Goal: Information Seeking & Learning: Learn about a topic

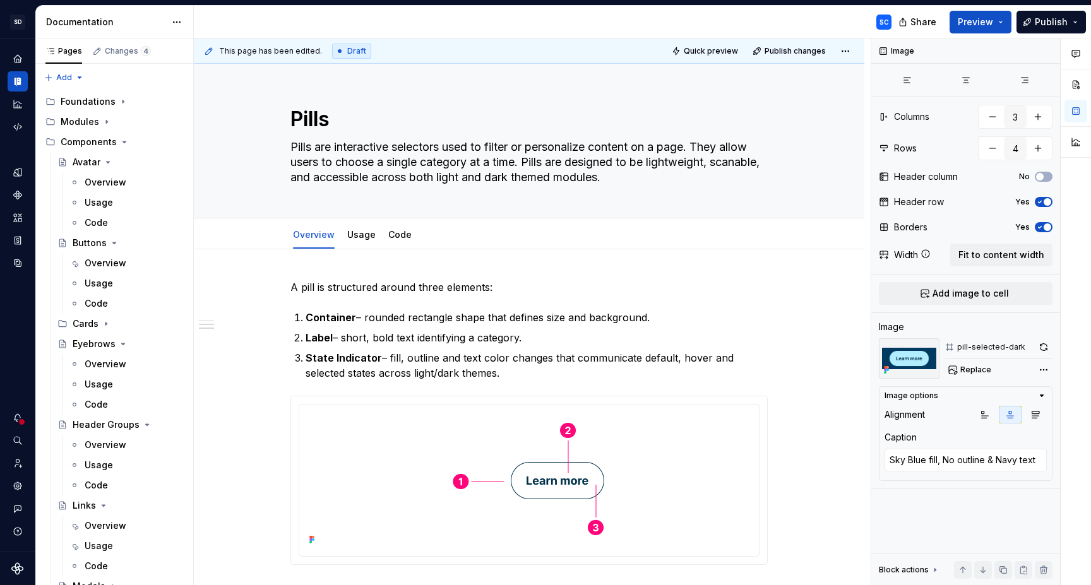
scroll to position [761, 0]
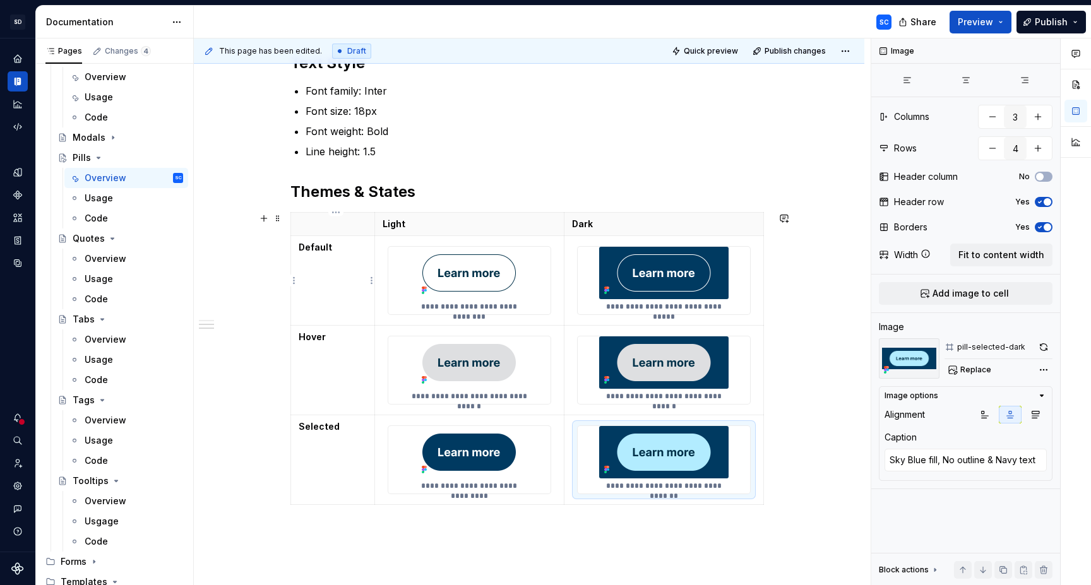
drag, startPoint x: 356, startPoint y: 284, endPoint x: 369, endPoint y: 269, distance: 19.7
click at [356, 284] on td "Default" at bounding box center [333, 281] width 84 height 90
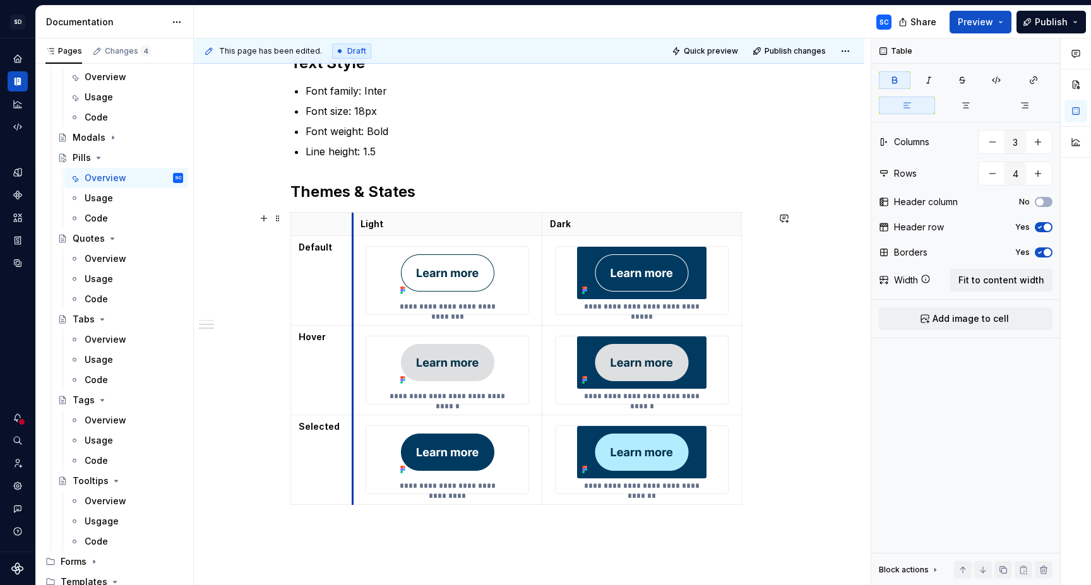
drag, startPoint x: 380, startPoint y: 251, endPoint x: 363, endPoint y: 255, distance: 18.2
click at [359, 255] on td "**********" at bounding box center [447, 281] width 190 height 90
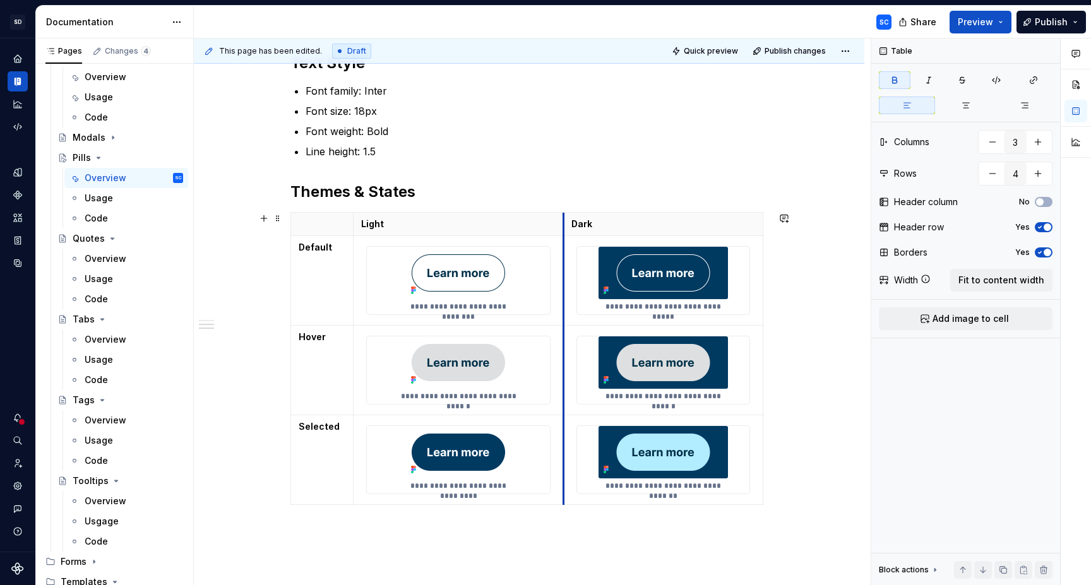
drag, startPoint x: 547, startPoint y: 242, endPoint x: 605, endPoint y: 246, distance: 58.2
click at [568, 242] on td "**********" at bounding box center [664, 281] width 200 height 90
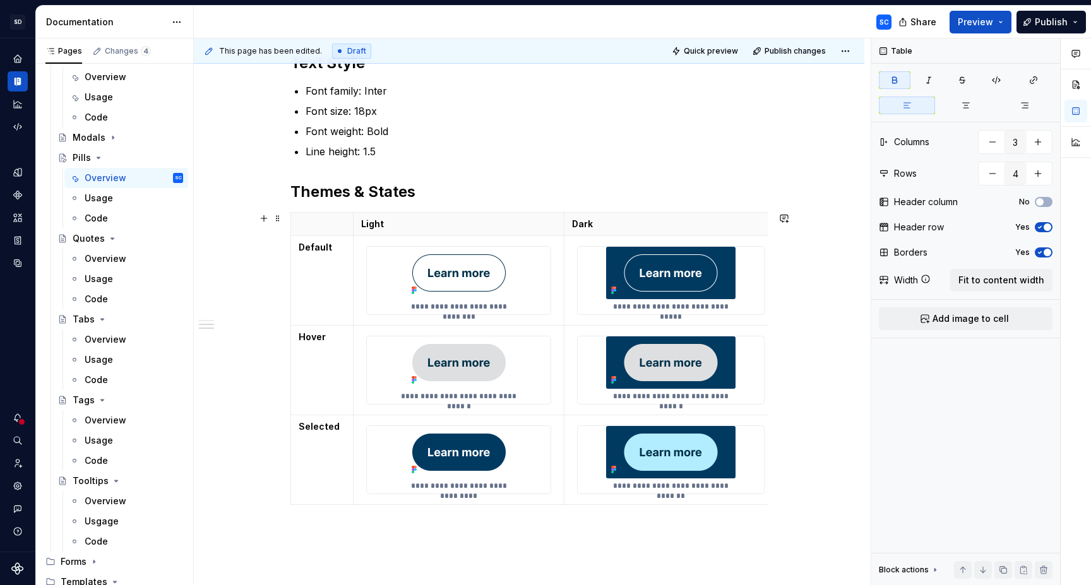
drag, startPoint x: 767, startPoint y: 244, endPoint x: 779, endPoint y: 246, distance: 12.1
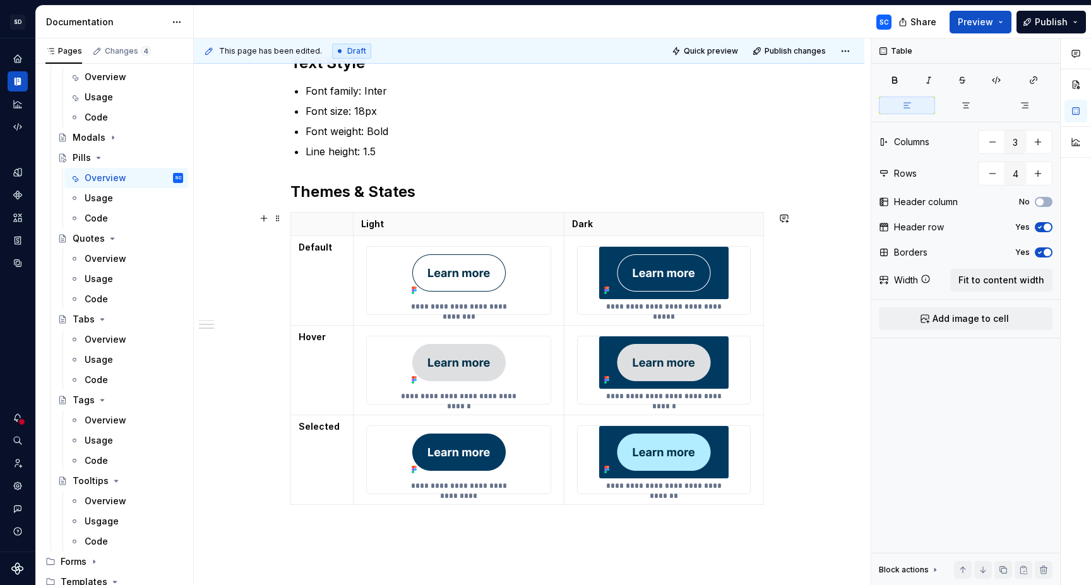
drag, startPoint x: 767, startPoint y: 244, endPoint x: 774, endPoint y: 243, distance: 7.6
click at [776, 244] on div "**********" at bounding box center [529, 109] width 671 height 1243
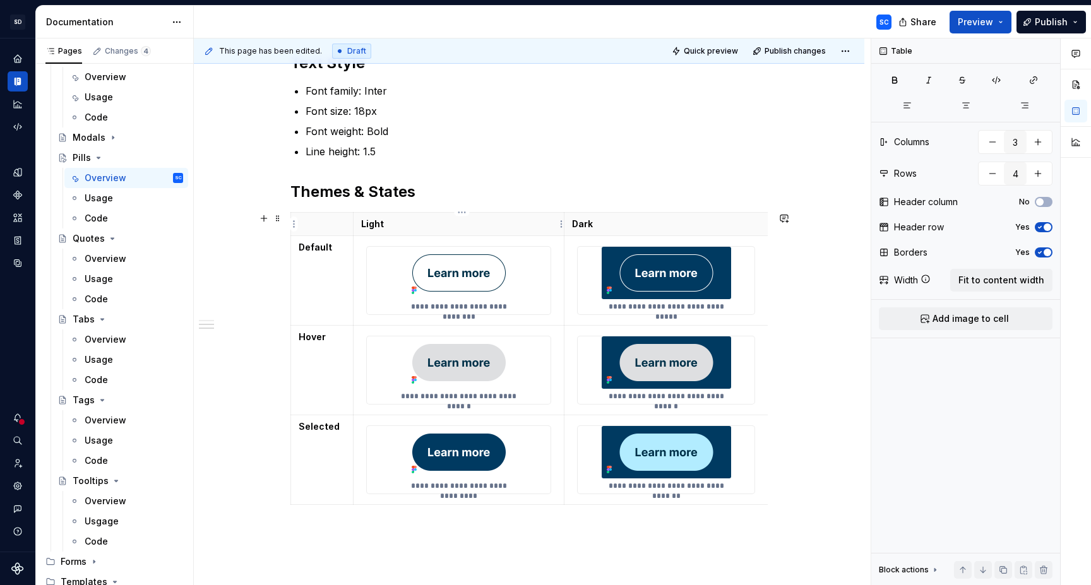
click at [546, 221] on p "Light" at bounding box center [459, 224] width 196 height 13
click at [1045, 251] on span "button" at bounding box center [1048, 253] width 8 height 8
click at [1043, 203] on span "button" at bounding box center [1040, 202] width 8 height 8
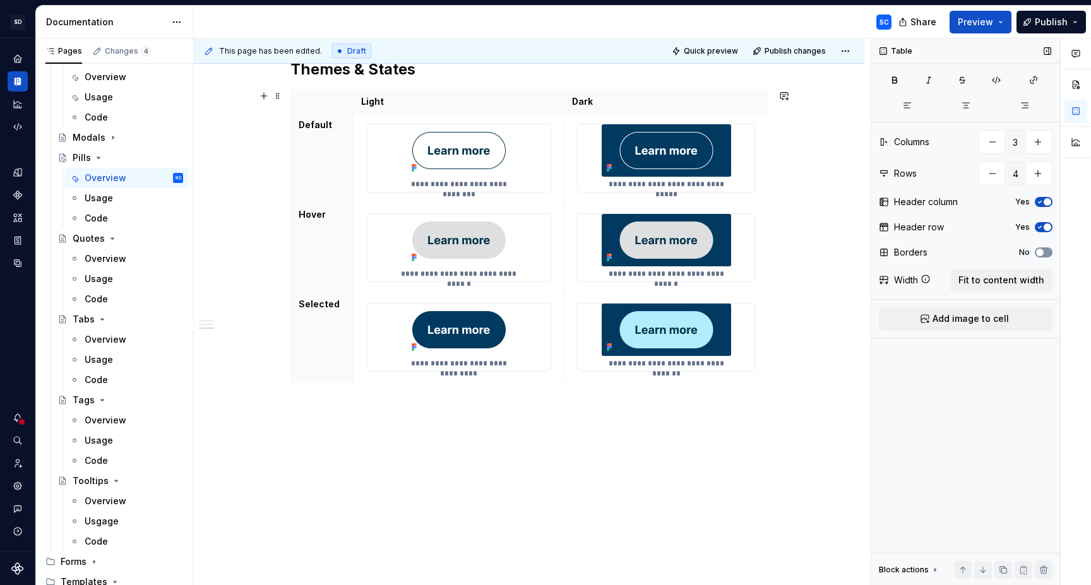
scroll to position [906, 0]
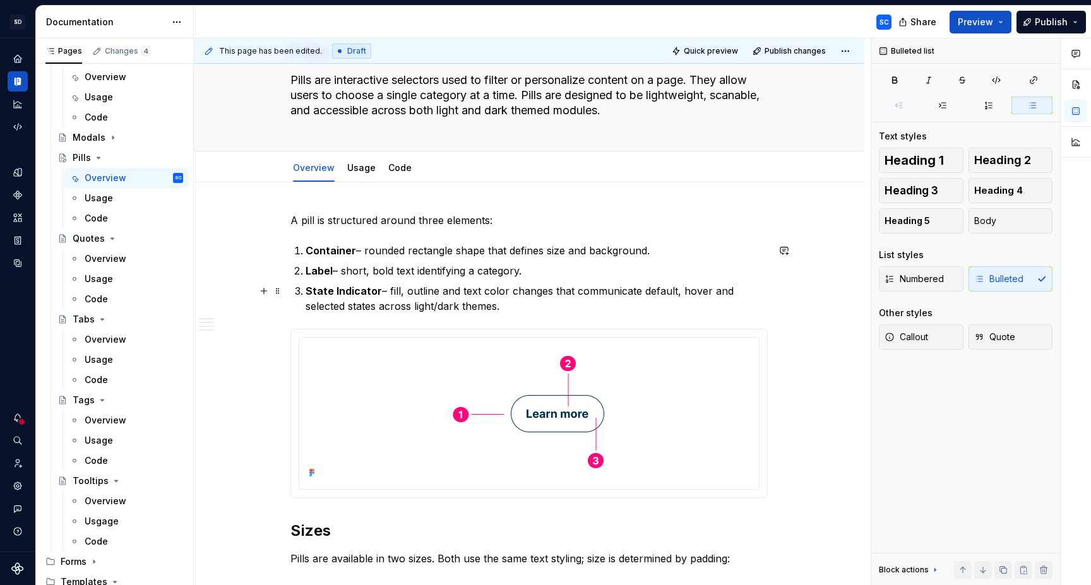
scroll to position [0, 0]
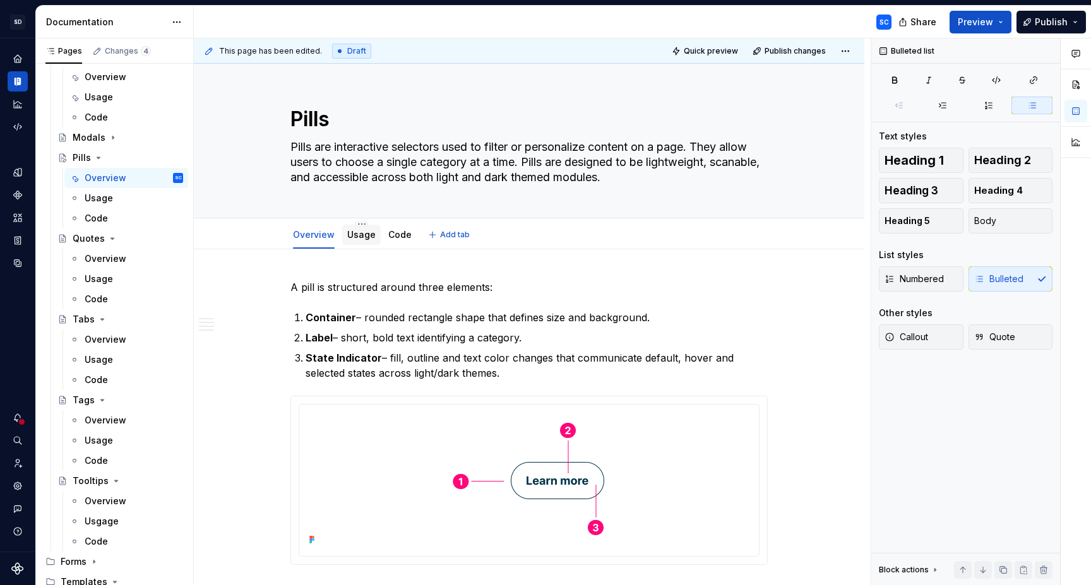
click at [369, 241] on div "Usage" at bounding box center [361, 235] width 28 height 13
click at [366, 232] on link "Usage" at bounding box center [361, 234] width 28 height 11
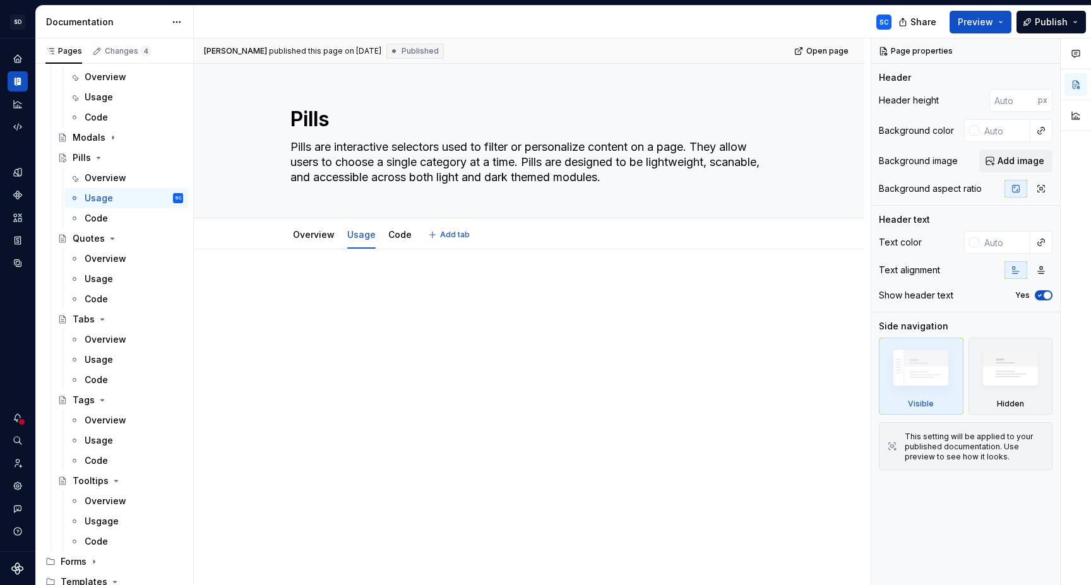
type textarea "*"
click at [402, 271] on div at bounding box center [529, 383] width 671 height 269
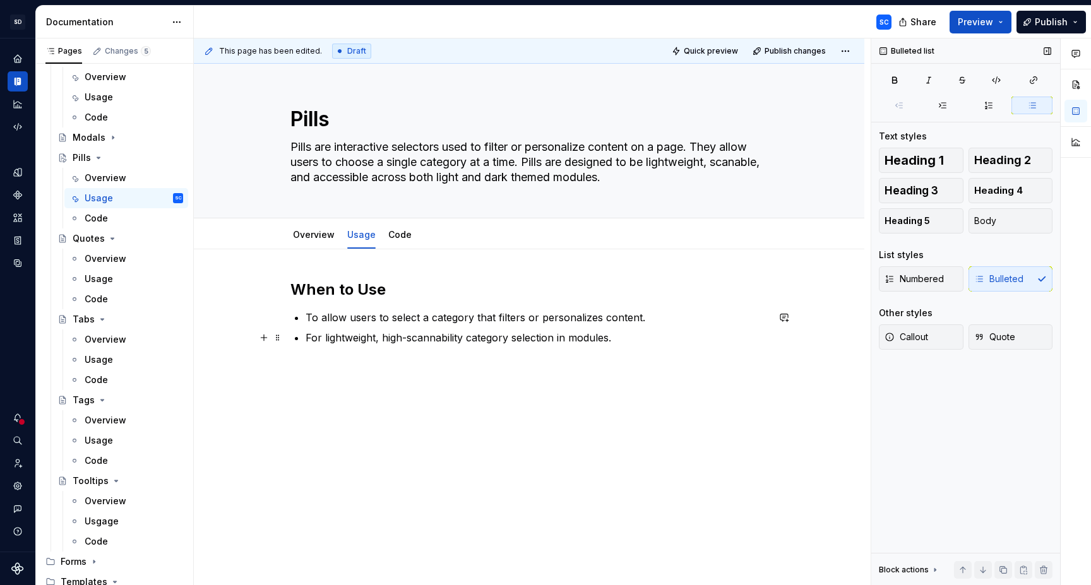
click at [436, 344] on p "For lightweight, high-scannability category selection in modules." at bounding box center [537, 337] width 462 height 15
click at [452, 395] on div "When to Use To allow users to select a category that filters or personalizes co…" at bounding box center [529, 392] width 671 height 287
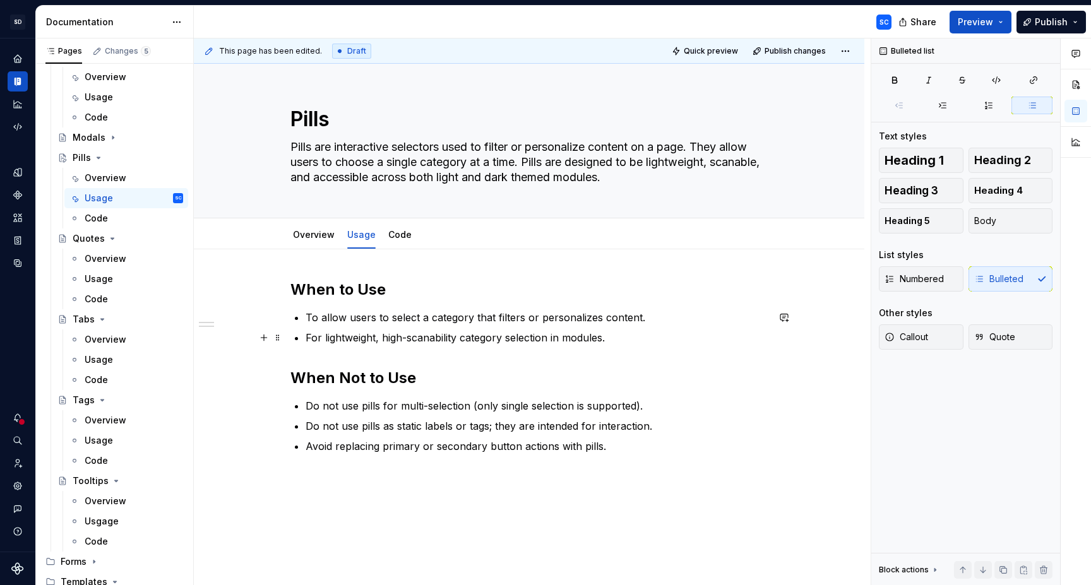
click at [448, 340] on p "For lightweight, high-scanability category selection in modules." at bounding box center [537, 337] width 462 height 15
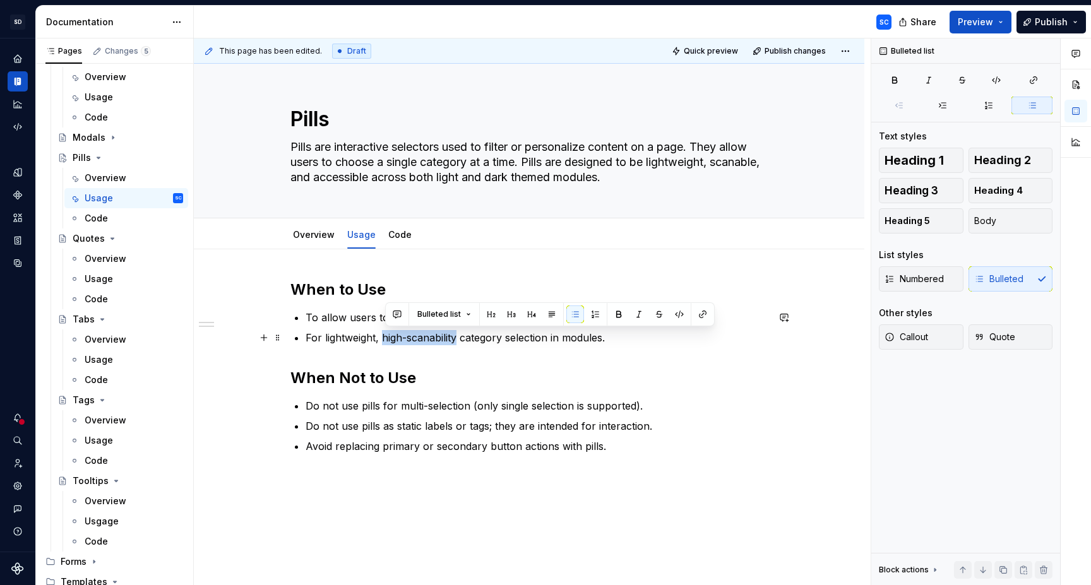
click at [411, 340] on p "For lightweight, high-scanability category selection in modules." at bounding box center [537, 337] width 462 height 15
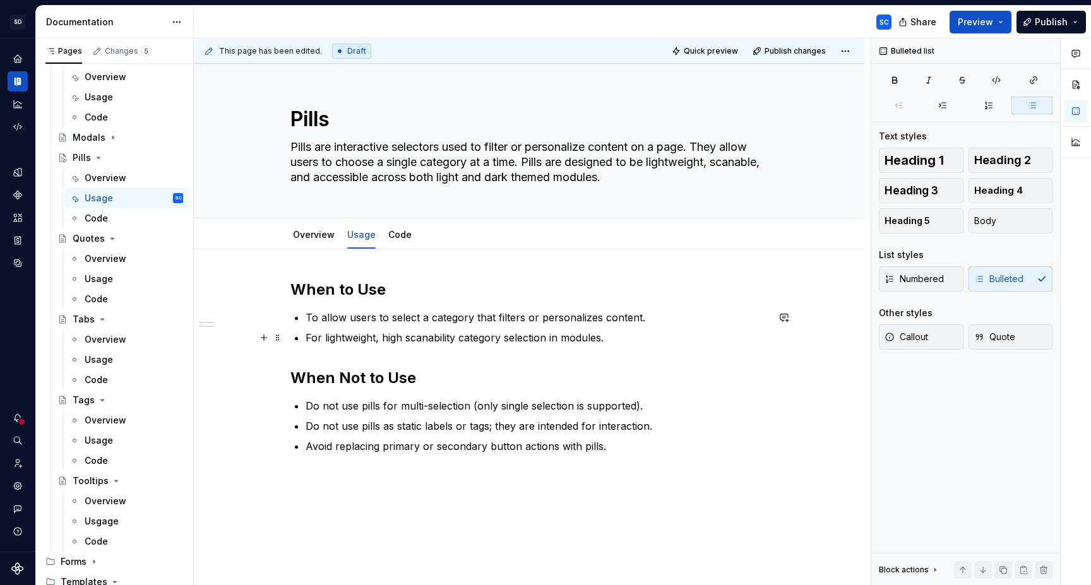
click at [434, 342] on p "For lightweight, high scanability category selection in modules." at bounding box center [537, 337] width 462 height 15
click at [431, 339] on p "For lightweight, high scanability category selection in modules." at bounding box center [537, 337] width 462 height 15
click at [565, 339] on p "For lightweight, high scannability category selection in modules." at bounding box center [537, 337] width 462 height 15
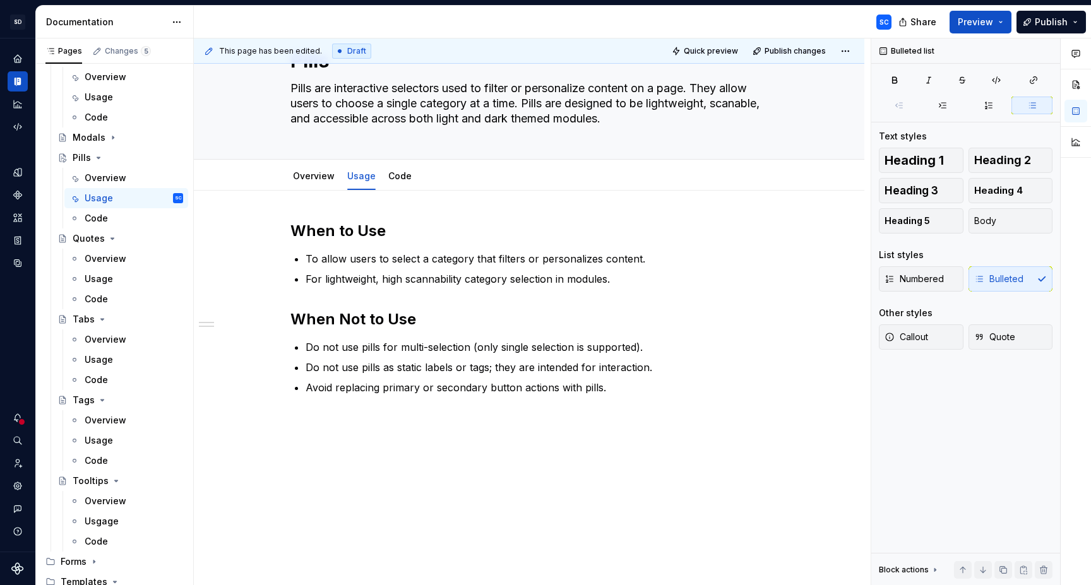
click at [398, 439] on div "When to Use To allow users to select a category that filters or personalizes co…" at bounding box center [529, 388] width 671 height 395
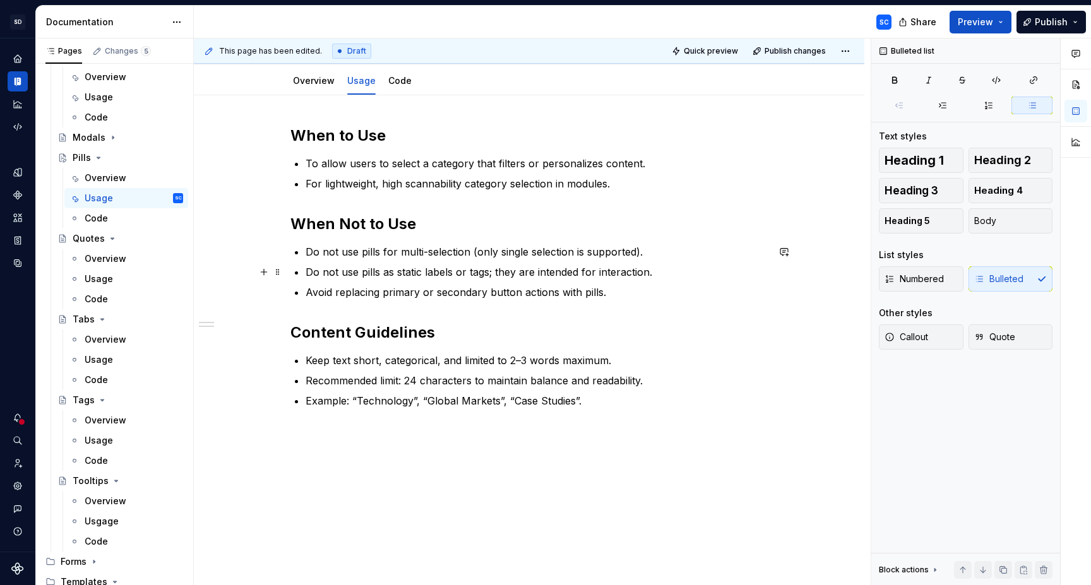
scroll to position [167, 0]
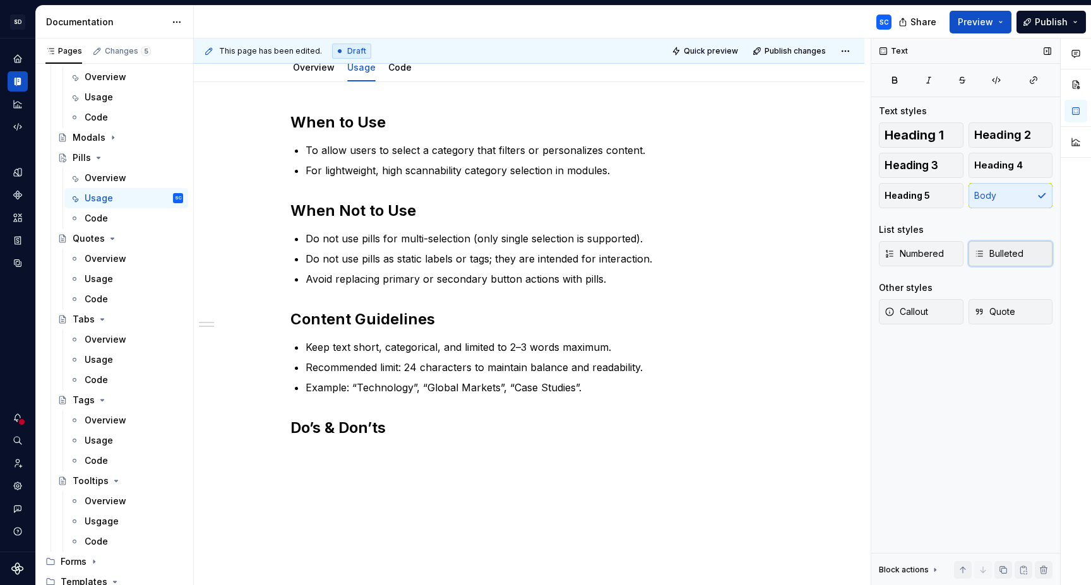
click at [991, 256] on span "Bulleted" at bounding box center [999, 254] width 49 height 13
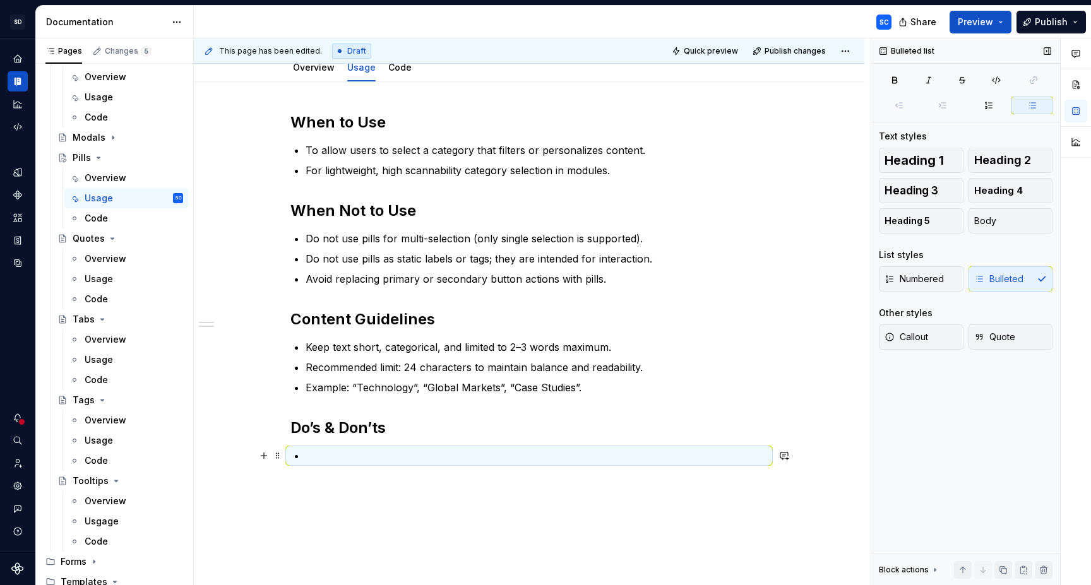
click at [447, 457] on p at bounding box center [537, 455] width 462 height 15
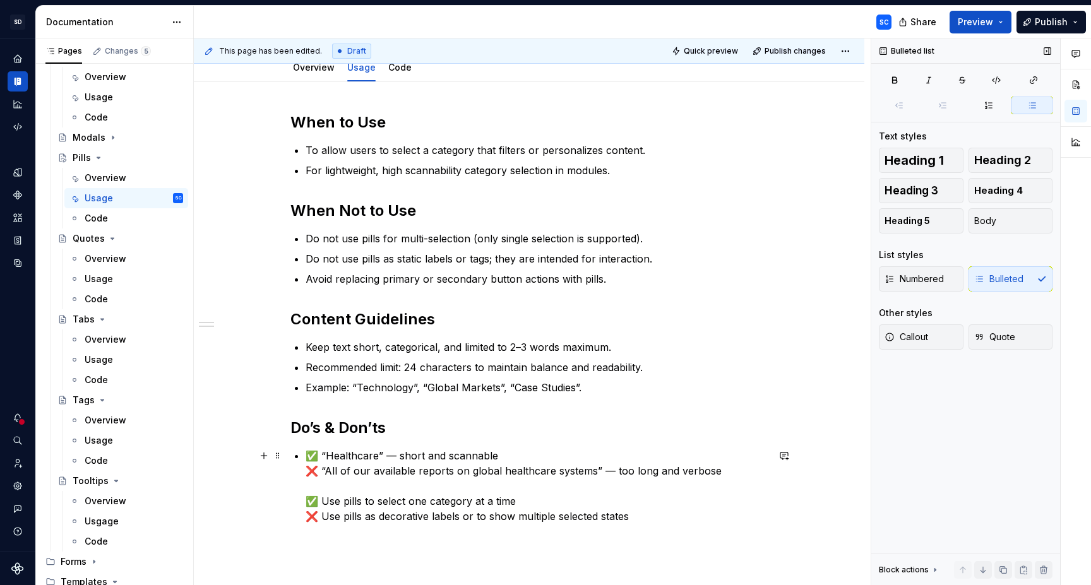
click at [520, 457] on p "✅ “Healthcare” — short and scannable ❌ “All of our available reports on global …" at bounding box center [537, 486] width 462 height 76
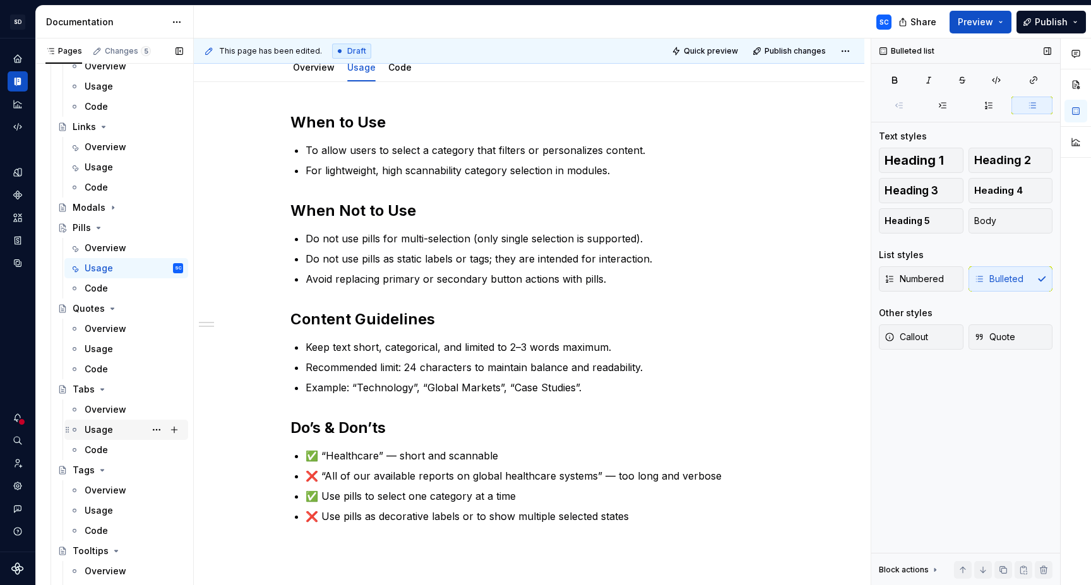
scroll to position [372, 0]
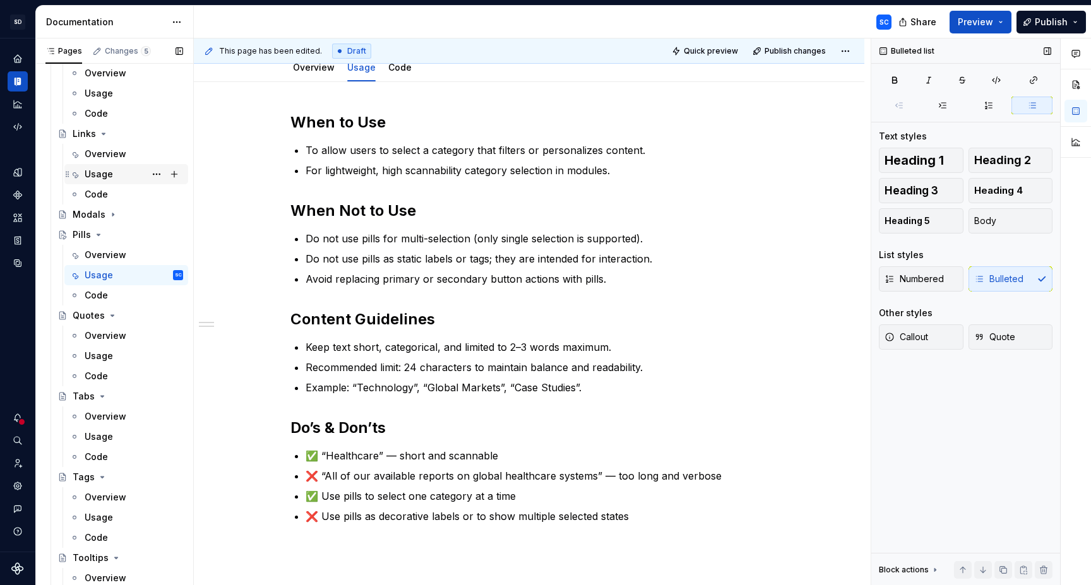
click at [102, 177] on div "Usage" at bounding box center [99, 174] width 28 height 13
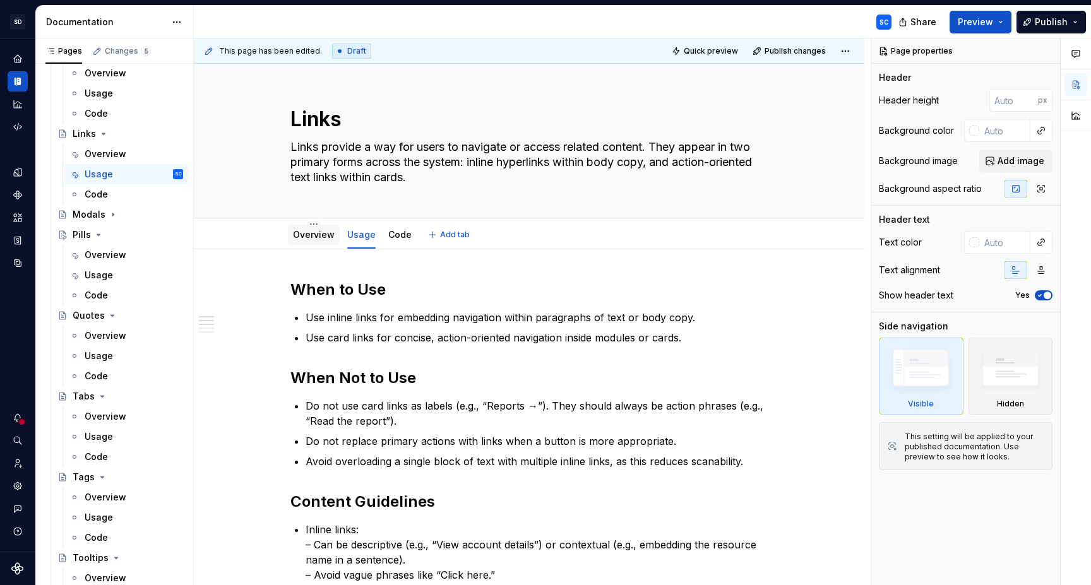
click at [316, 235] on link "Overview" at bounding box center [314, 234] width 42 height 11
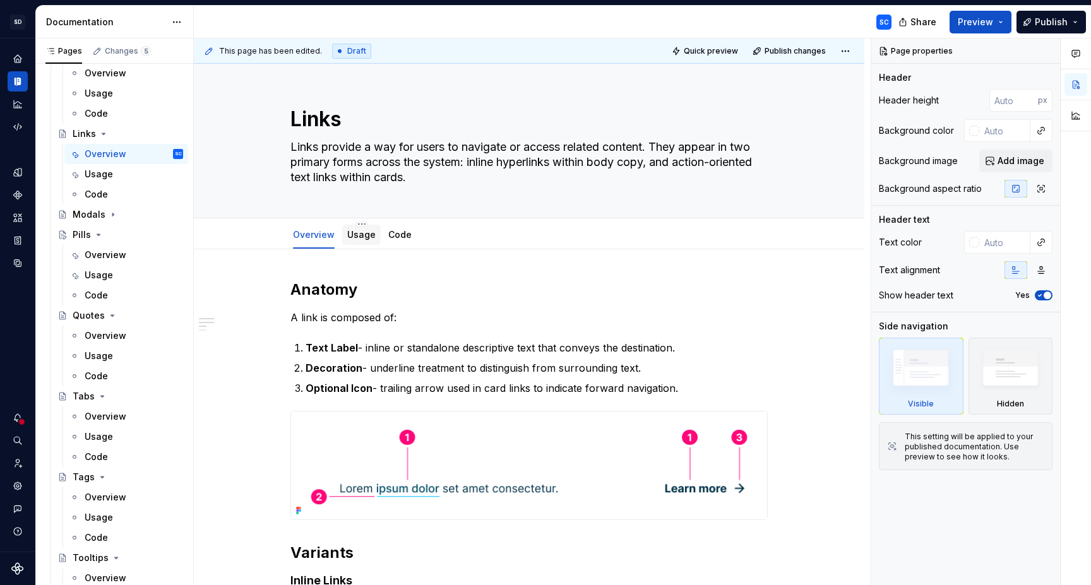
click at [363, 244] on div "Usage" at bounding box center [361, 235] width 39 height 20
click at [369, 235] on link "Usage" at bounding box center [361, 234] width 28 height 11
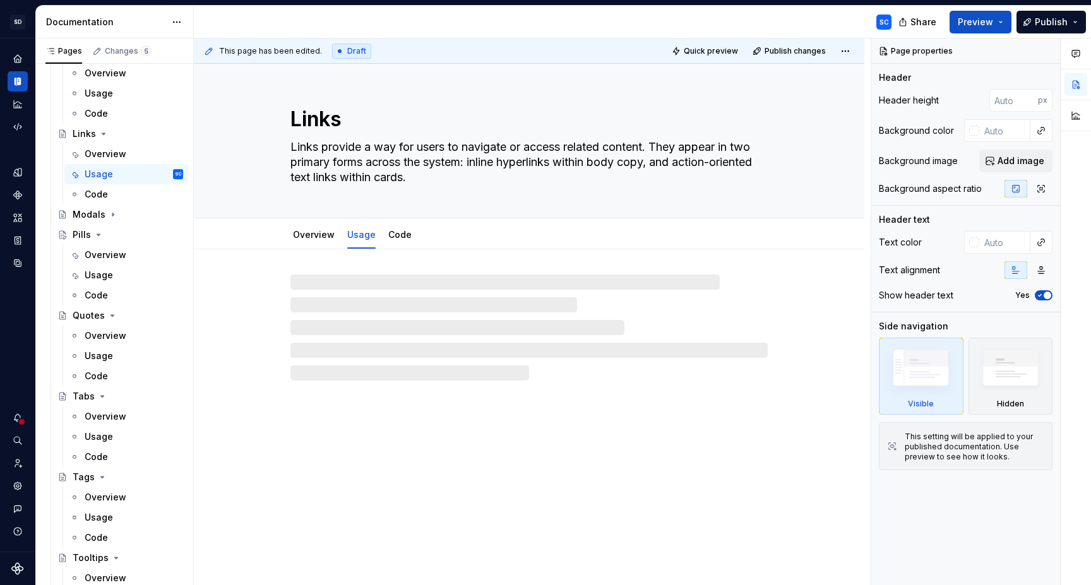
type textarea "*"
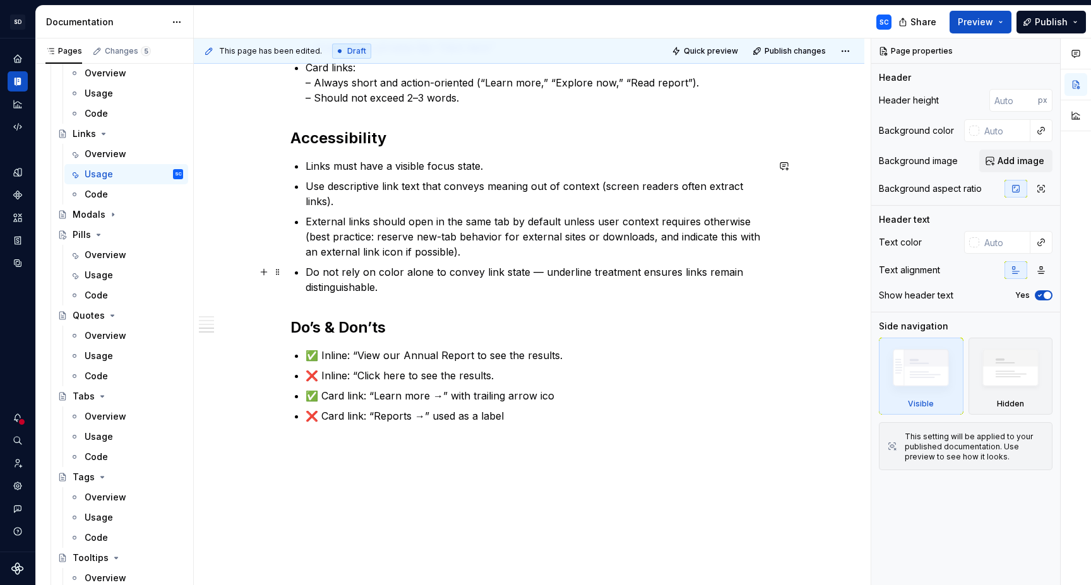
scroll to position [520, 0]
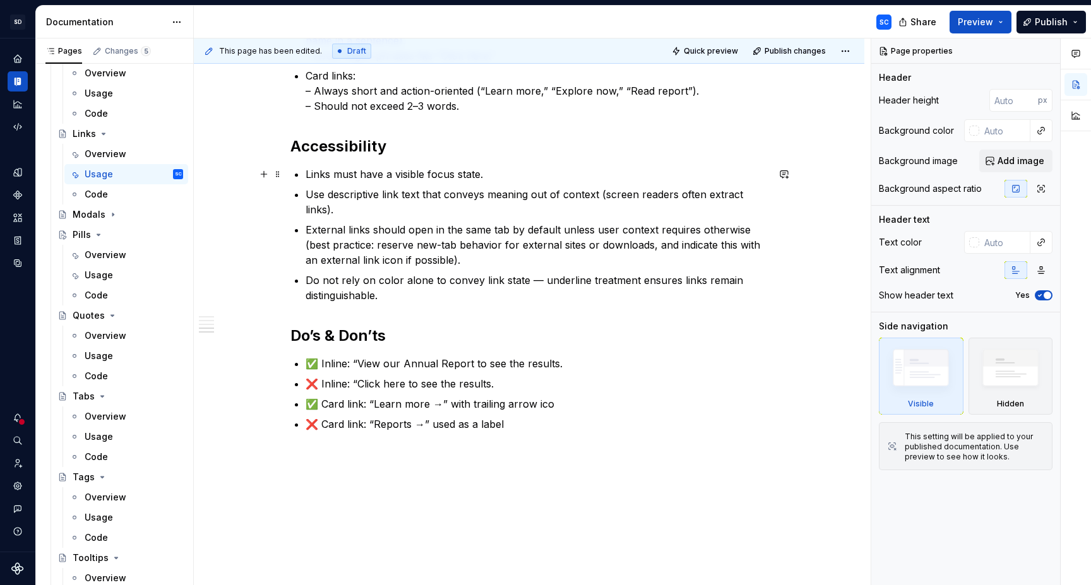
click at [335, 173] on p "Links must have a visible focus state." at bounding box center [537, 174] width 462 height 15
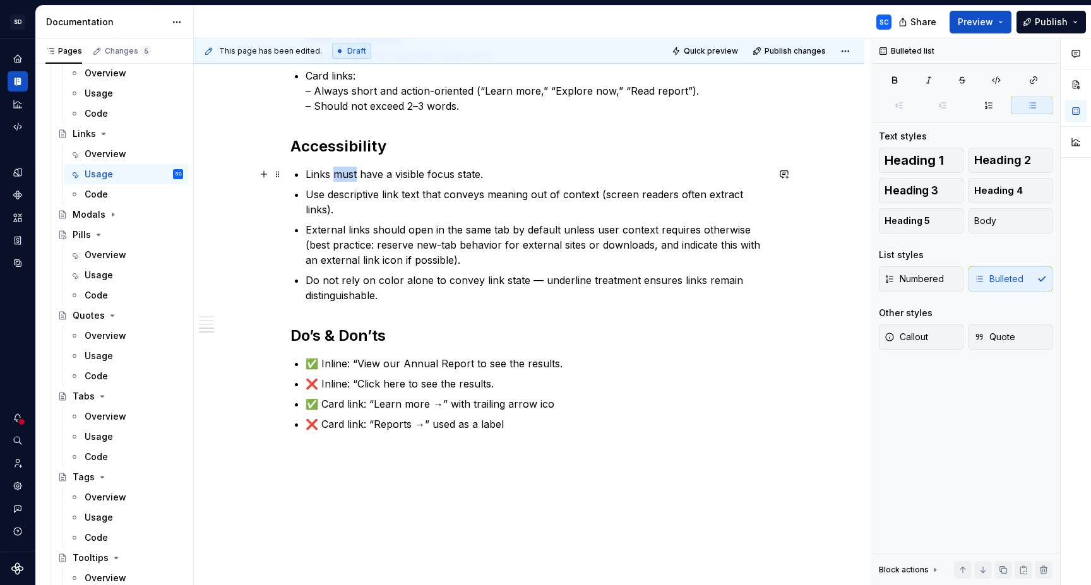
click at [335, 173] on p "Links must have a visible focus state." at bounding box center [537, 174] width 462 height 15
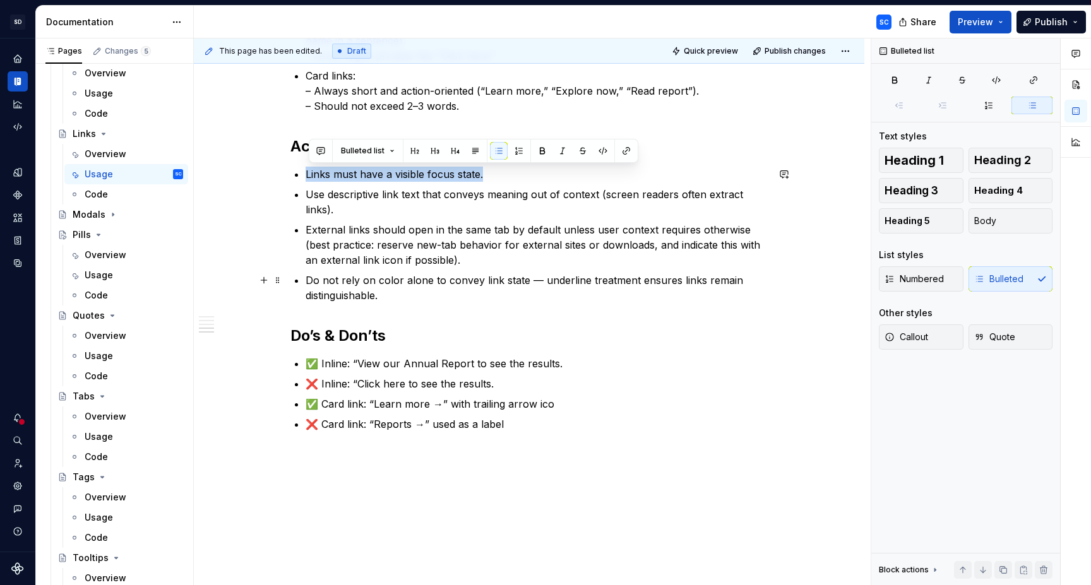
drag, startPoint x: 335, startPoint y: 173, endPoint x: 397, endPoint y: 293, distance: 135.0
click at [396, 288] on ul "Links must have a visible focus state. Use descriptive link text that conveys m…" at bounding box center [537, 235] width 462 height 136
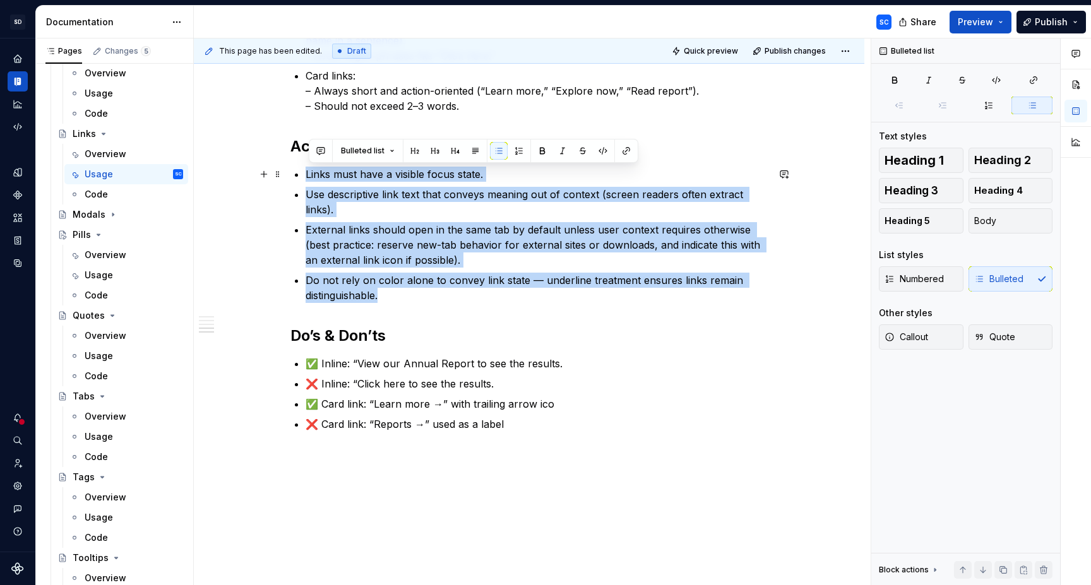
drag, startPoint x: 397, startPoint y: 293, endPoint x: 303, endPoint y: 176, distance: 149.6
click at [306, 176] on ul "Links must have a visible focus state. Use descriptive link text that conveys m…" at bounding box center [537, 235] width 462 height 136
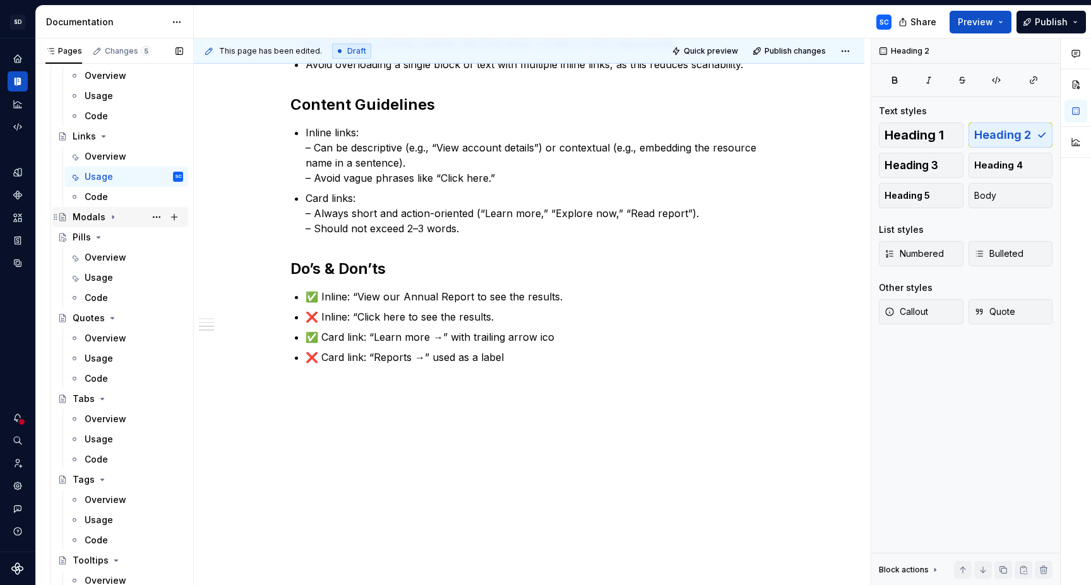
scroll to position [372, 0]
click at [100, 156] on div "Overview" at bounding box center [106, 154] width 42 height 13
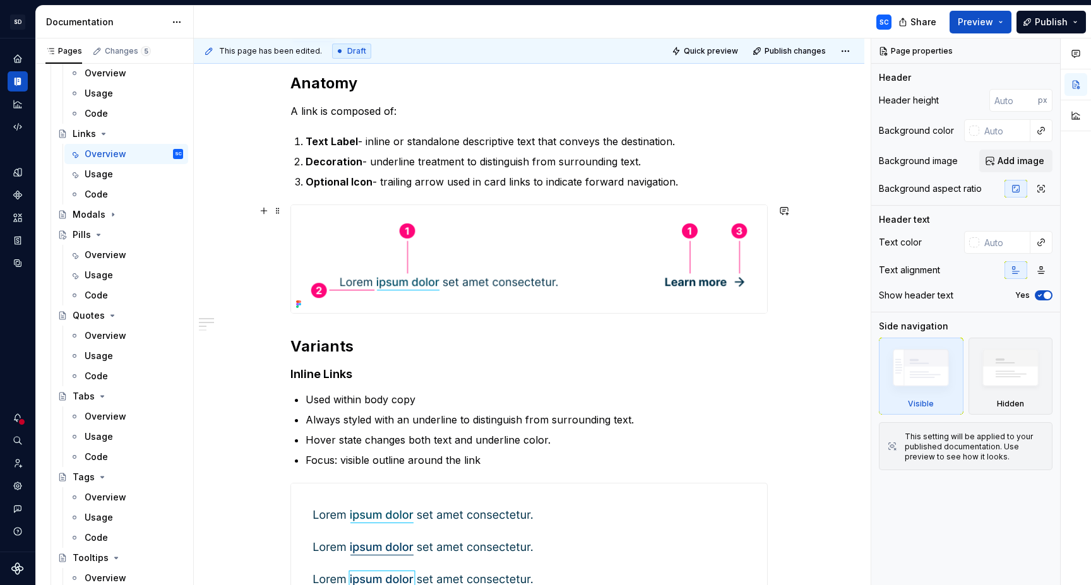
scroll to position [753, 0]
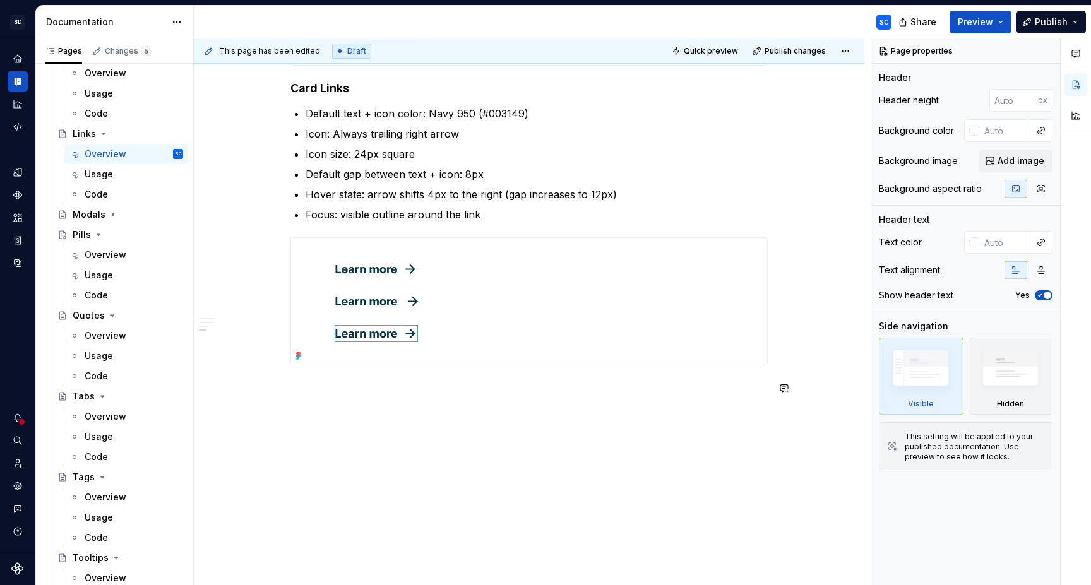
click at [502, 436] on div "Anatomy A link is composed of: Text Label - inline or standalone descriptive te…" at bounding box center [529, 42] width 671 height 1090
type textarea "*"
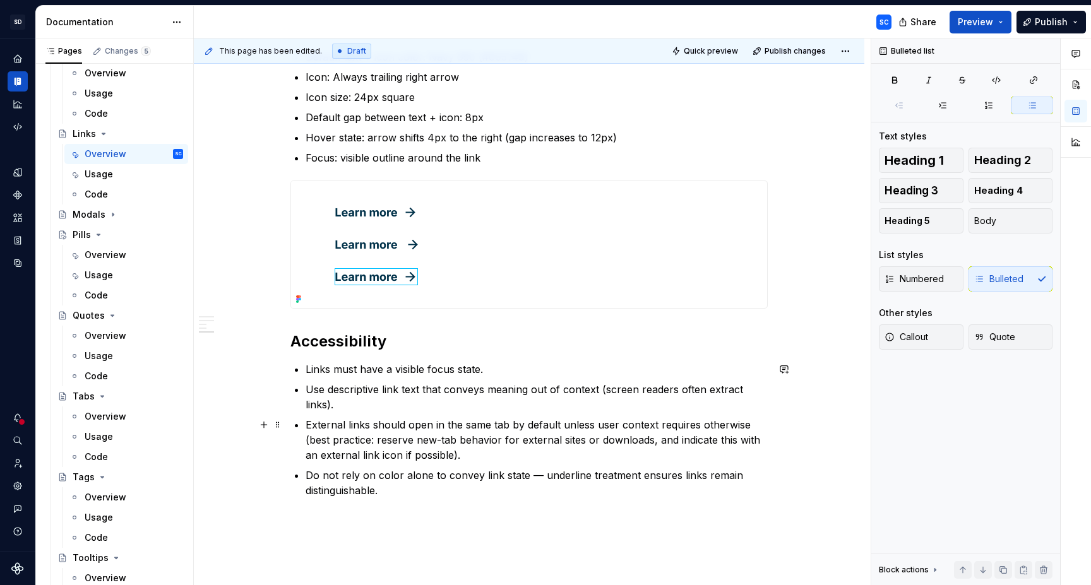
scroll to position [825, 0]
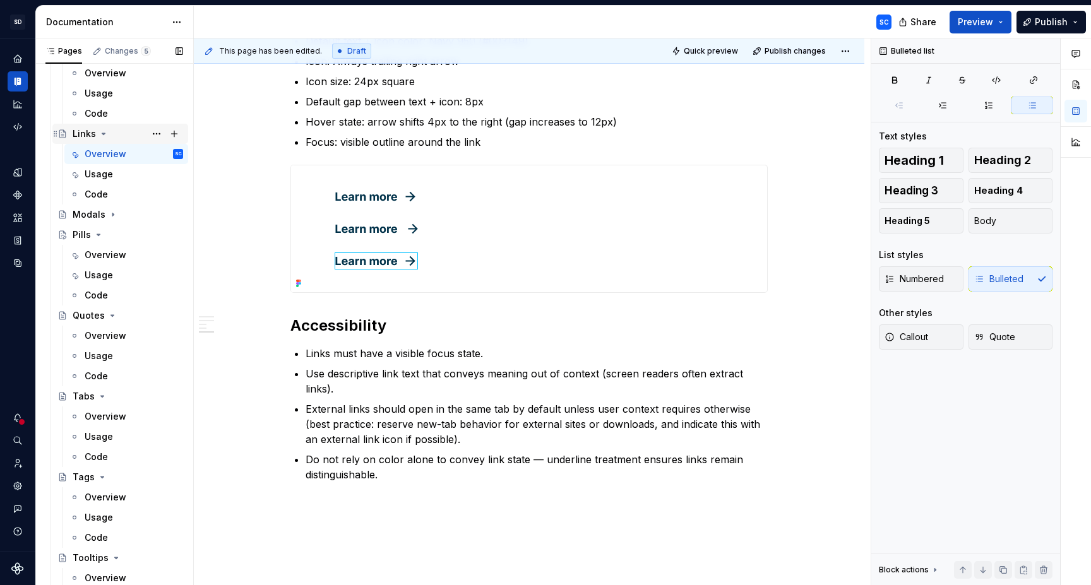
click at [103, 133] on icon "Page tree" at bounding box center [103, 133] width 3 height 1
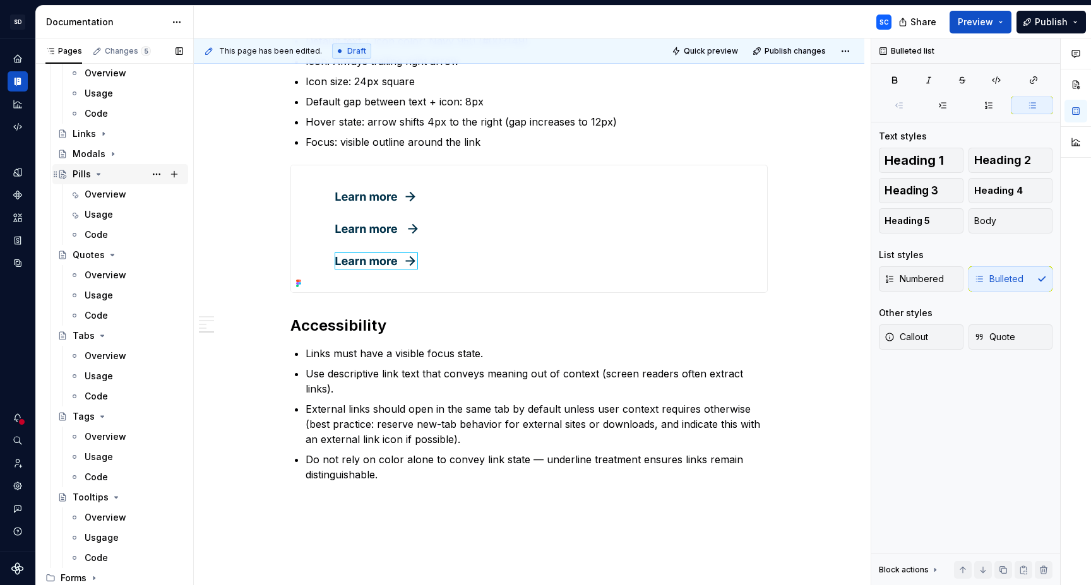
click at [97, 174] on icon "Page tree" at bounding box center [98, 174] width 3 height 1
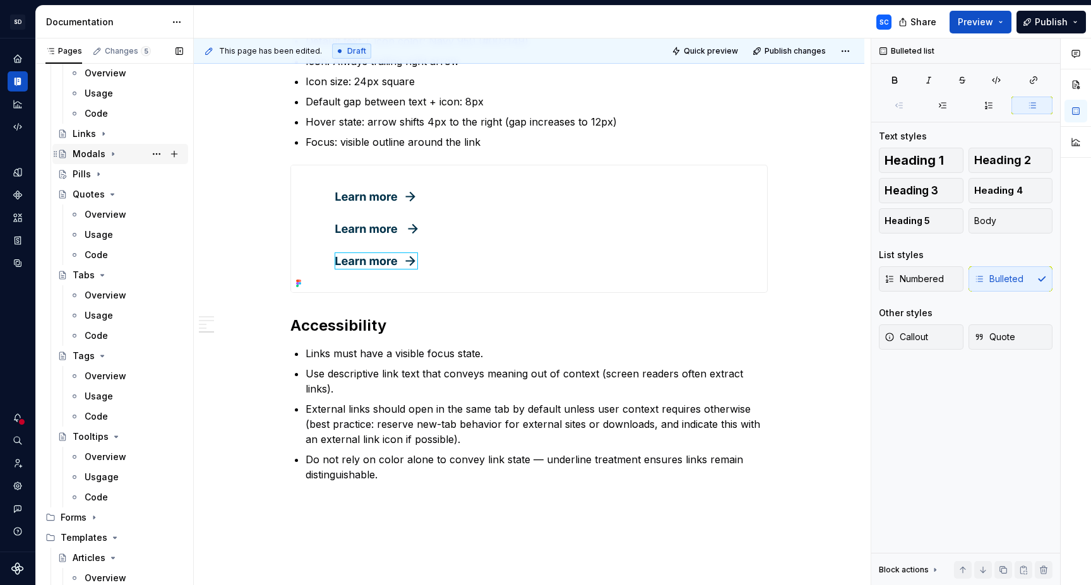
click at [112, 155] on icon "Page tree" at bounding box center [113, 154] width 10 height 10
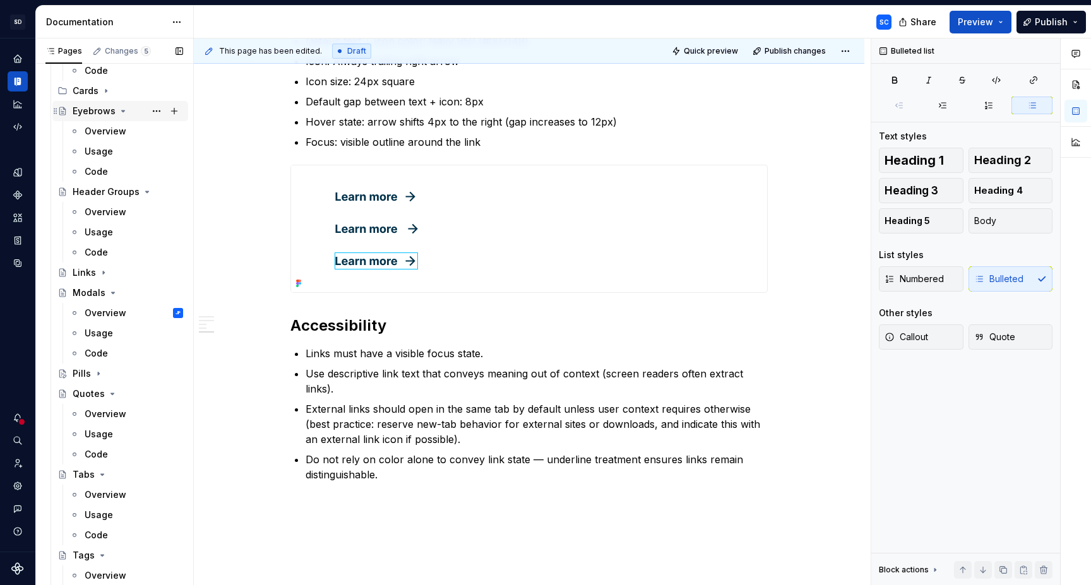
scroll to position [232, 0]
click at [121, 114] on icon "Page tree" at bounding box center [123, 112] width 10 height 10
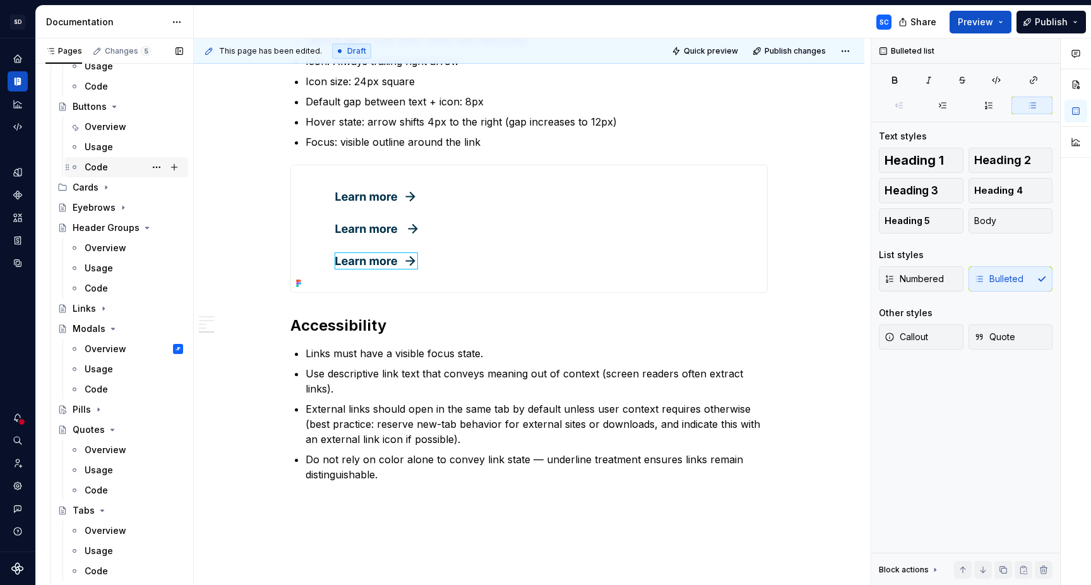
scroll to position [122, 0]
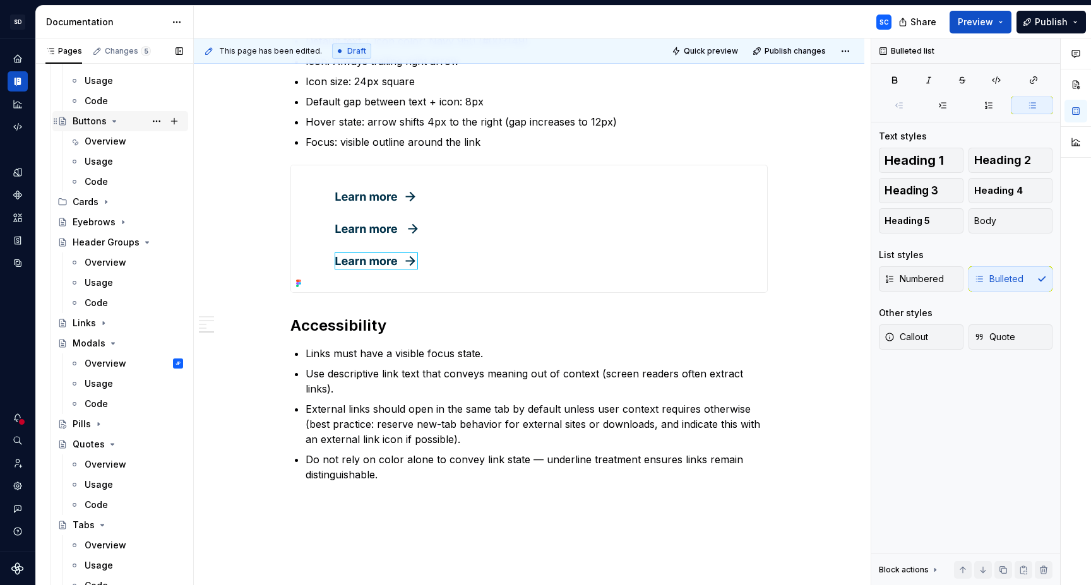
click at [114, 121] on icon "Page tree" at bounding box center [114, 121] width 3 height 1
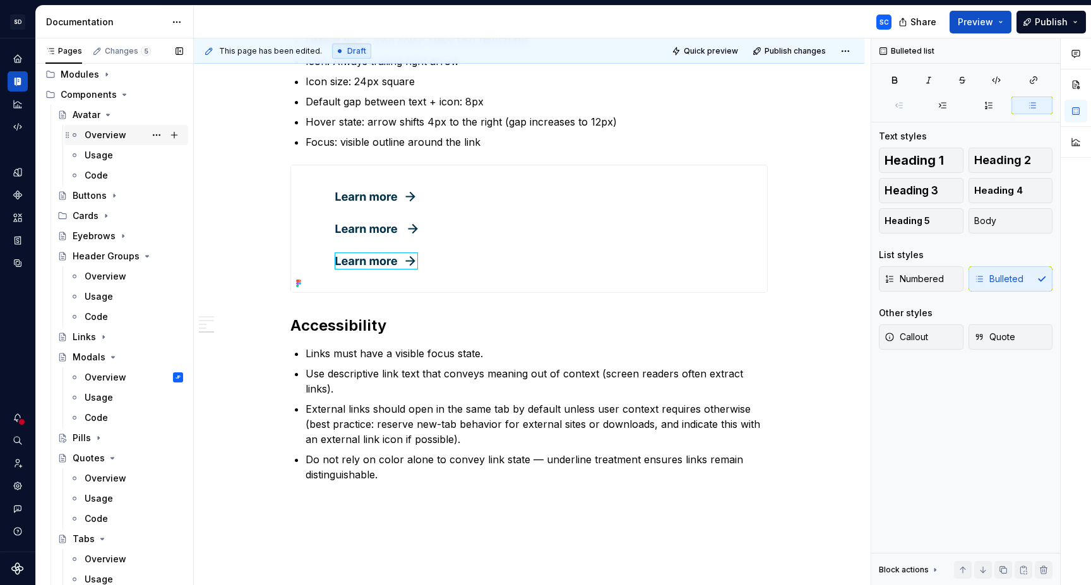
scroll to position [45, 0]
click at [108, 117] on icon "Page tree" at bounding box center [108, 116] width 3 height 1
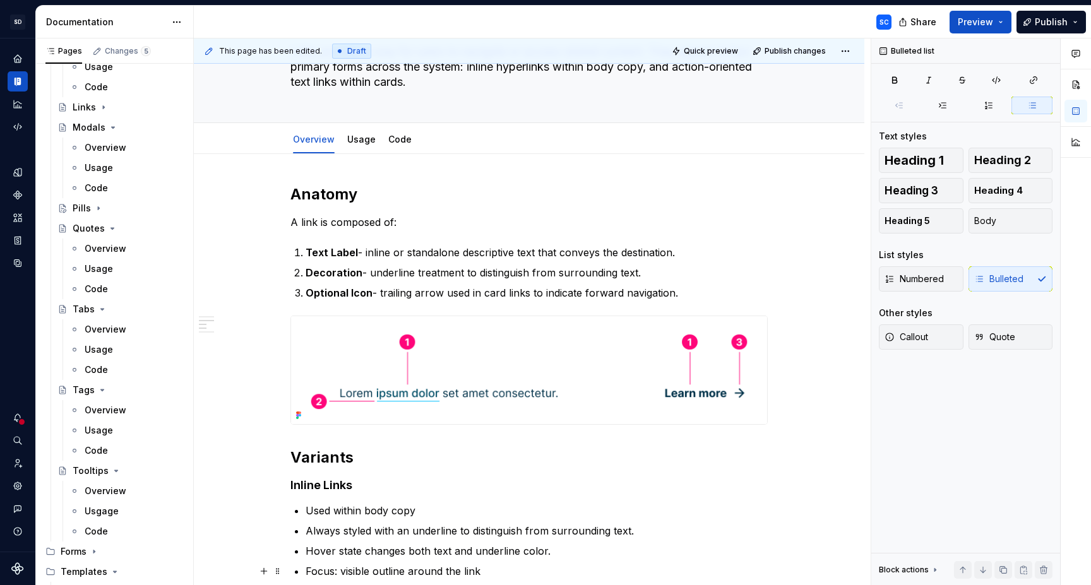
scroll to position [0, 0]
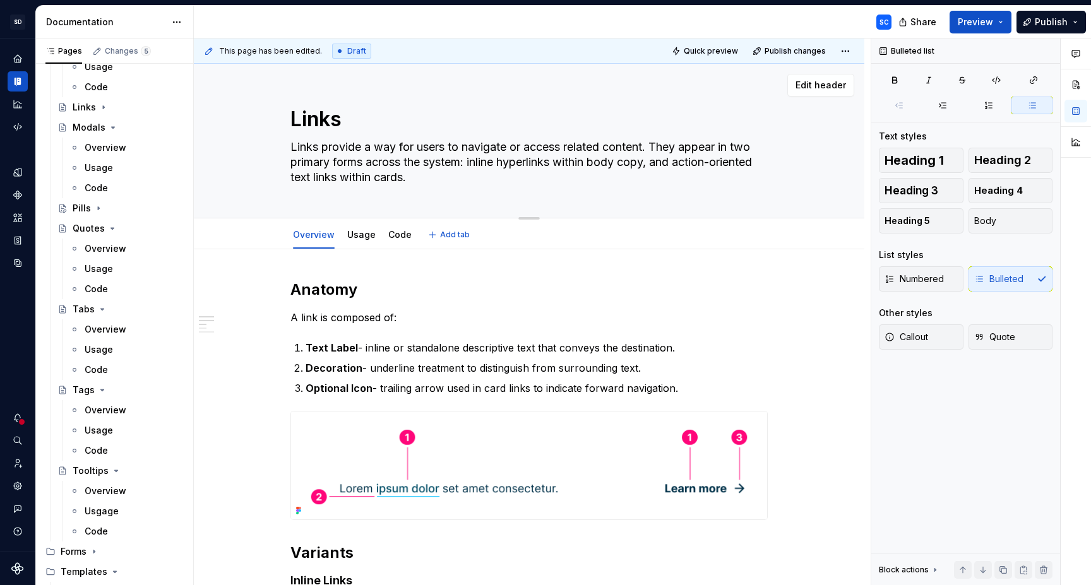
click at [753, 148] on textarea "Links provide a way for users to navigate or access related content. They appea…" at bounding box center [526, 162] width 477 height 51
type textarea "*"
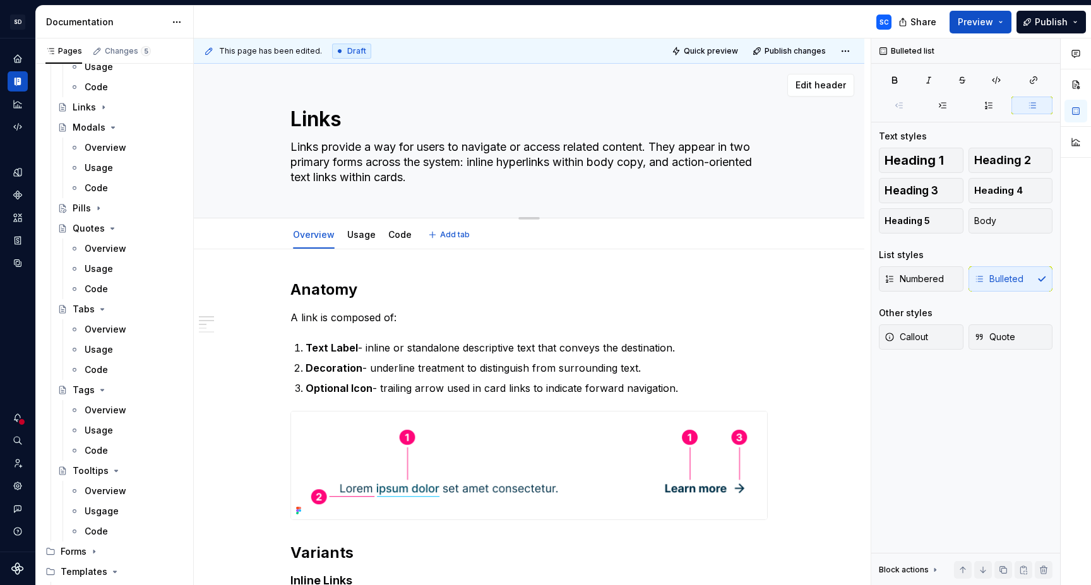
type textarea "Links provide a way for users to navigate or access related content. They appea…"
type textarea "*"
type textarea "Links provide a way for users to navigate or access related content. They appea…"
type textarea "*"
type textarea "Links provide a way for users to navigate or access related content. They appea…"
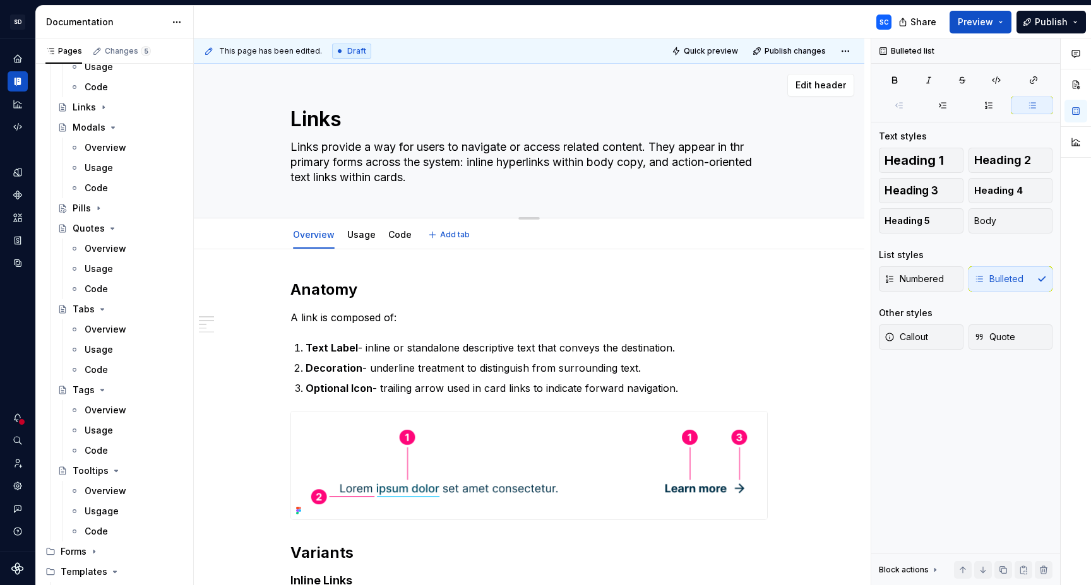
type textarea "*"
type textarea "Links provide a way for users to navigate or access related content. They appea…"
type textarea "*"
type textarea "Links provide a way for users to navigate or access related content. They appea…"
click at [507, 165] on textarea "Links provide a way for users to navigate or access related content. They appea…" at bounding box center [526, 162] width 477 height 51
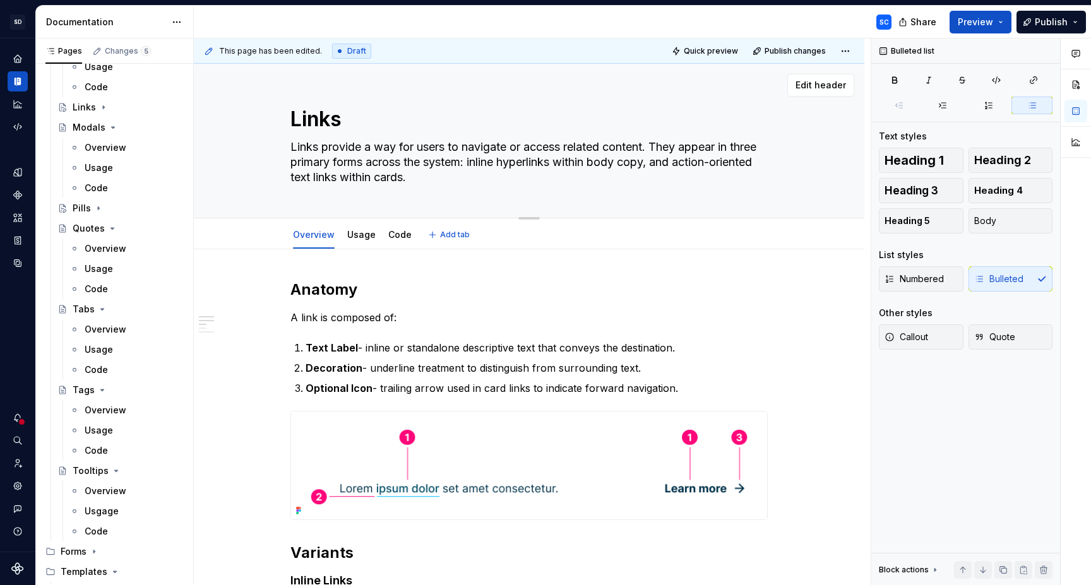
type textarea "*"
type textarea "Links provide a way for users to navigate or access related content. They appea…"
type textarea "*"
type textarea "Links provide a way for users to navigate or access related content. They appea…"
type textarea "*"
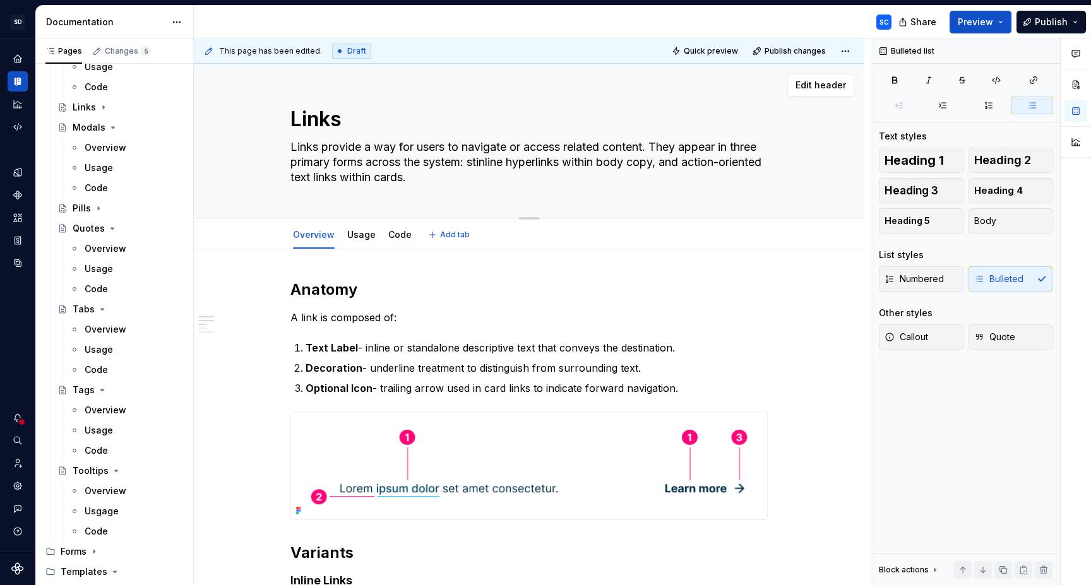
type textarea "Links provide a way for users to navigate or access related content. They appea…"
type textarea "*"
type textarea "Links provide a way for users to navigate or access related content. They appea…"
type textarea "*"
type textarea "Links provide a way for users to navigate or access related content. They appea…"
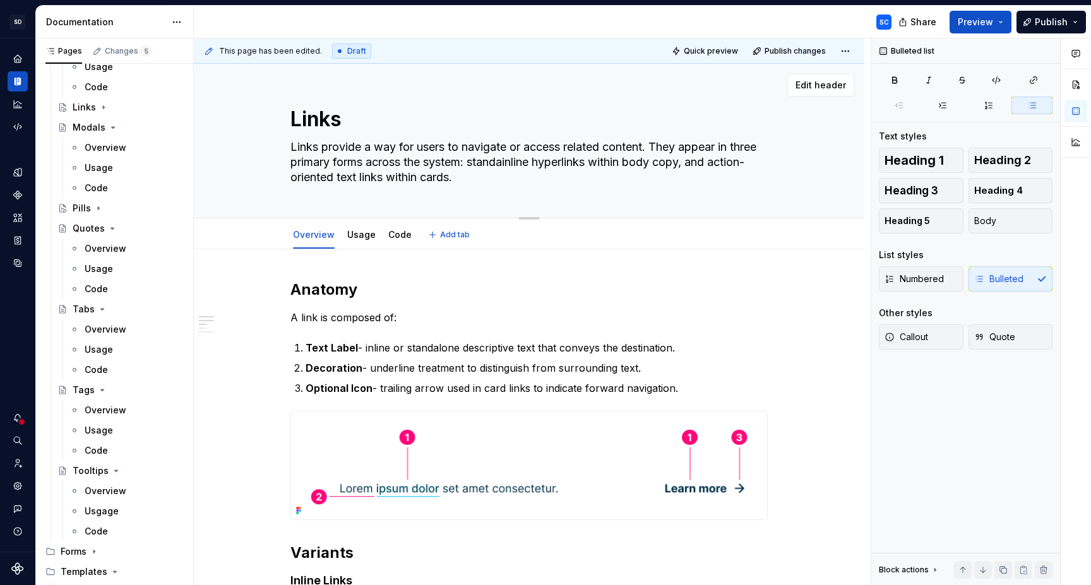
type textarea "*"
type textarea "Links provide a way for users to navigate or access related content. They appea…"
type textarea "*"
type textarea "Links provide a way for users to navigate or access related content. They appea…"
type textarea "*"
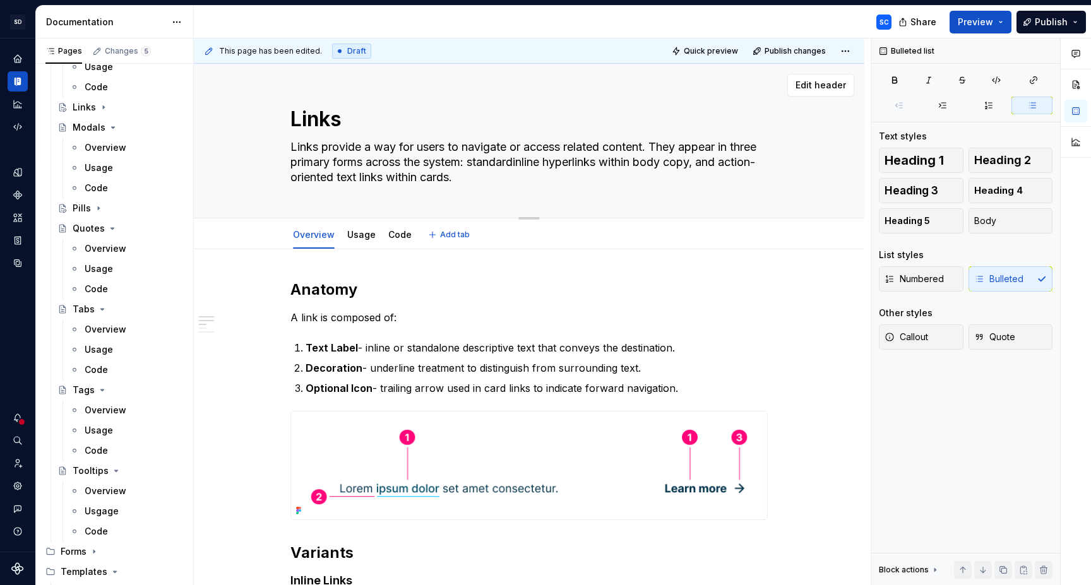
type textarea "Links provide a way for users to navigate or access related content. They appea…"
type textarea "*"
type textarea "Links provide a way for users to navigate or access related content. They appea…"
type textarea "*"
type textarea "Links provide a way for users to navigate or access related content. They appea…"
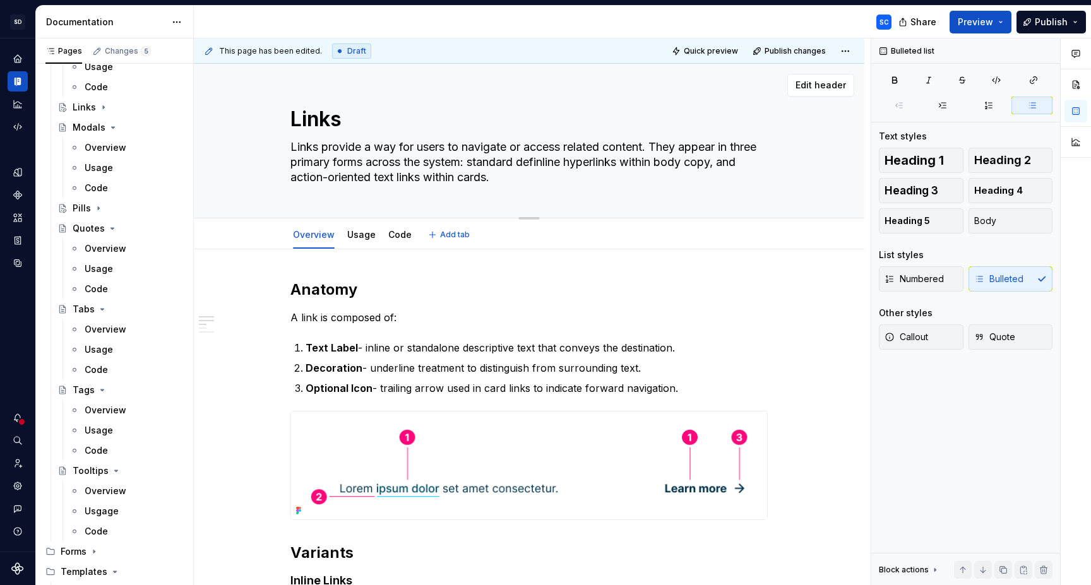
type textarea "*"
type textarea "Links provide a way for users to navigate or access related content. They appea…"
type textarea "*"
type textarea "Links provide a way for users to navigate or access related content. They appea…"
type textarea "*"
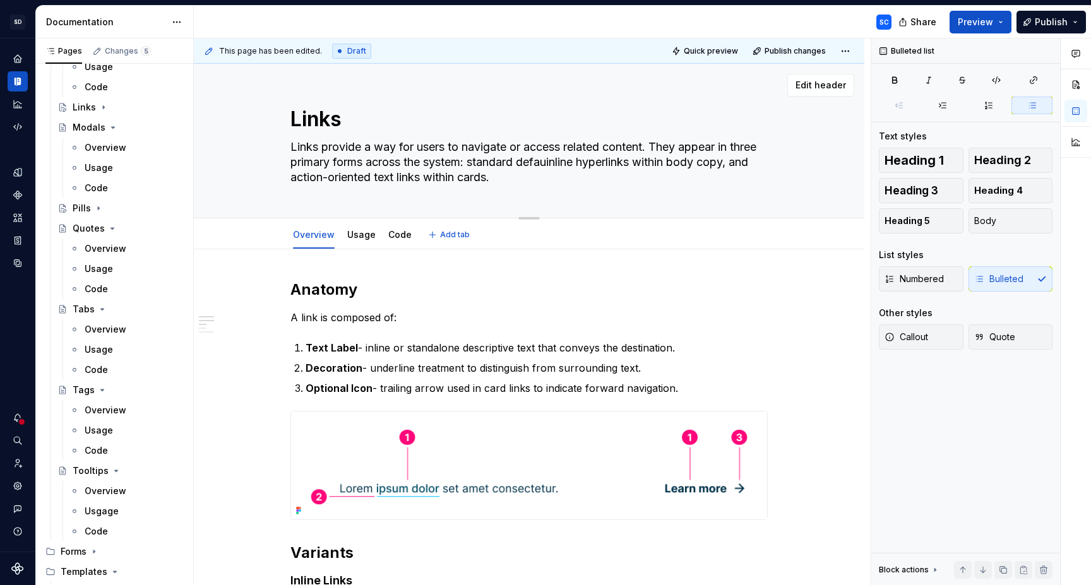
type textarea "Links provide a way for users to navigate or access related content. They appea…"
type textarea "*"
type textarea "Links provide a way for users to navigate or access related content. They appea…"
type textarea "*"
type textarea "Links provide a way for users to navigate or access related content. They appea…"
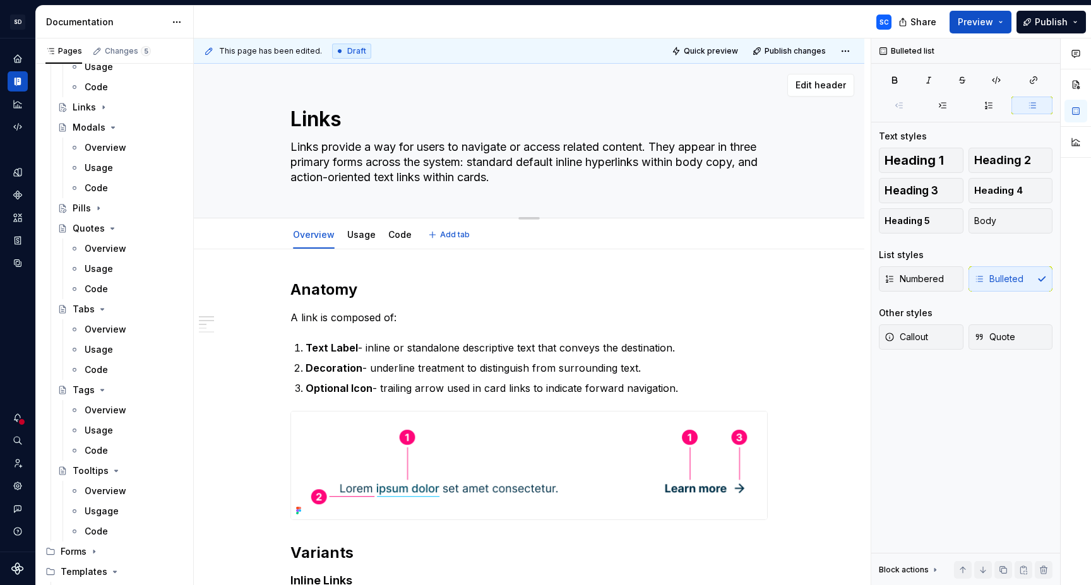
type textarea "*"
type textarea "Links provide a way for users to navigate or access related content. They appea…"
type textarea "*"
type textarea "Links provide a way for users to navigate or access related content. They appea…"
type textarea "*"
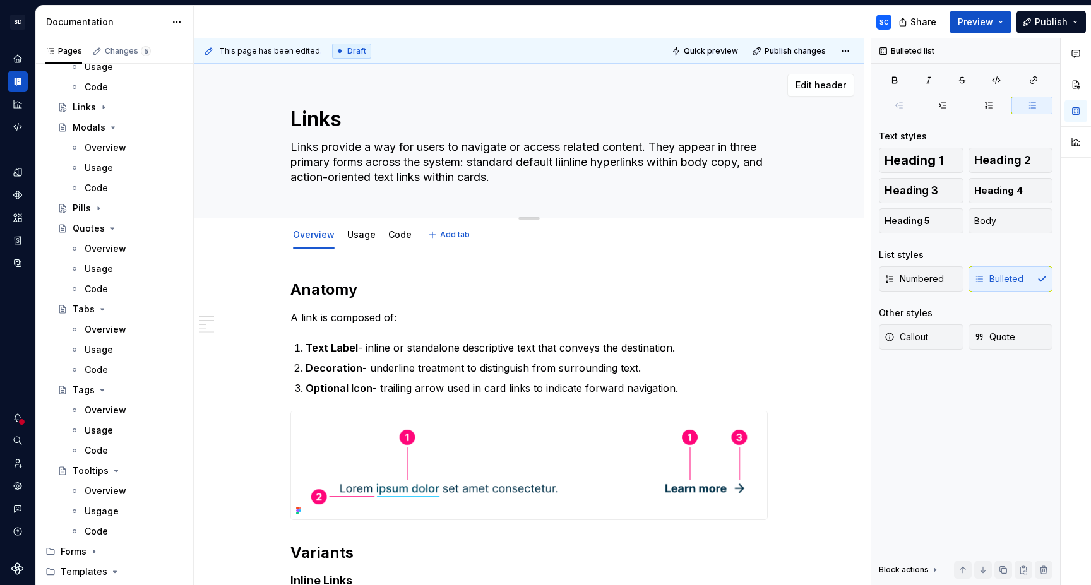
type textarea "Links provide a way for users to navigate or access related content. They appea…"
type textarea "*"
type textarea "Links provide a way for users to navigate or access related content. They appea…"
type textarea "*"
type textarea "Links provide a way for users to navigate or access related content. They appea…"
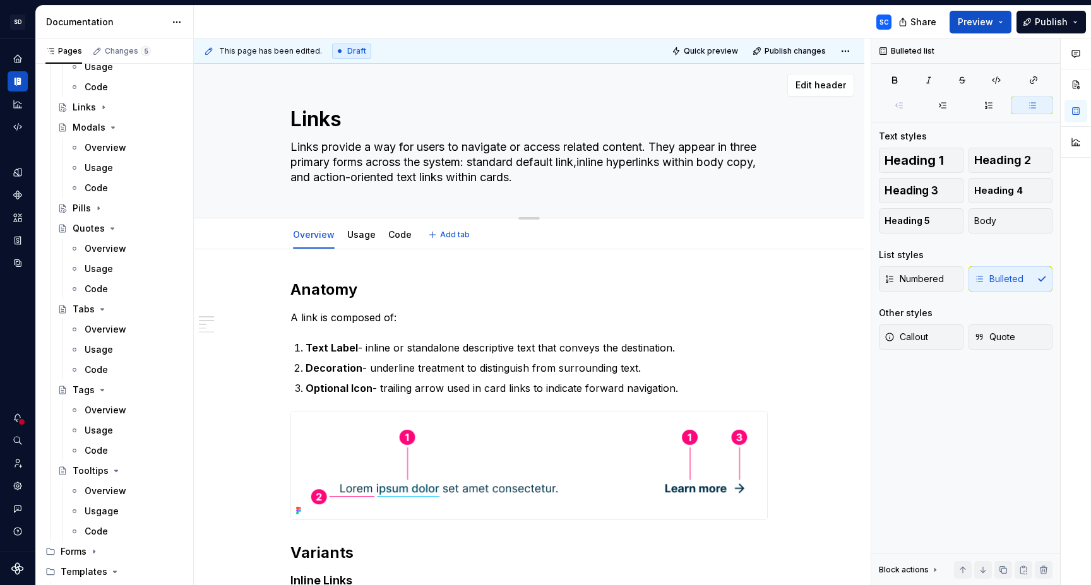
type textarea "*"
type textarea "Links provide a way for users to navigate or access related content. They appea…"
click at [510, 164] on textarea "Links provide a way for users to navigate or access related content. They appea…" at bounding box center [526, 162] width 477 height 51
type textarea "*"
type textarea "Links provide a way for users to navigate or access related content. They appea…"
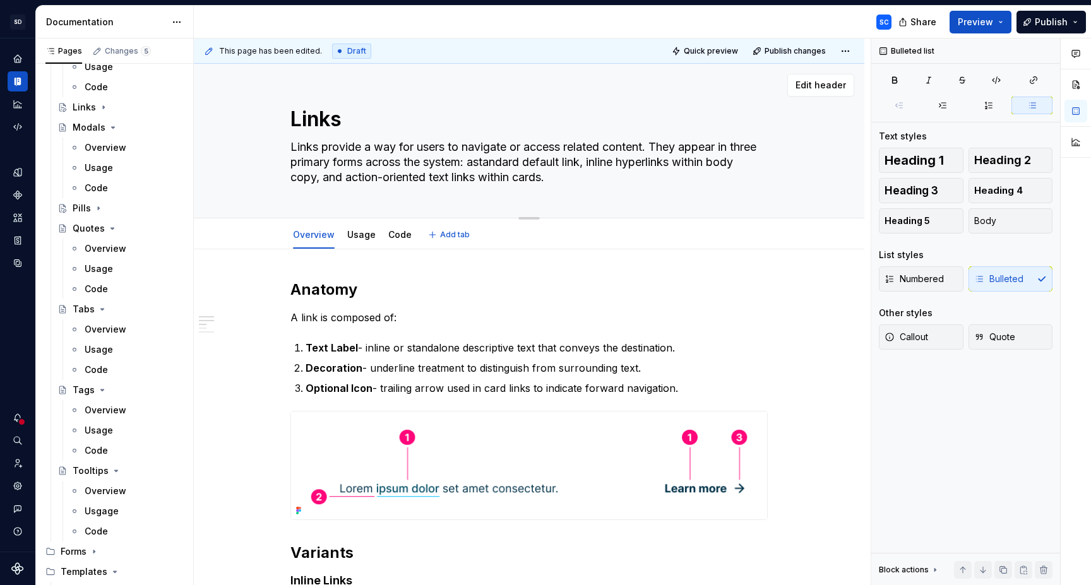
type textarea "*"
type textarea "Links provide a way for users to navigate or access related content. They appea…"
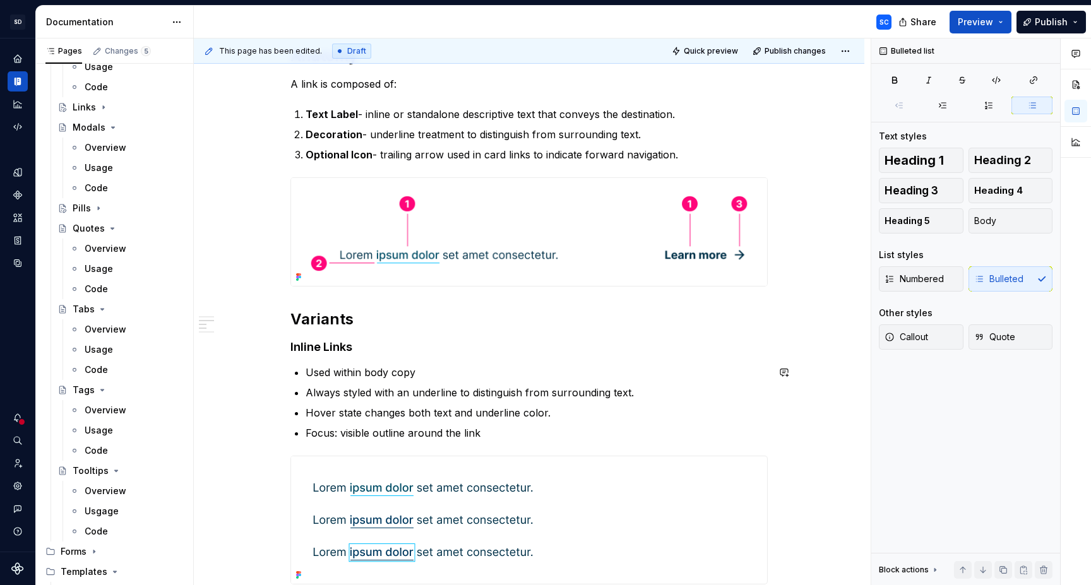
type textarea "*"
type textarea "Links provide a way for users to navigate or access related content. They appea…"
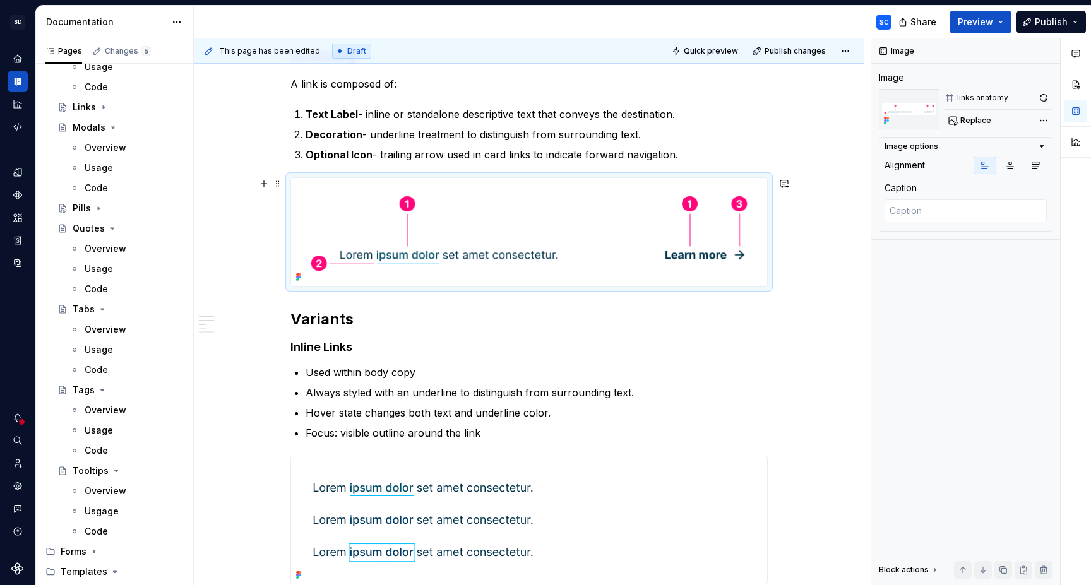
click at [591, 198] on img at bounding box center [529, 232] width 476 height 108
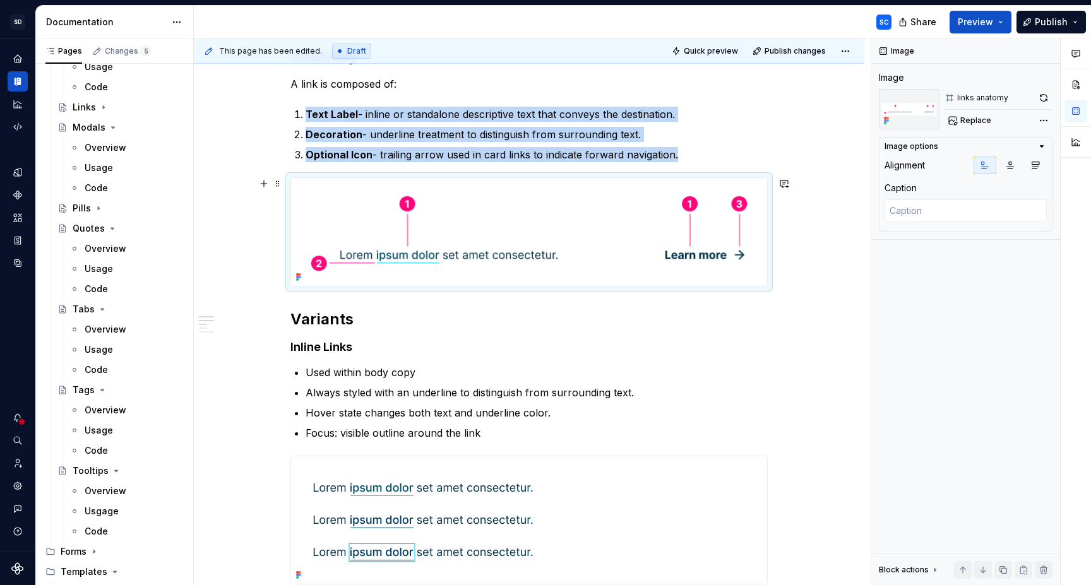
scroll to position [232, 0]
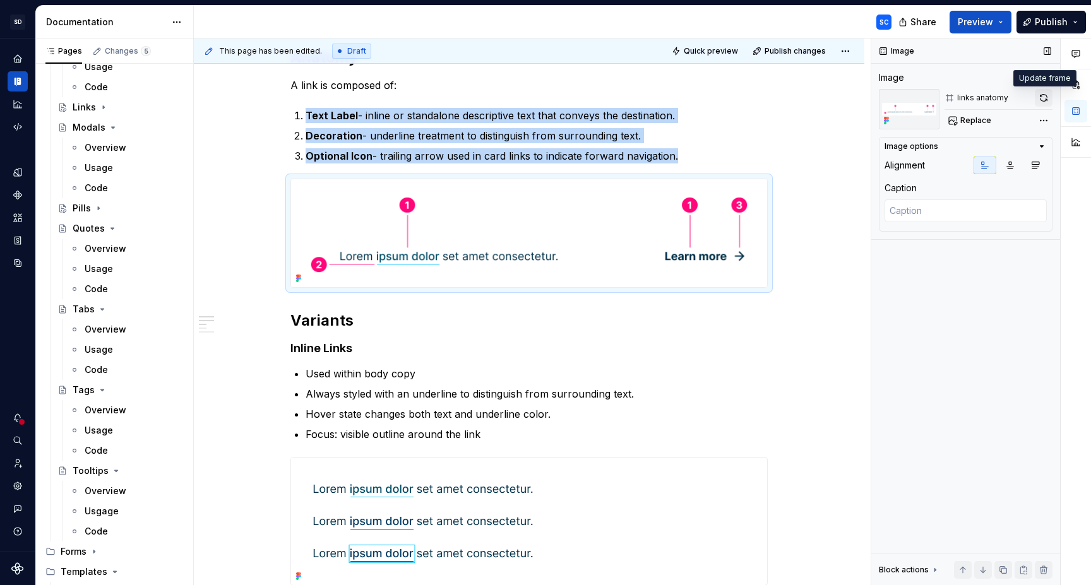
click at [1046, 100] on button "button" at bounding box center [1044, 98] width 18 height 18
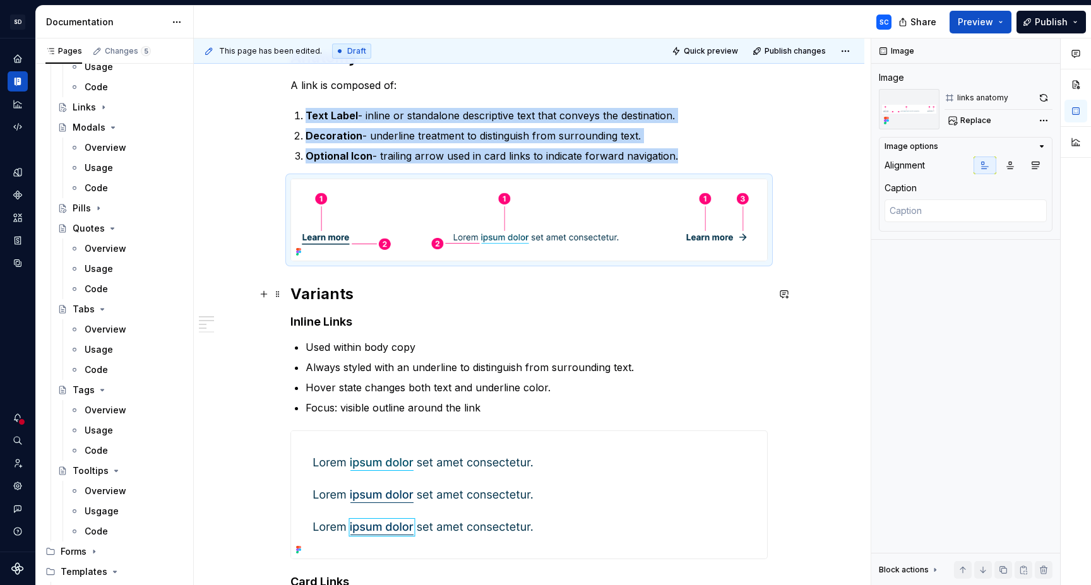
drag, startPoint x: 815, startPoint y: 292, endPoint x: 833, endPoint y: 293, distance: 17.7
click at [816, 292] on div "This page has been edited. Draft Quick preview Publish changes Links Links prov…" at bounding box center [532, 313] width 677 height 548
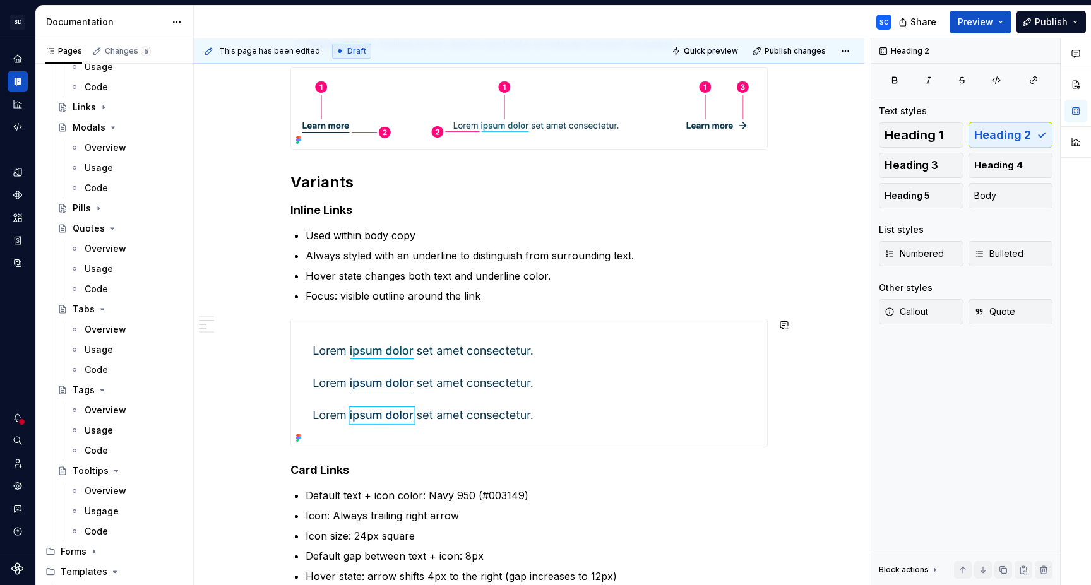
scroll to position [339, 0]
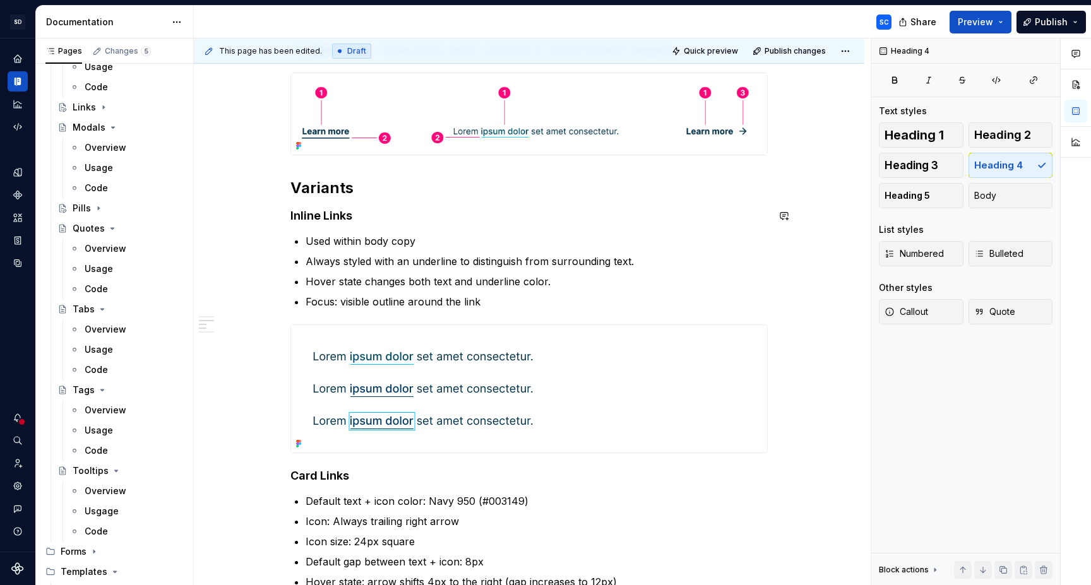
click at [483, 200] on div "Anatomy A link is composed of: Text Label - inline or standalone descriptive te…" at bounding box center [529, 442] width 477 height 1002
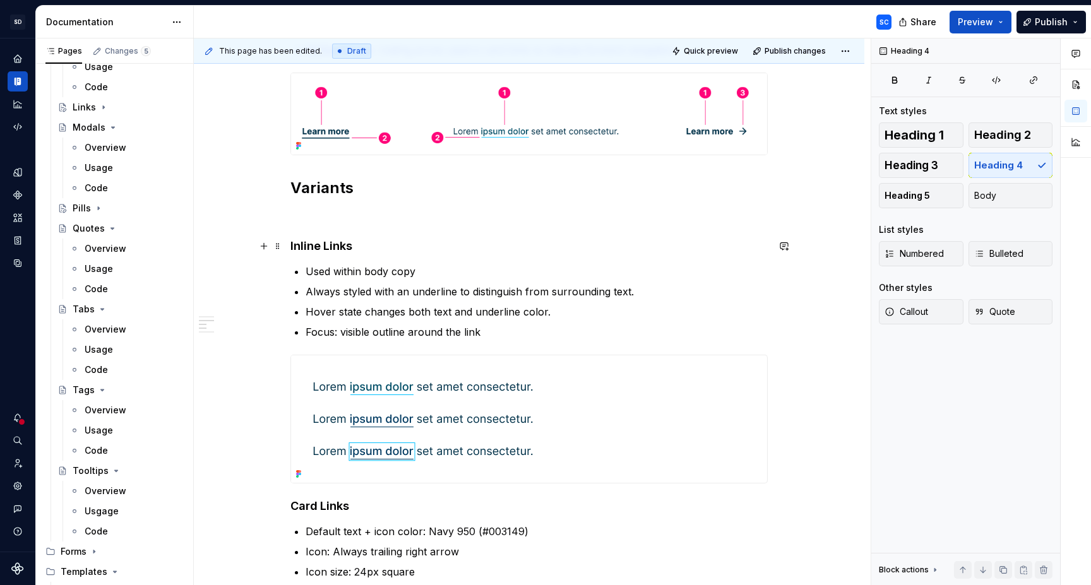
click at [297, 243] on h4 "Inline Links" at bounding box center [529, 246] width 477 height 15
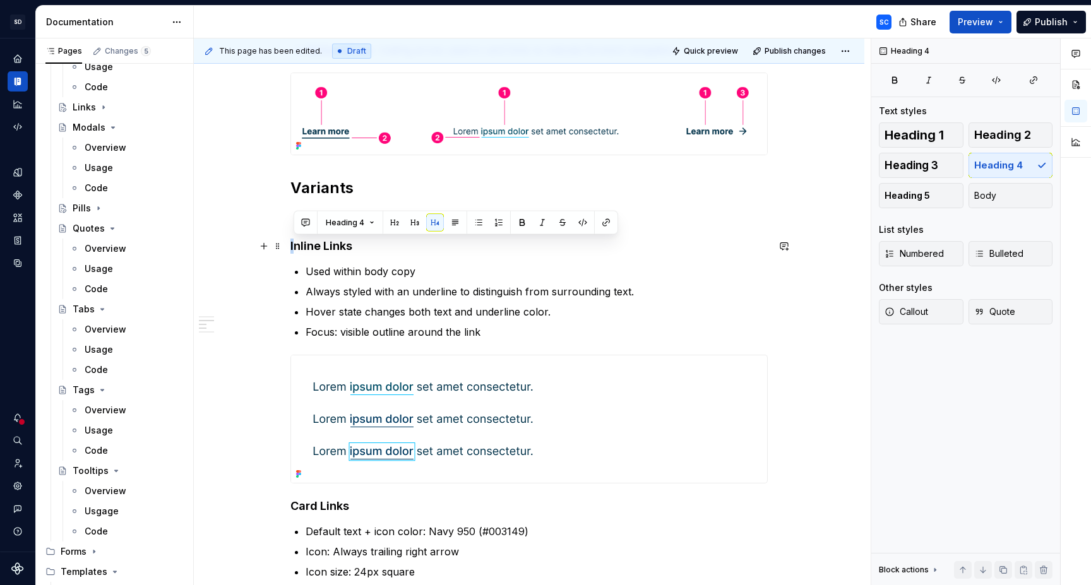
click at [298, 243] on h4 "Inline Links" at bounding box center [529, 246] width 477 height 15
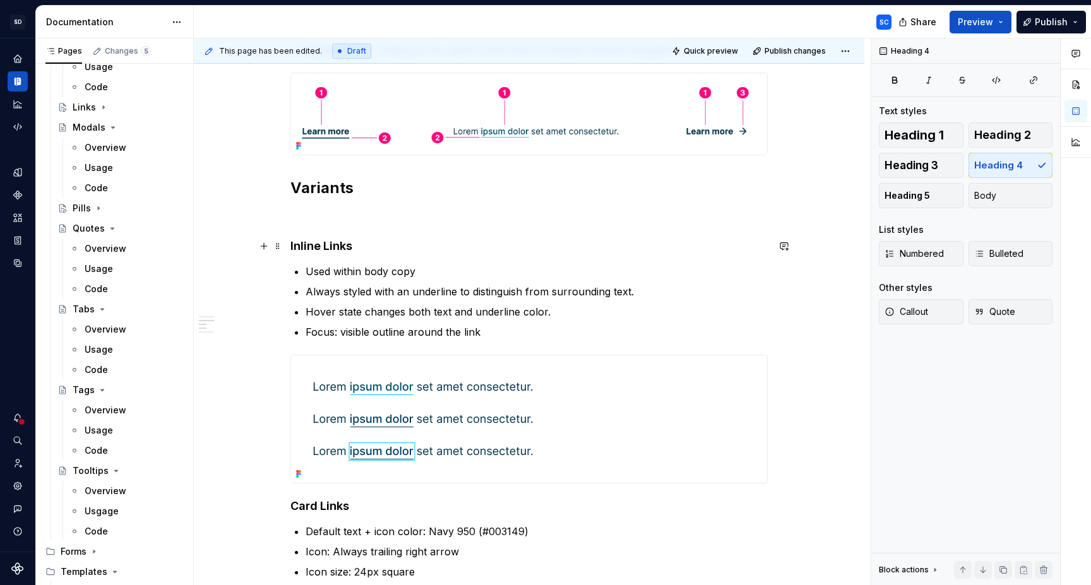
click at [311, 248] on h4 "Inline Links" at bounding box center [529, 246] width 477 height 15
click at [392, 193] on h2 "Variants" at bounding box center [529, 188] width 477 height 20
click at [380, 215] on p at bounding box center [529, 215] width 477 height 15
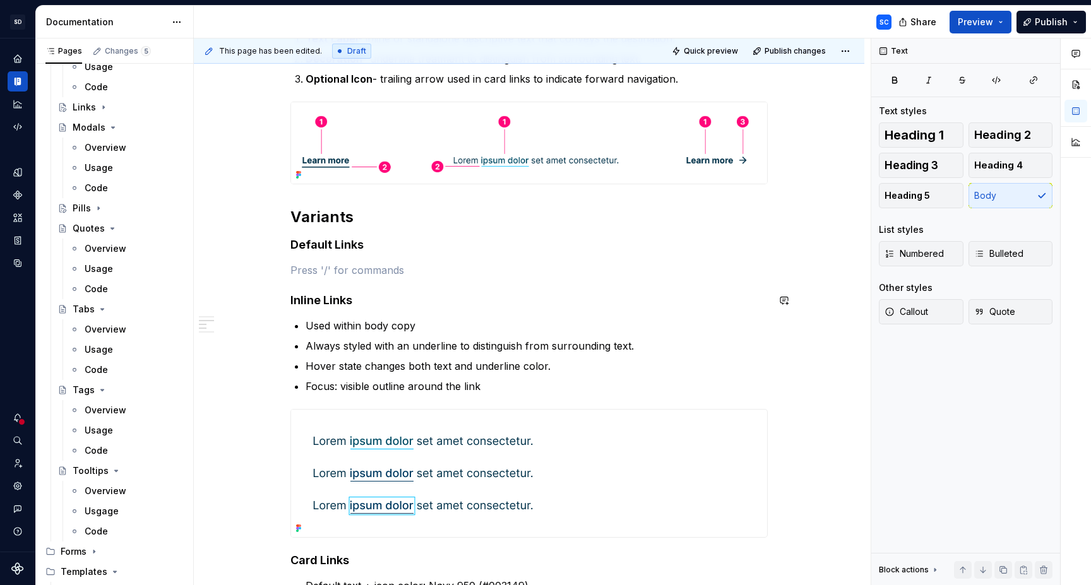
scroll to position [316, 0]
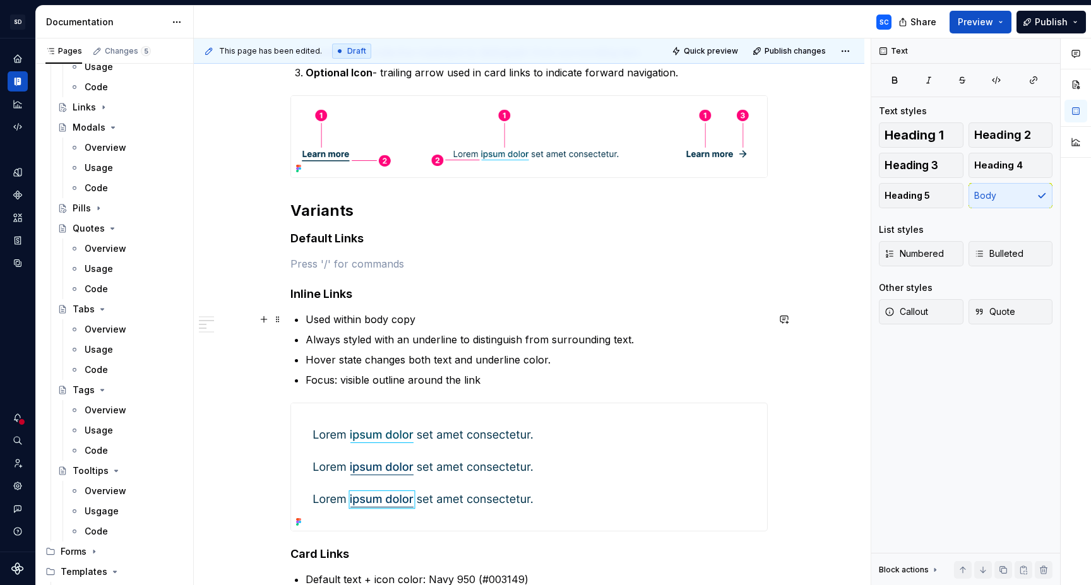
click at [320, 320] on p "Used within body copy" at bounding box center [537, 319] width 462 height 15
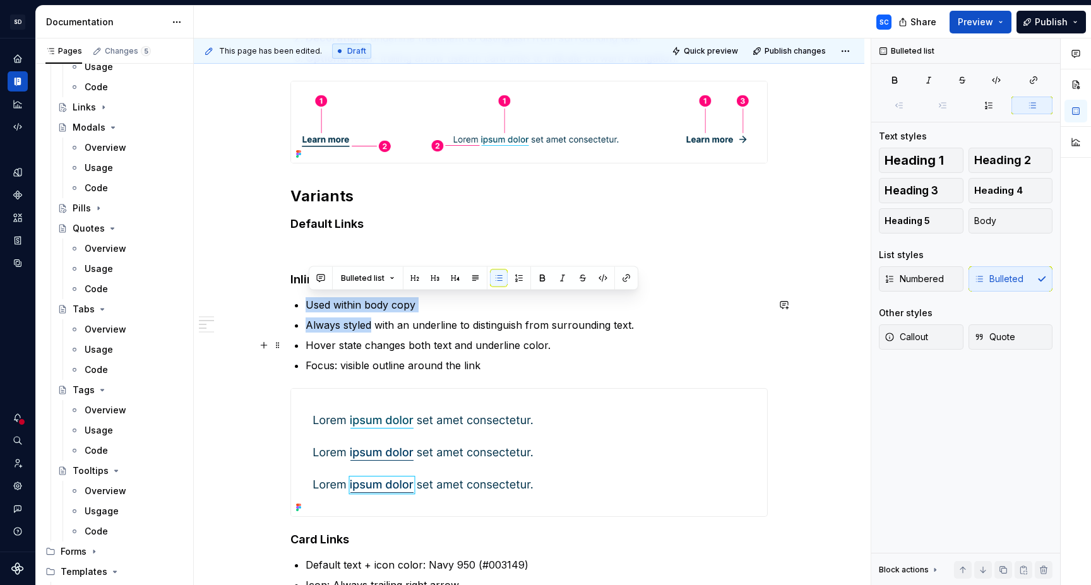
scroll to position [334, 0]
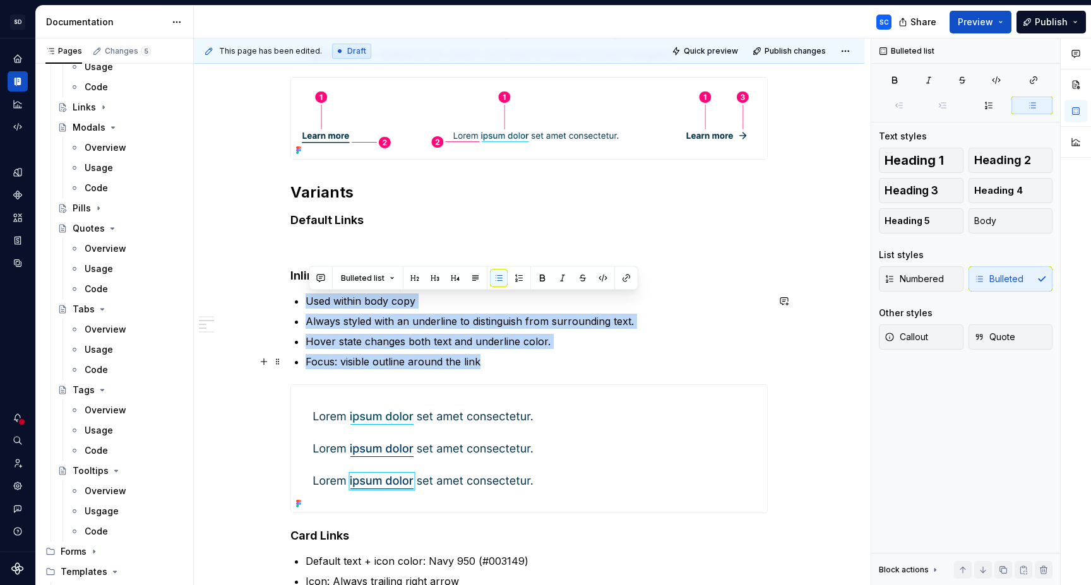
drag, startPoint x: 320, startPoint y: 320, endPoint x: 488, endPoint y: 368, distance: 174.7
click at [486, 368] on ul "Used within body copy Always styled with an underline to distinguish from surro…" at bounding box center [537, 332] width 462 height 76
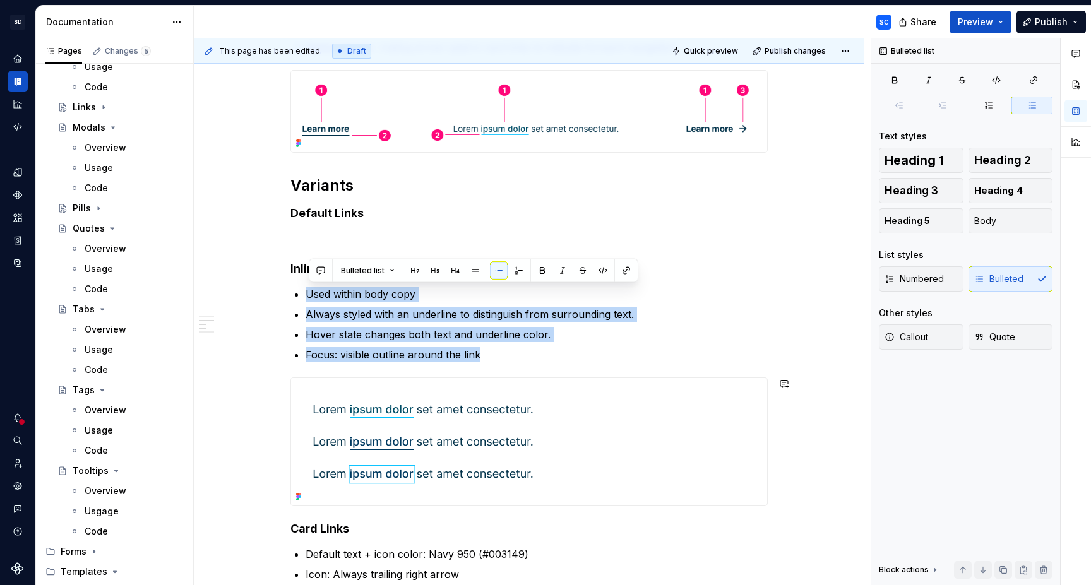
scroll to position [342, 0]
click at [473, 297] on p "Used within body copy" at bounding box center [537, 292] width 462 height 15
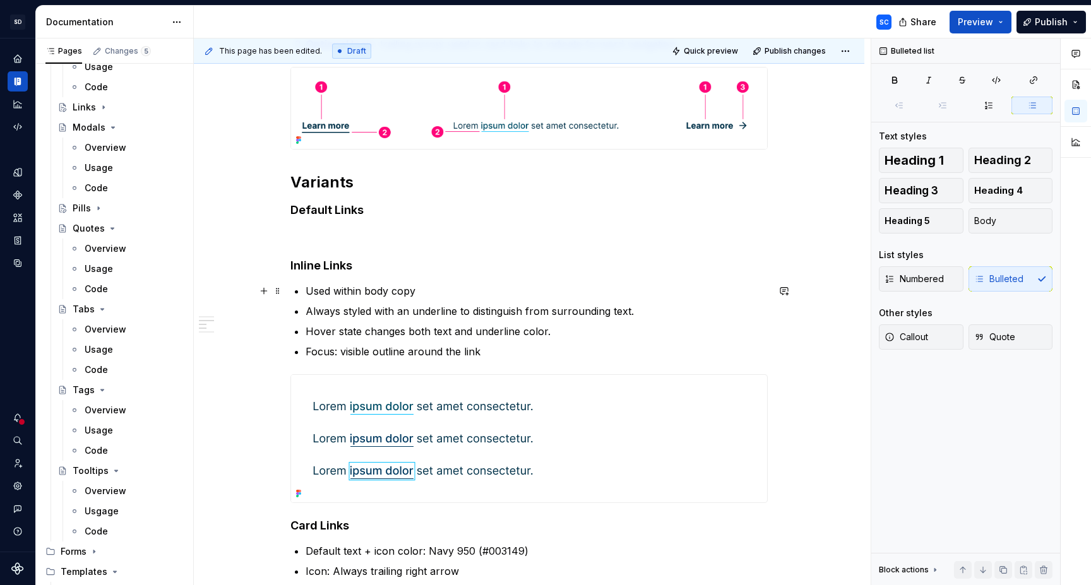
scroll to position [346, 0]
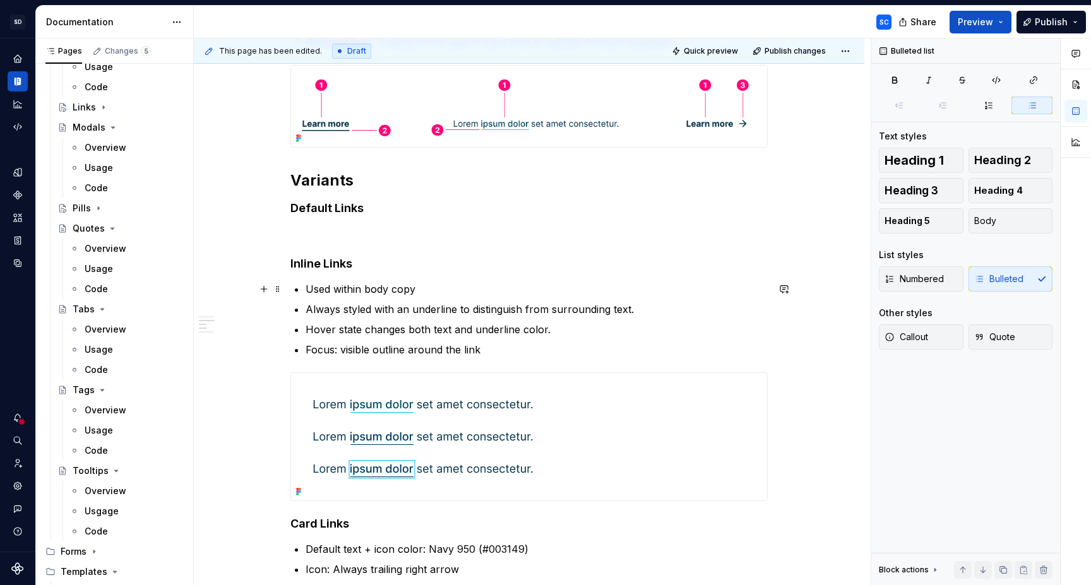
click at [311, 289] on p "Used within body copy" at bounding box center [537, 289] width 462 height 15
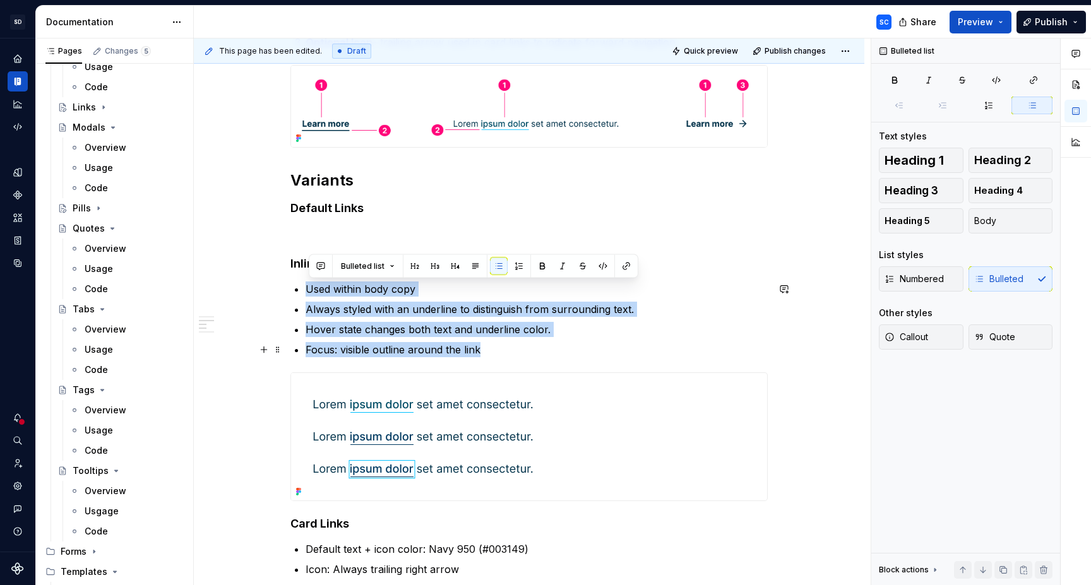
drag, startPoint x: 311, startPoint y: 289, endPoint x: 528, endPoint y: 351, distance: 225.7
click at [528, 351] on ul "Used within body copy Always styled with an underline to distinguish from surro…" at bounding box center [537, 320] width 462 height 76
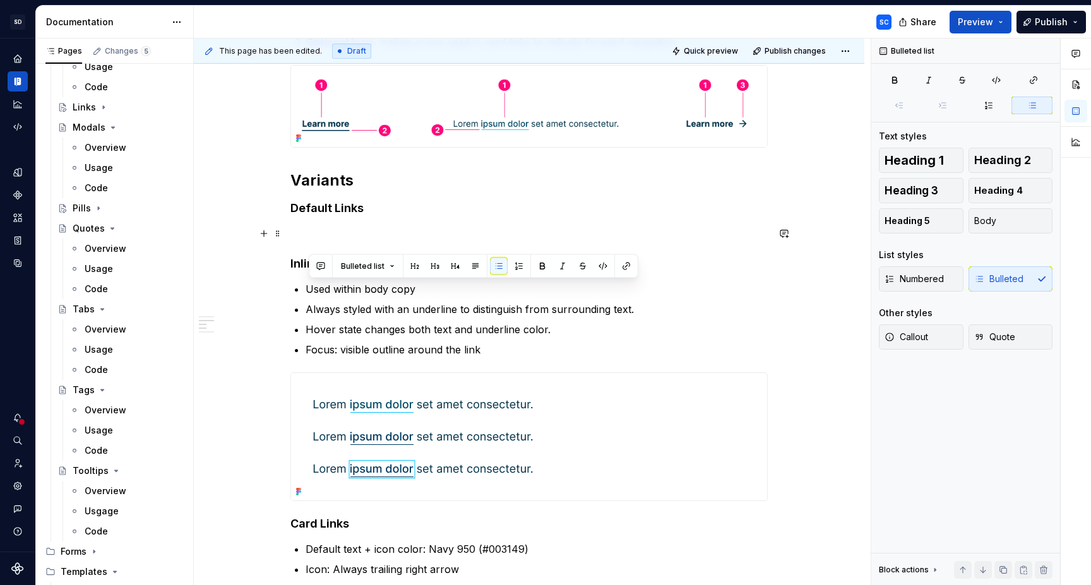
click at [476, 226] on p at bounding box center [529, 233] width 477 height 15
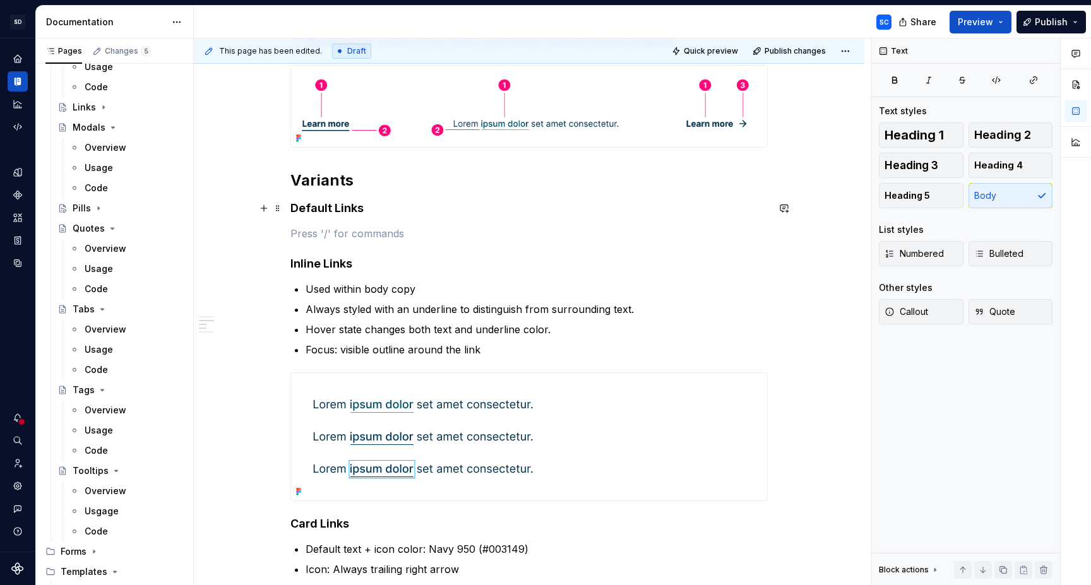
click at [357, 210] on h4 "Default Links" at bounding box center [529, 208] width 477 height 15
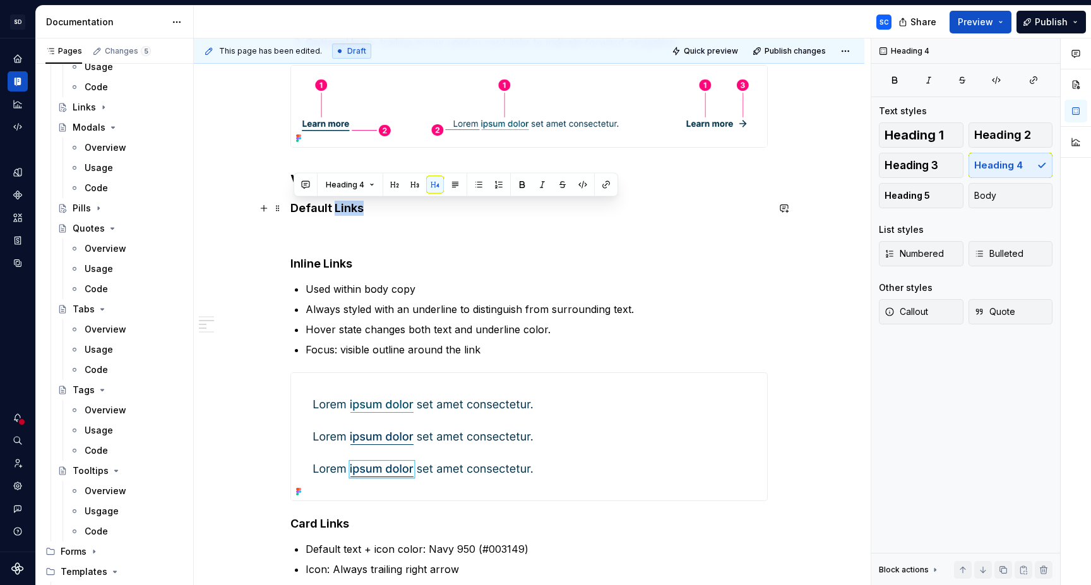
click at [357, 210] on h4 "Default Links" at bounding box center [529, 208] width 477 height 15
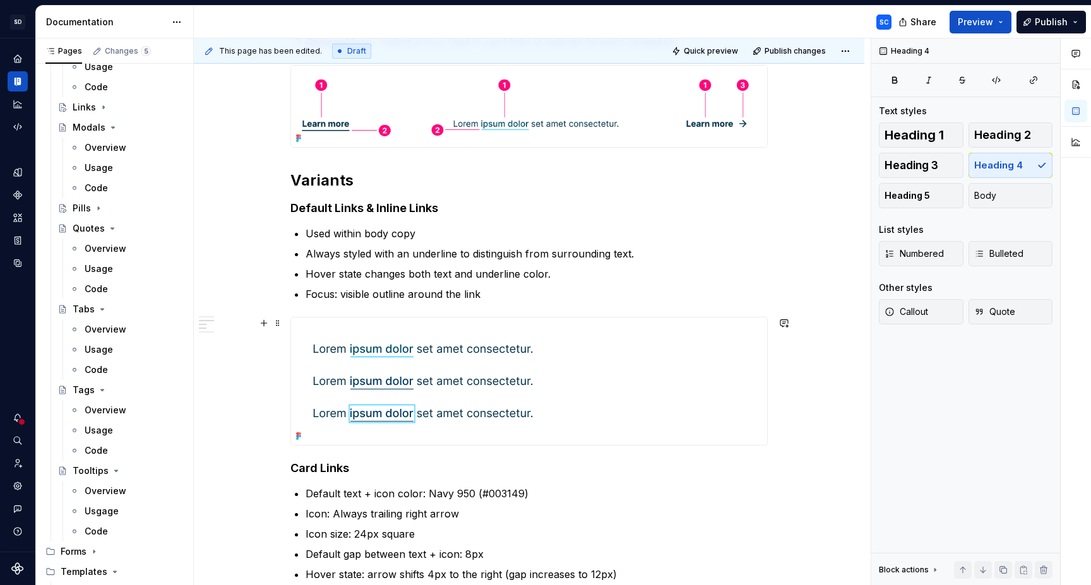
click at [643, 345] on div at bounding box center [529, 382] width 476 height 128
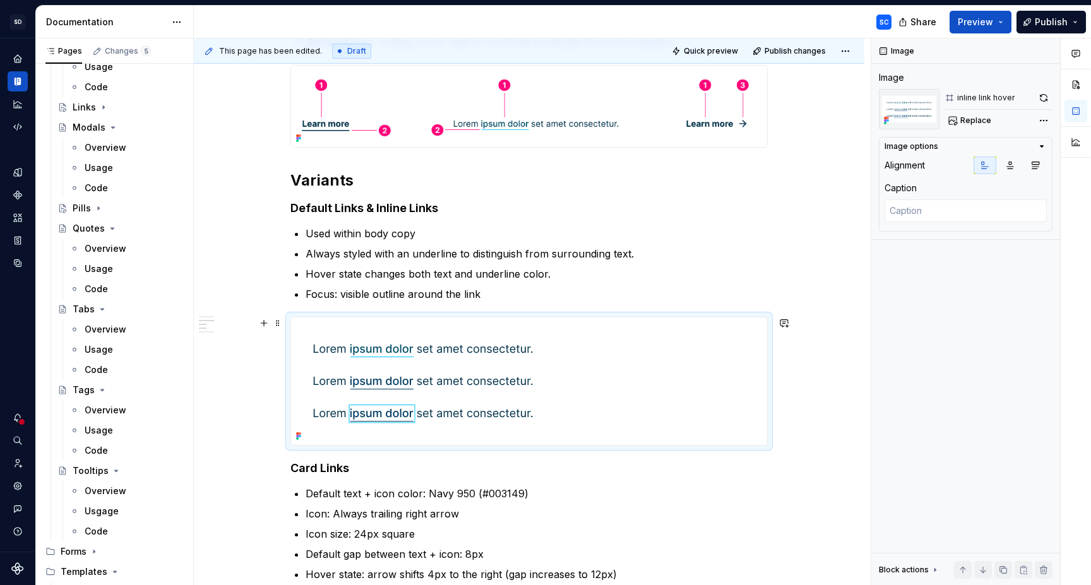
click at [678, 400] on div at bounding box center [529, 382] width 476 height 128
click at [267, 326] on button "button" at bounding box center [264, 324] width 18 height 18
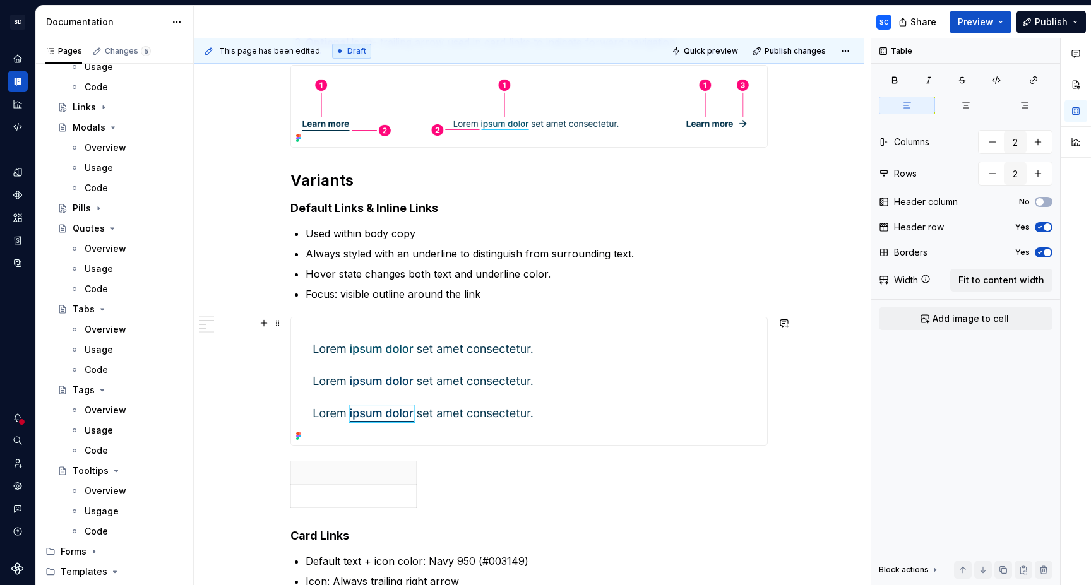
type textarea "*"
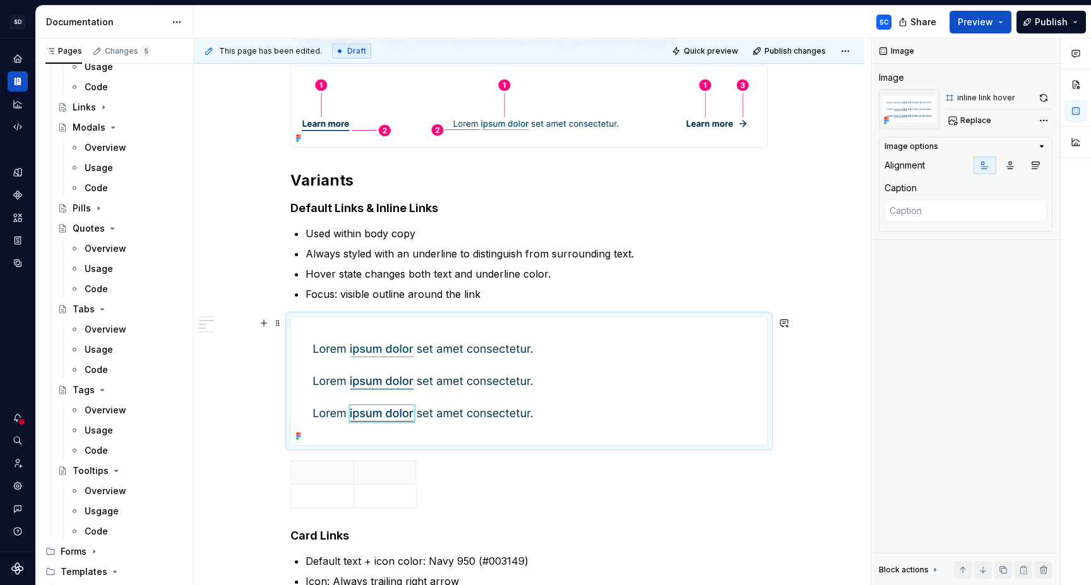
drag, startPoint x: 520, startPoint y: 345, endPoint x: 426, endPoint y: 335, distance: 95.3
click at [520, 345] on img at bounding box center [423, 382] width 264 height 128
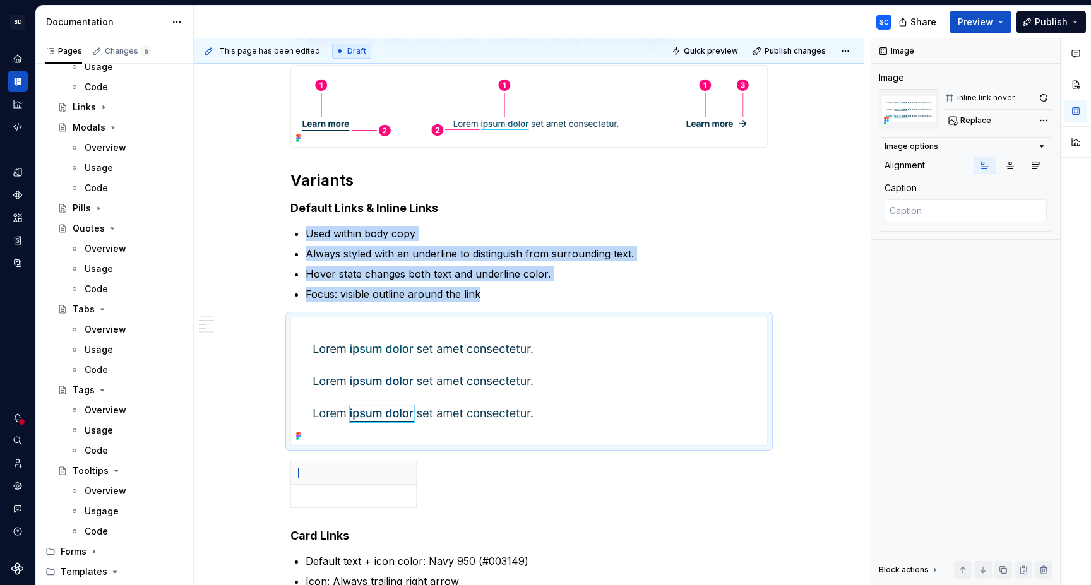
drag, startPoint x: 426, startPoint y: 335, endPoint x: 421, endPoint y: 346, distance: 11.6
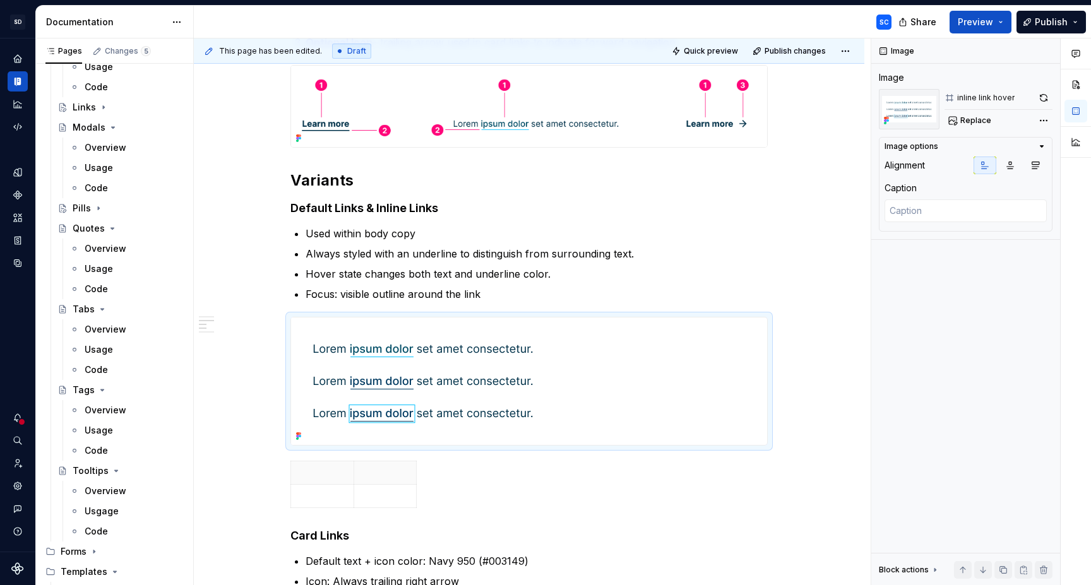
click at [319, 504] on td at bounding box center [322, 496] width 63 height 23
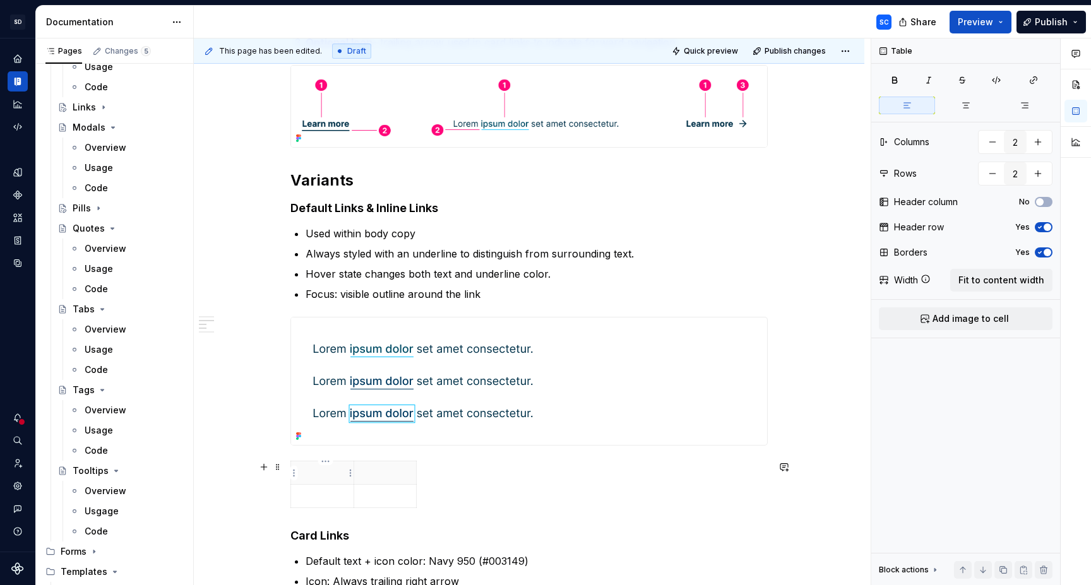
click at [327, 482] on th at bounding box center [322, 473] width 63 height 23
click at [1045, 248] on button "Yes" at bounding box center [1044, 253] width 18 height 10
click at [1047, 228] on span "button" at bounding box center [1048, 228] width 8 height 8
click at [991, 176] on button "button" at bounding box center [992, 173] width 23 height 23
type input "1"
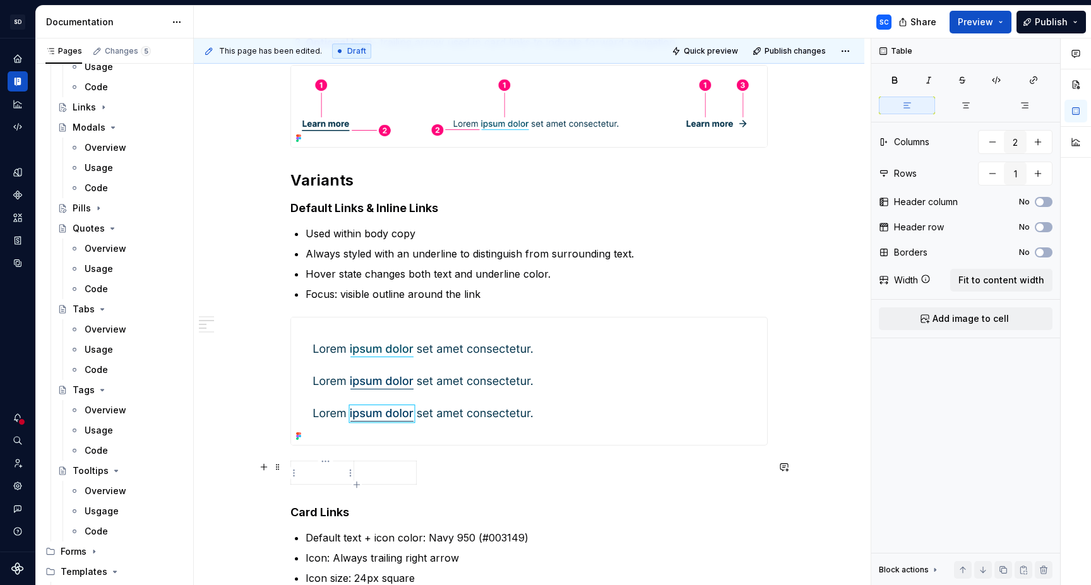
click at [328, 475] on p at bounding box center [322, 473] width 47 height 13
click at [1017, 286] on button "Fit to content width" at bounding box center [1002, 280] width 102 height 23
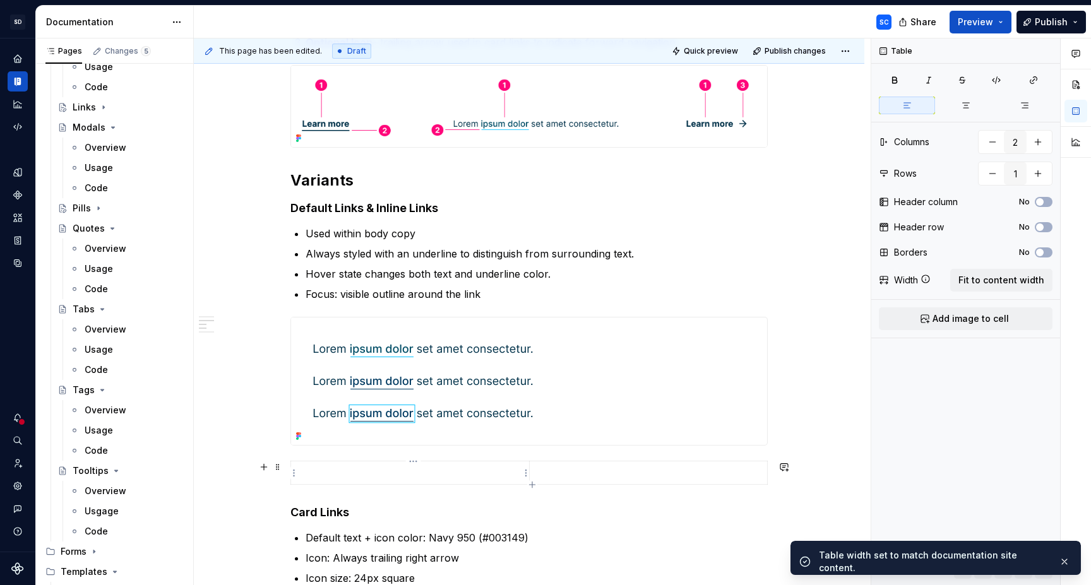
click at [367, 476] on p at bounding box center [410, 473] width 223 height 13
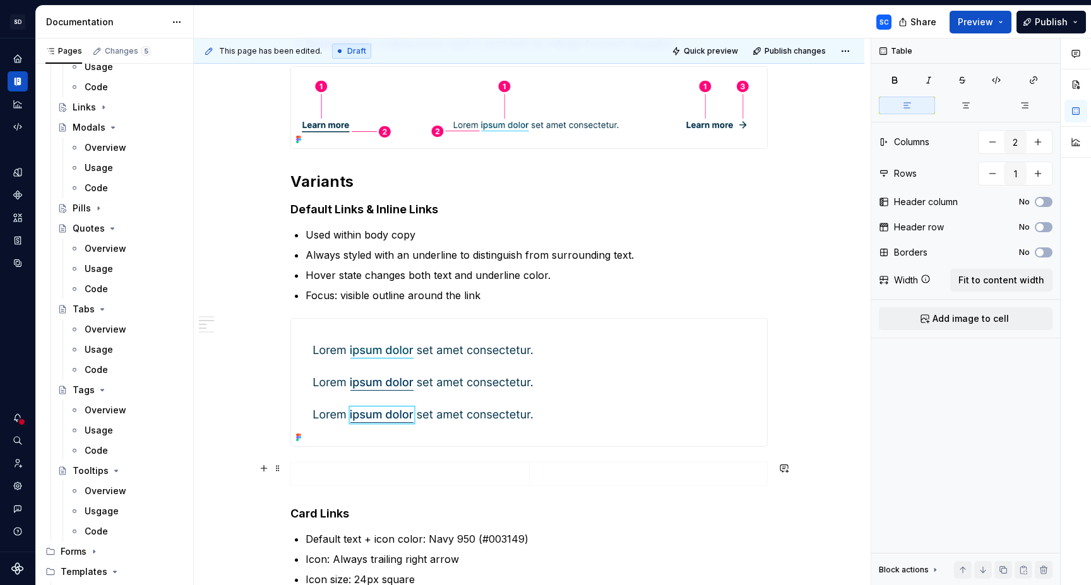
scroll to position [349, 0]
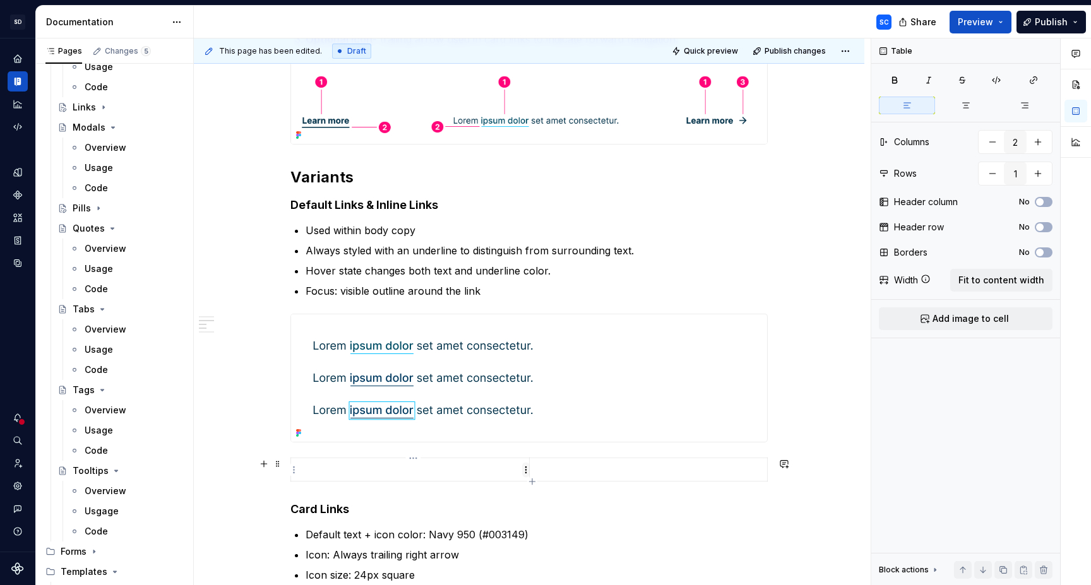
click at [527, 470] on html "SD Galileo SC Design system data Documentation SC Share Preview Publish Pages C…" at bounding box center [545, 292] width 1091 height 585
click at [525, 467] on html "SD Galileo SC Design system data Documentation SC Share Preview Publish Pages C…" at bounding box center [545, 292] width 1091 height 585
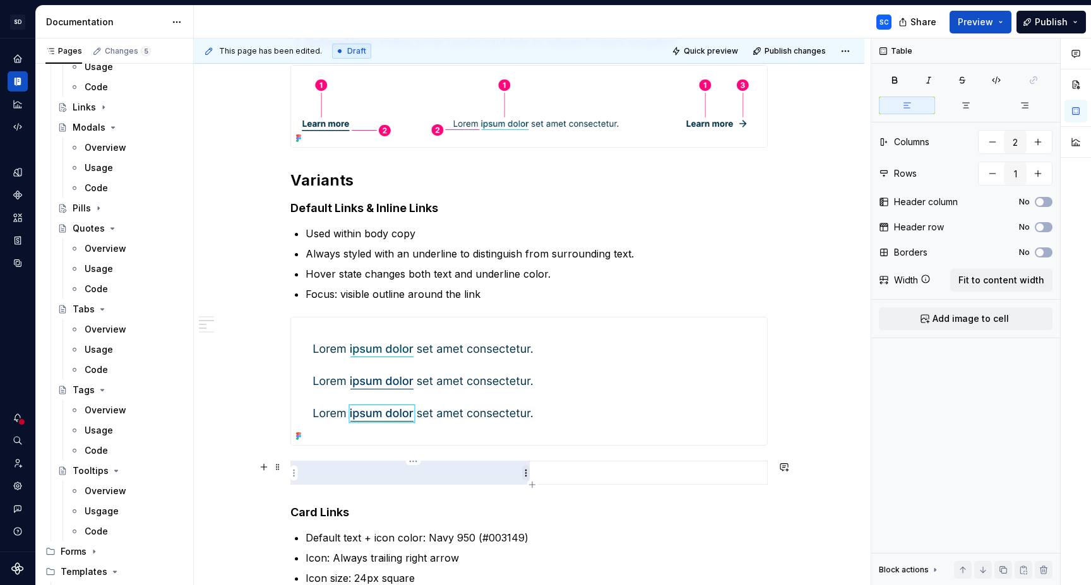
click at [526, 472] on html "SD Galileo SC Design system data Documentation SC Share Preview Publish Pages C…" at bounding box center [545, 292] width 1091 height 585
click at [561, 493] on div "Add image" at bounding box center [587, 497] width 82 height 13
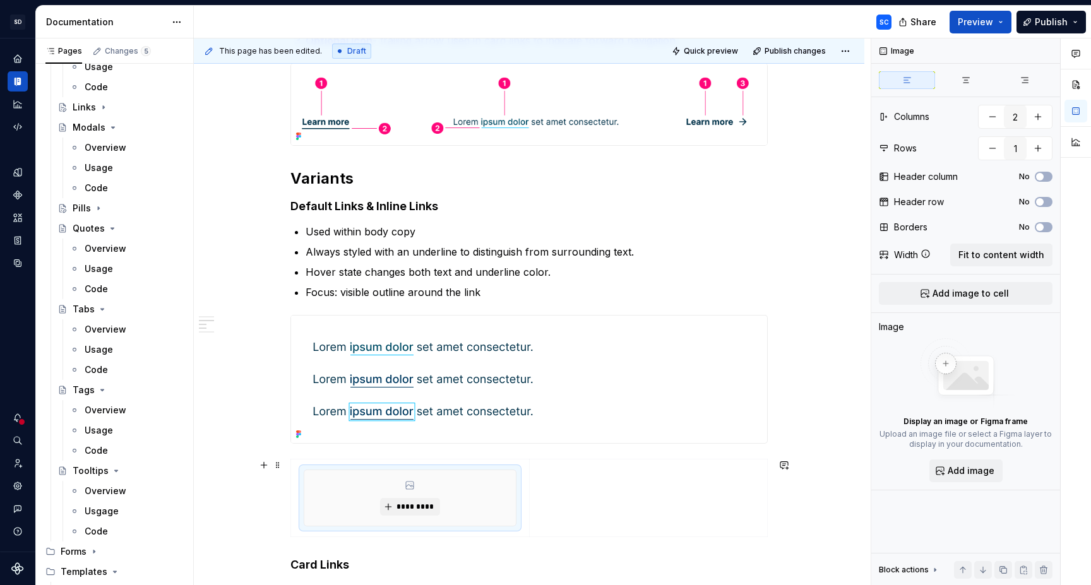
scroll to position [340, 0]
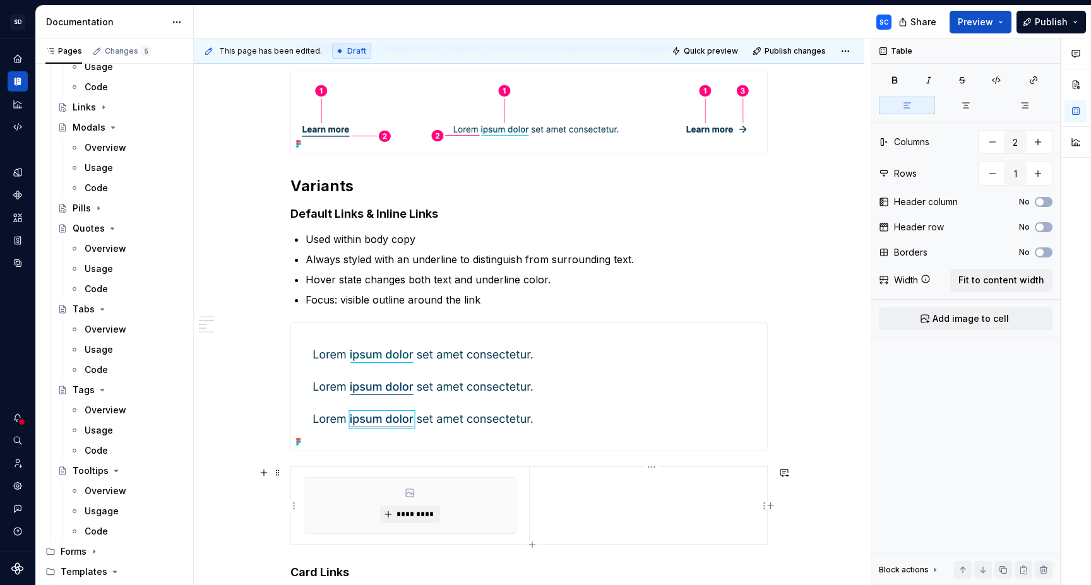
drag, startPoint x: 632, startPoint y: 496, endPoint x: 797, endPoint y: 520, distance: 167.3
click at [632, 496] on td at bounding box center [648, 506] width 238 height 78
click at [764, 509] on html "SD Galileo SC Design system data Documentation SC Share Preview Publish Pages C…" at bounding box center [545, 292] width 1091 height 585
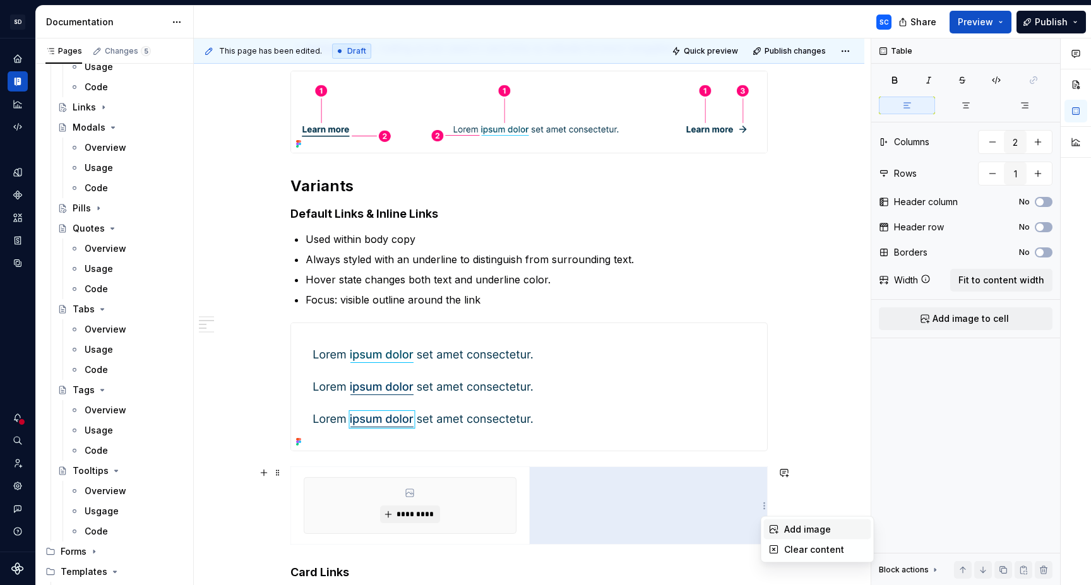
drag, startPoint x: 787, startPoint y: 524, endPoint x: 782, endPoint y: 536, distance: 13.6
click at [787, 524] on div "Add image" at bounding box center [825, 530] width 82 height 13
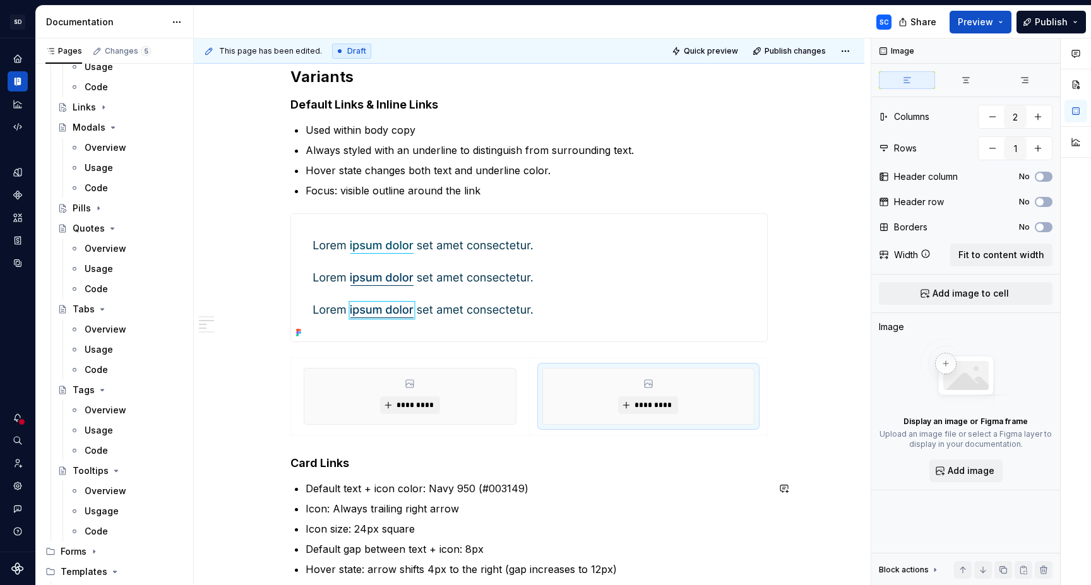
scroll to position [464, 0]
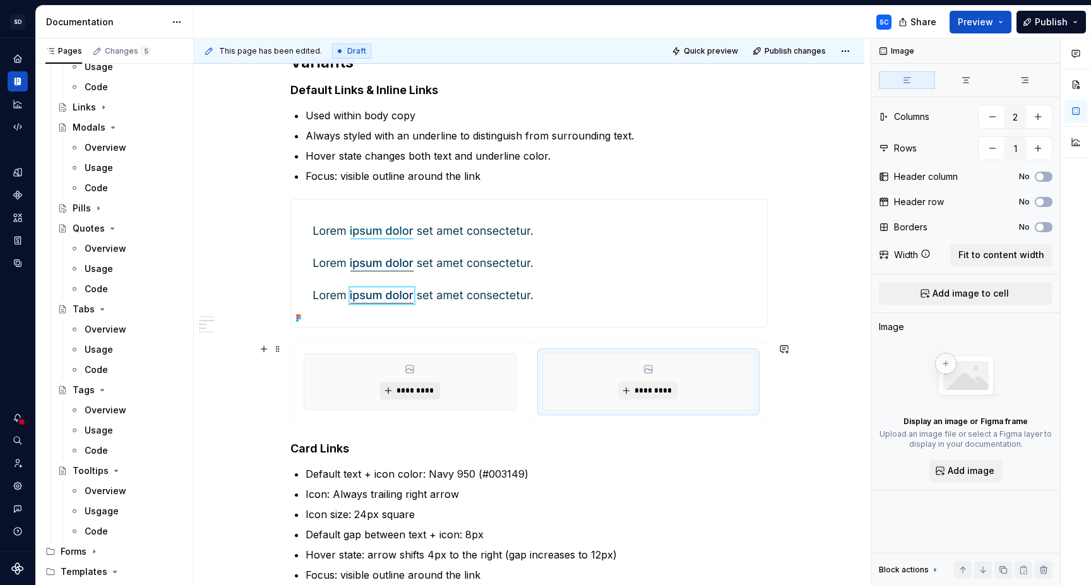
click at [419, 388] on span "*********" at bounding box center [415, 391] width 39 height 10
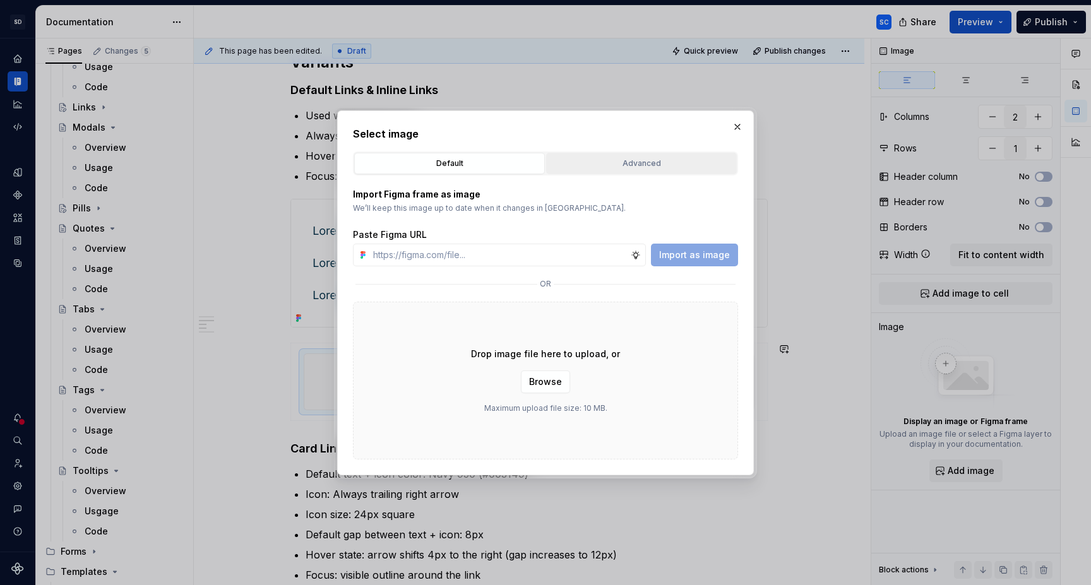
click at [666, 171] on button "Advanced" at bounding box center [641, 163] width 191 height 21
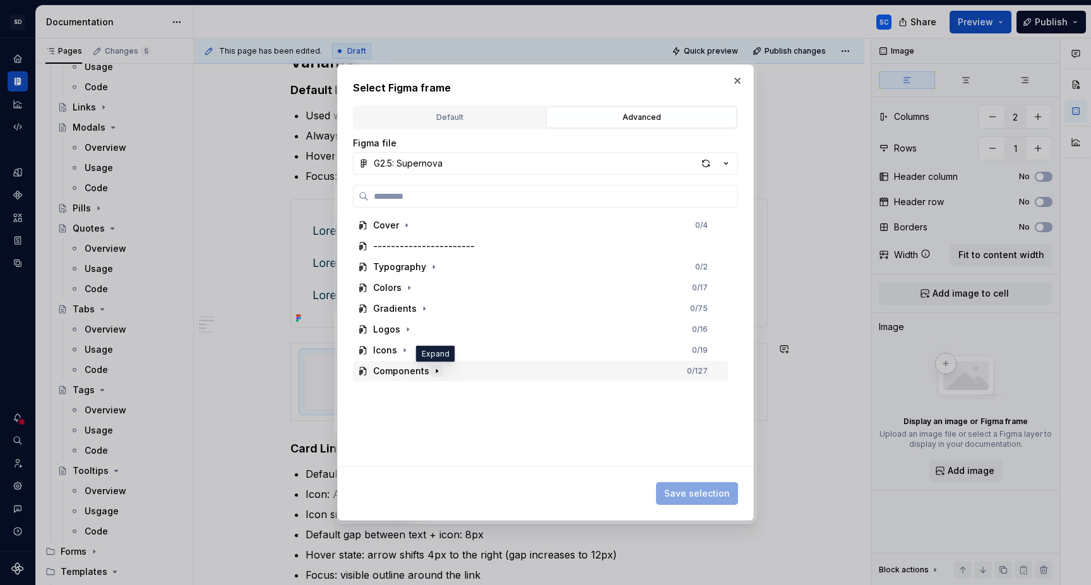
click at [436, 372] on icon "button" at bounding box center [436, 370] width 1 height 3
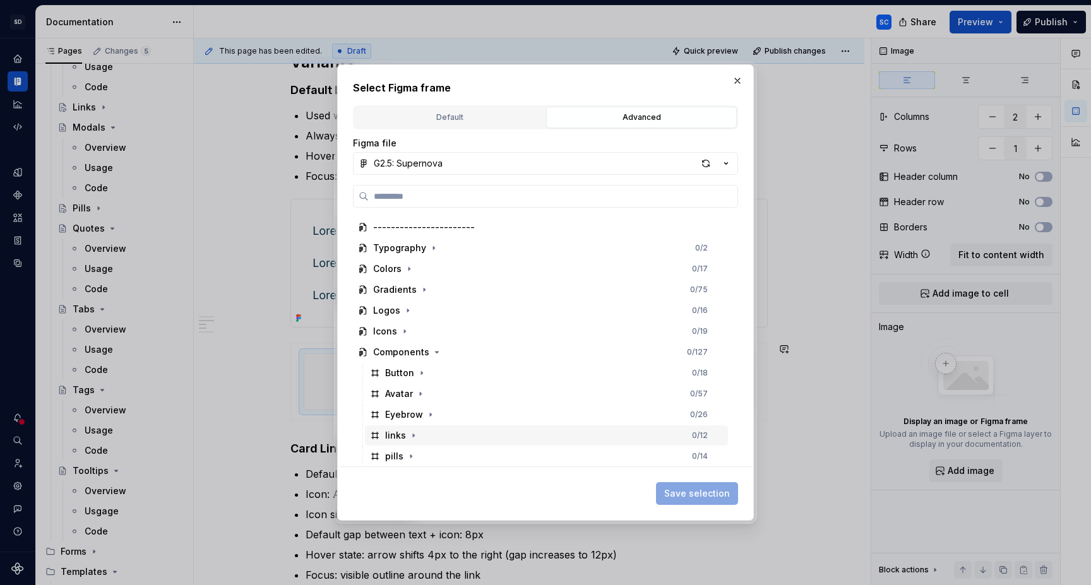
click at [415, 436] on icon "button" at bounding box center [414, 436] width 10 height 10
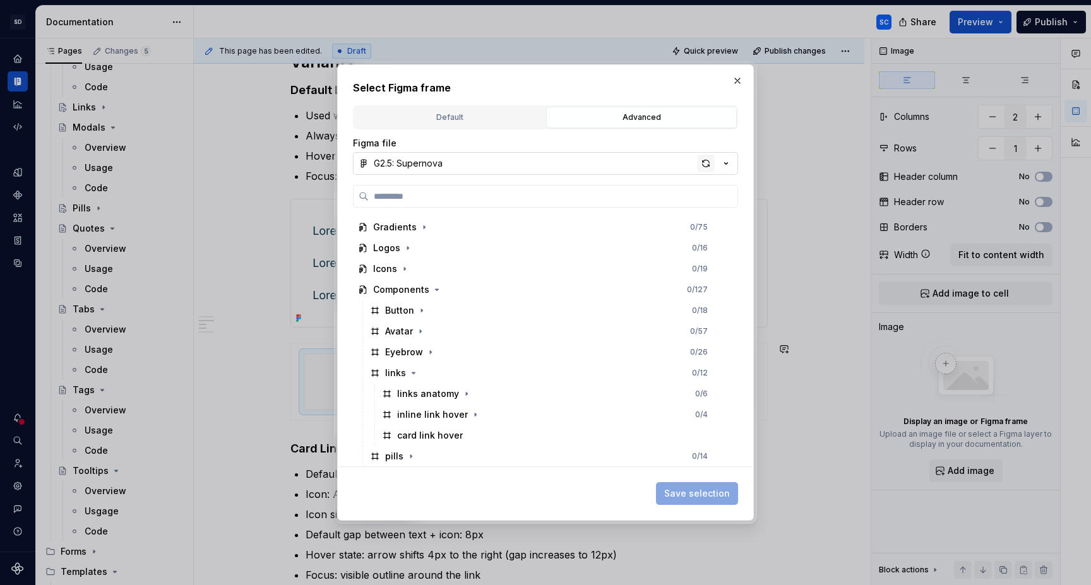
click at [707, 162] on div "button" at bounding box center [706, 164] width 18 height 18
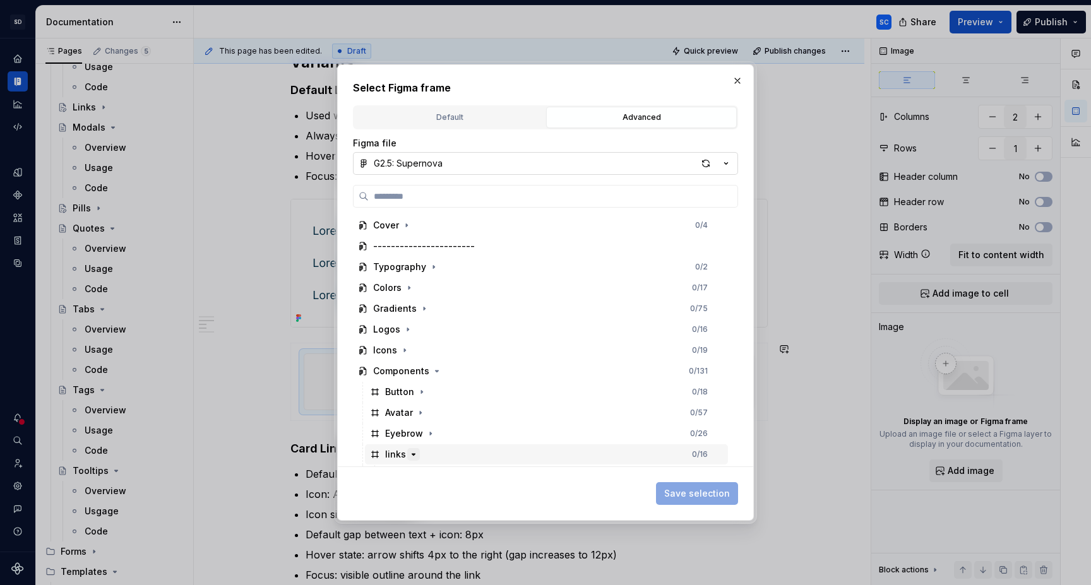
click at [413, 455] on icon "button" at bounding box center [414, 455] width 10 height 10
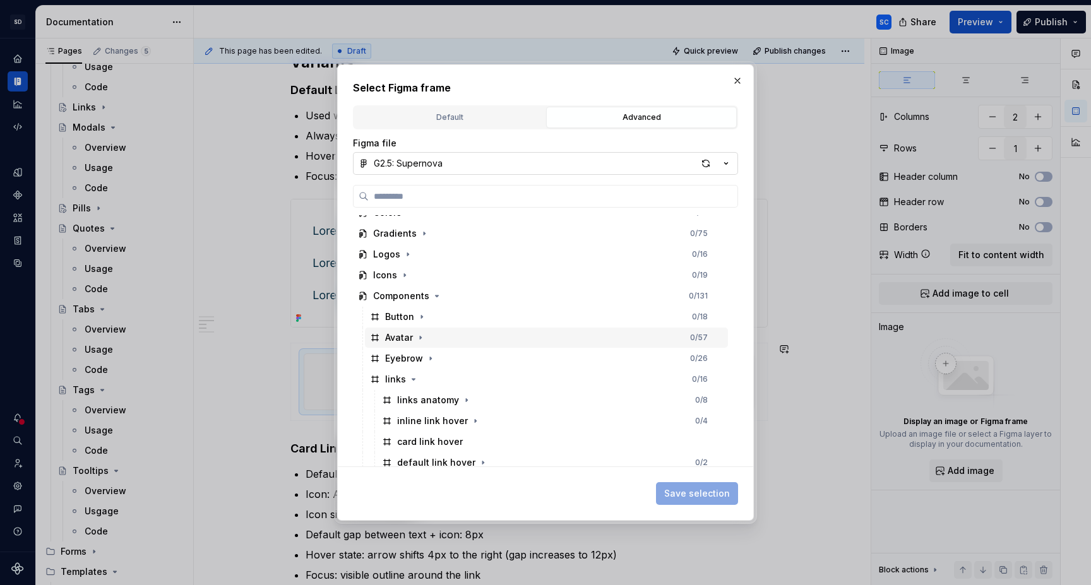
scroll to position [102, 0]
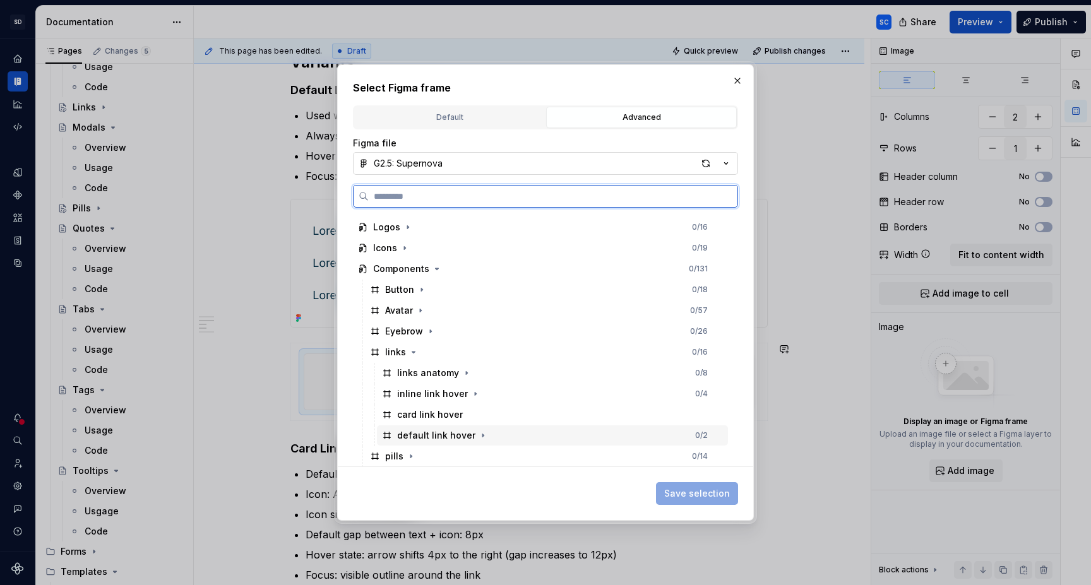
click at [435, 435] on div "default link hover" at bounding box center [436, 435] width 78 height 13
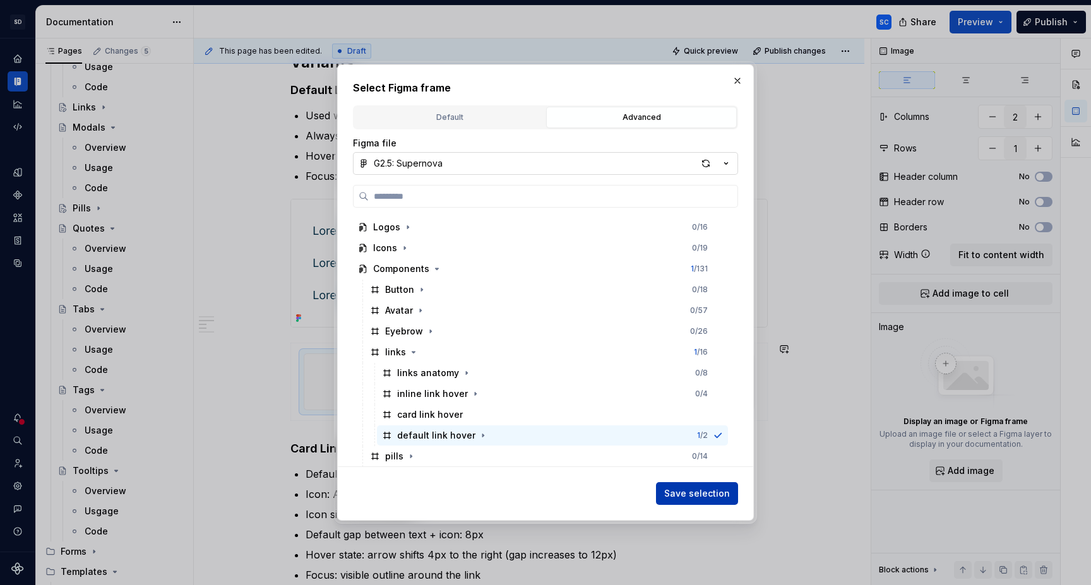
click at [711, 499] on span "Save selection" at bounding box center [697, 494] width 66 height 13
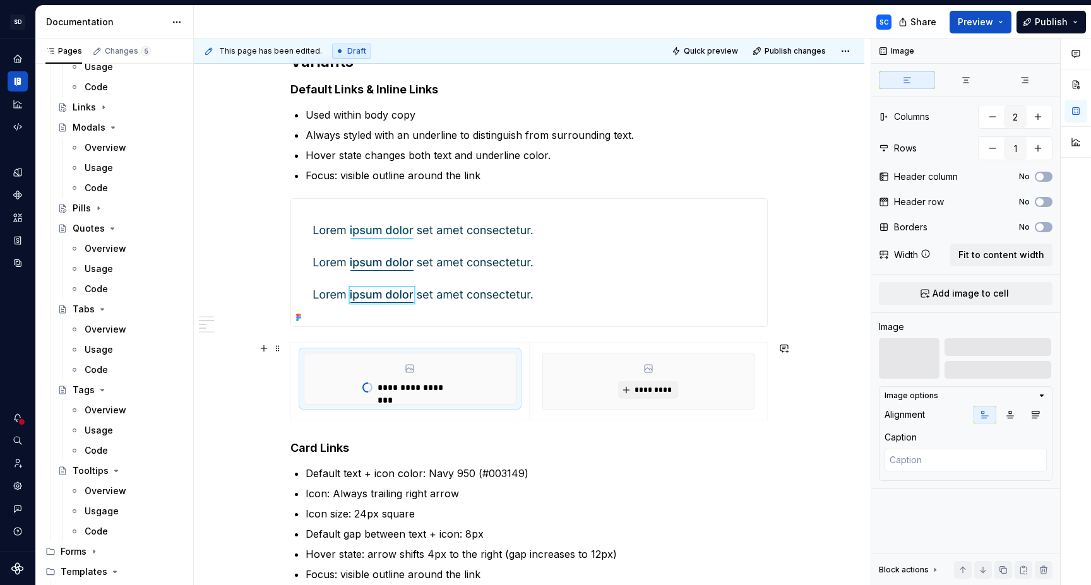
scroll to position [464, 0]
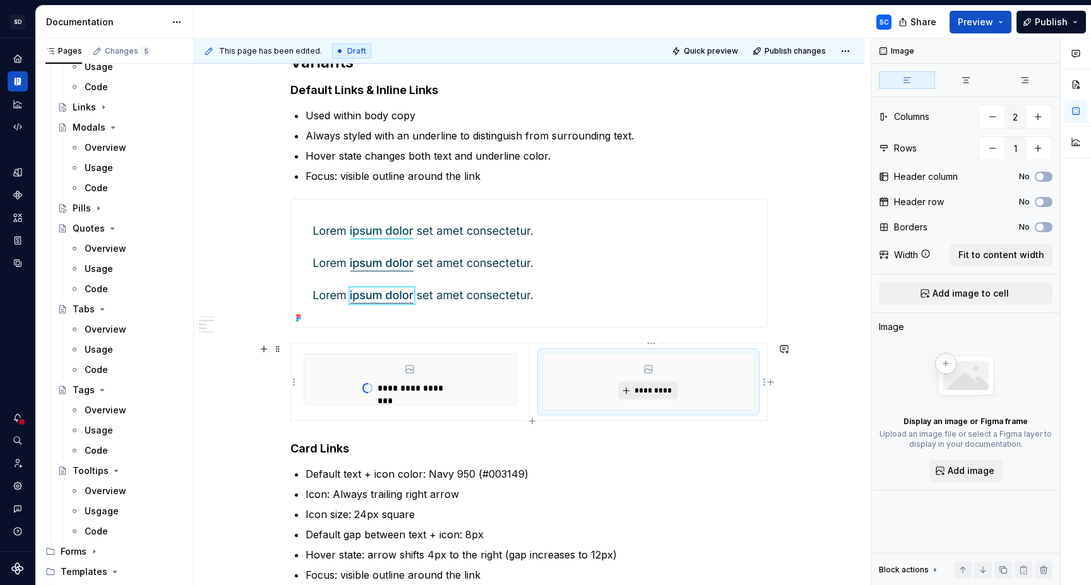
click at [656, 395] on span "*********" at bounding box center [653, 391] width 39 height 10
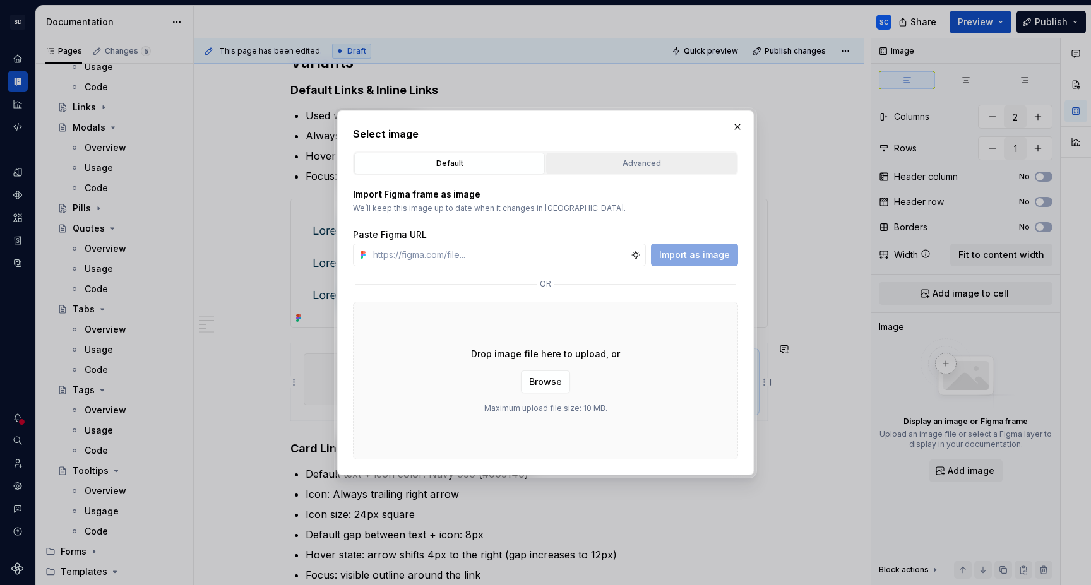
click at [645, 162] on div "Advanced" at bounding box center [642, 163] width 182 height 13
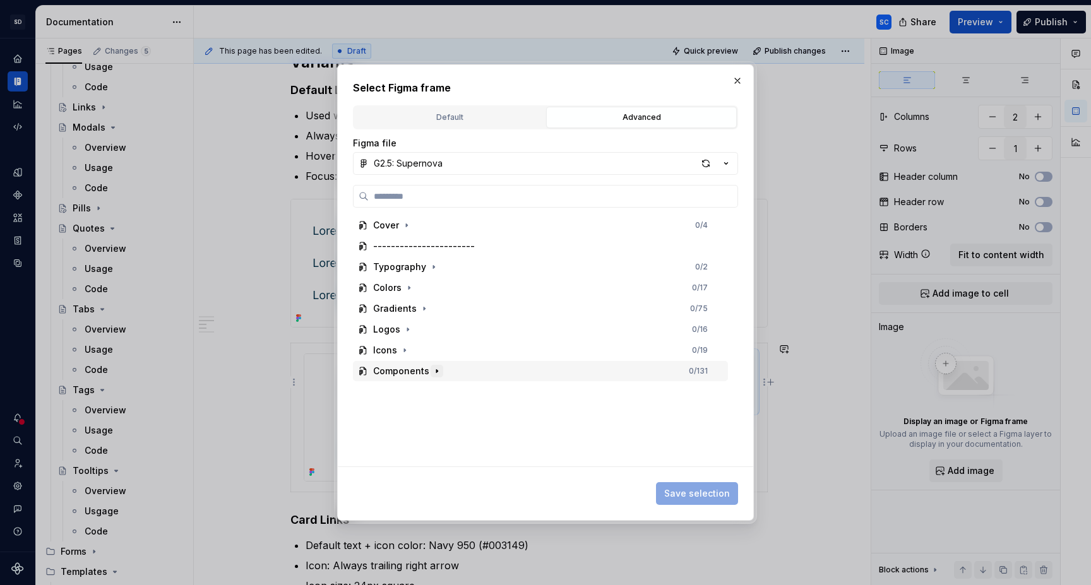
click at [436, 371] on icon "button" at bounding box center [437, 371] width 10 height 10
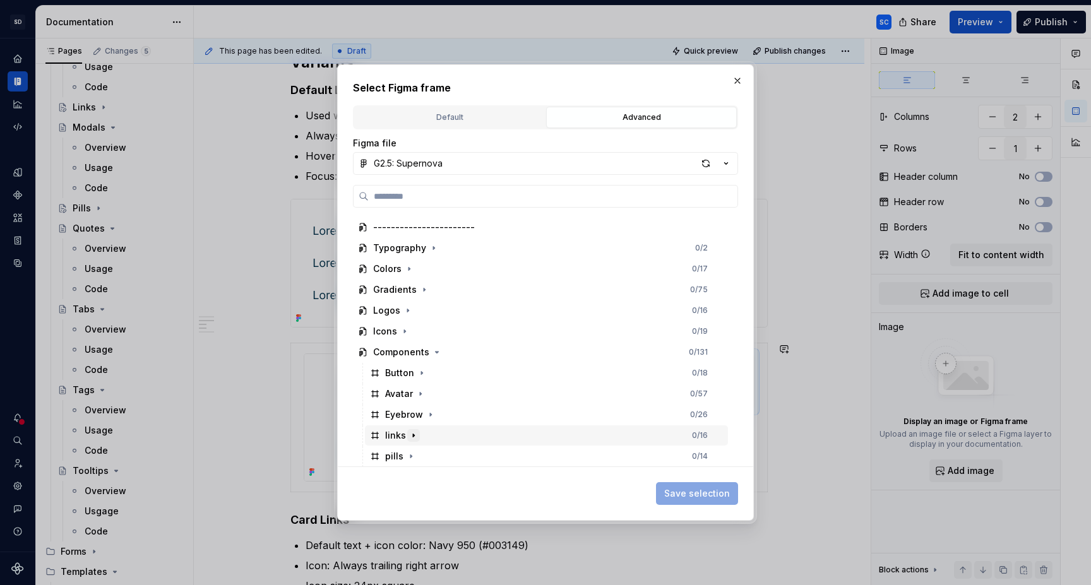
click at [416, 435] on icon "button" at bounding box center [414, 436] width 10 height 10
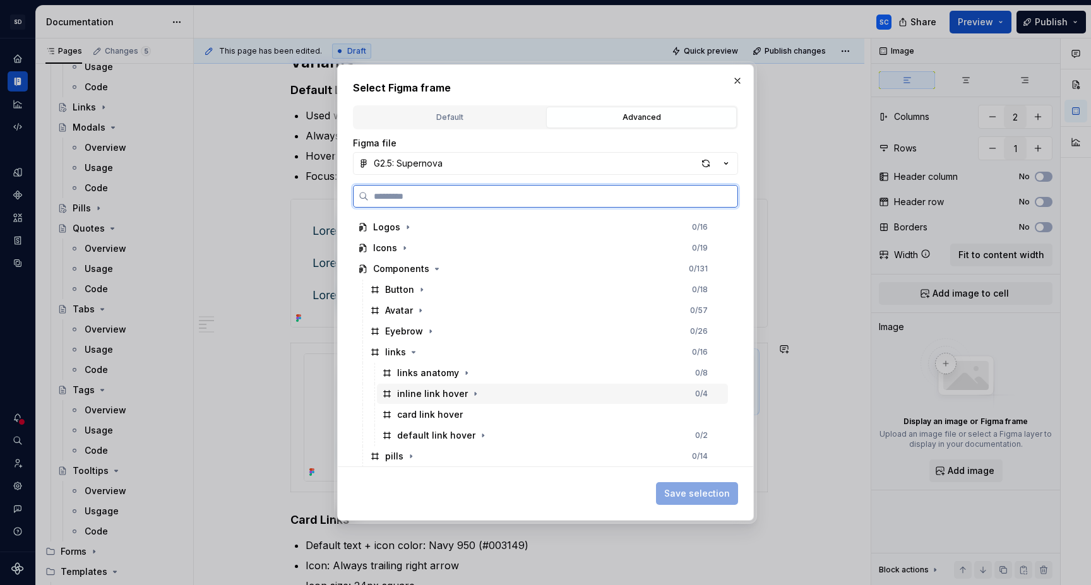
click at [493, 395] on div "inline link hover 0 / 4" at bounding box center [552, 394] width 351 height 20
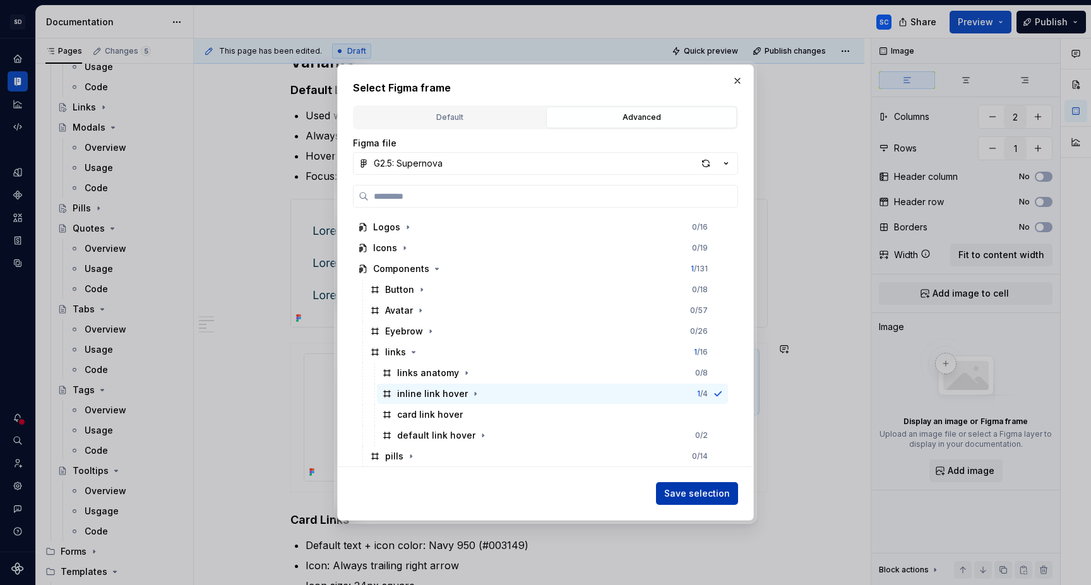
click at [707, 498] on span "Save selection" at bounding box center [697, 494] width 66 height 13
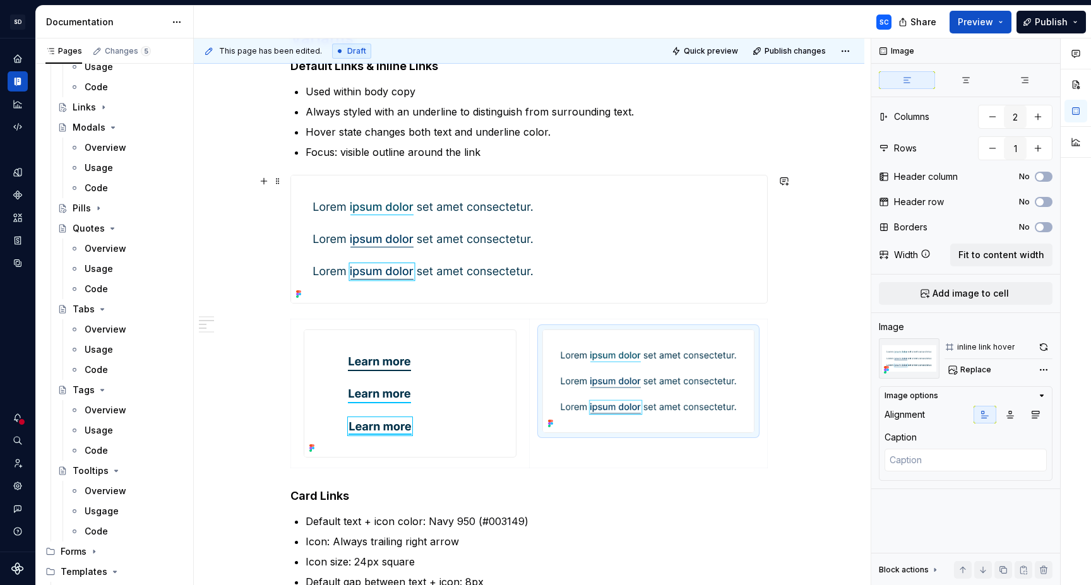
scroll to position [488, 0]
click at [668, 367] on img at bounding box center [649, 382] width 212 height 102
click at [1043, 347] on button "button" at bounding box center [1044, 348] width 18 height 18
drag, startPoint x: 459, startPoint y: 366, endPoint x: 617, endPoint y: 388, distance: 160.1
click at [459, 366] on div at bounding box center [410, 394] width 212 height 127
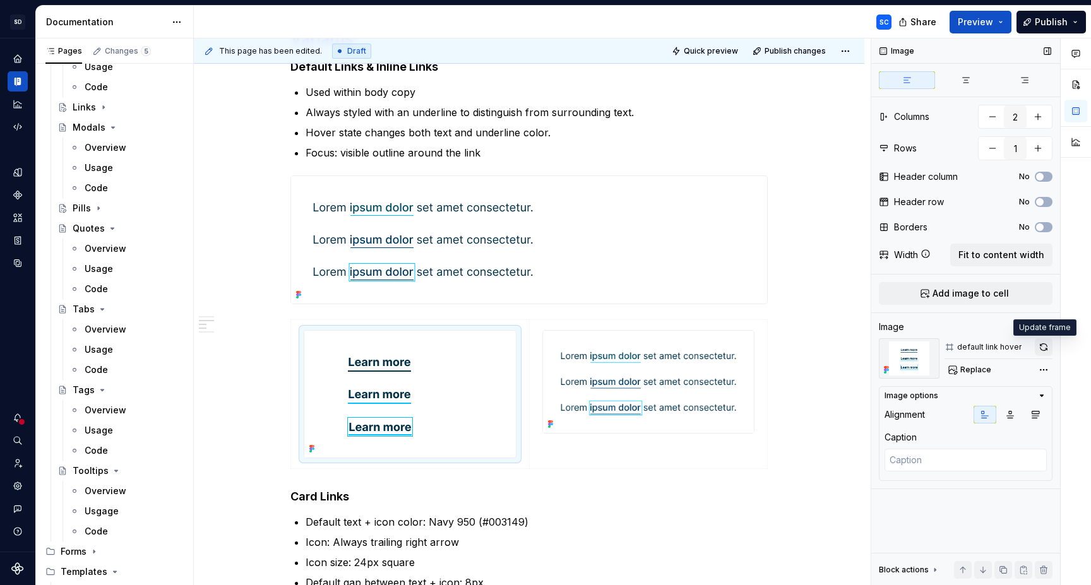
click at [1043, 347] on button "button" at bounding box center [1044, 348] width 18 height 18
drag, startPoint x: 1009, startPoint y: 413, endPoint x: 990, endPoint y: 410, distance: 18.6
click at [1009, 413] on icon "button" at bounding box center [1010, 415] width 10 height 10
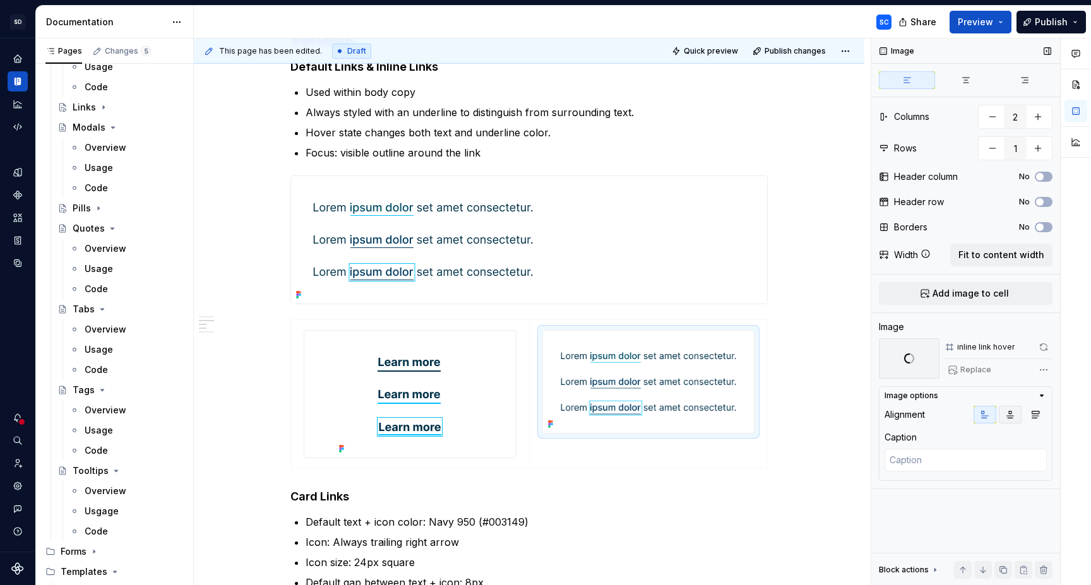
click at [1014, 412] on icon "button" at bounding box center [1010, 415] width 10 height 10
click at [735, 525] on p "Default text + icon color: Navy 950 (#003149)" at bounding box center [537, 522] width 462 height 15
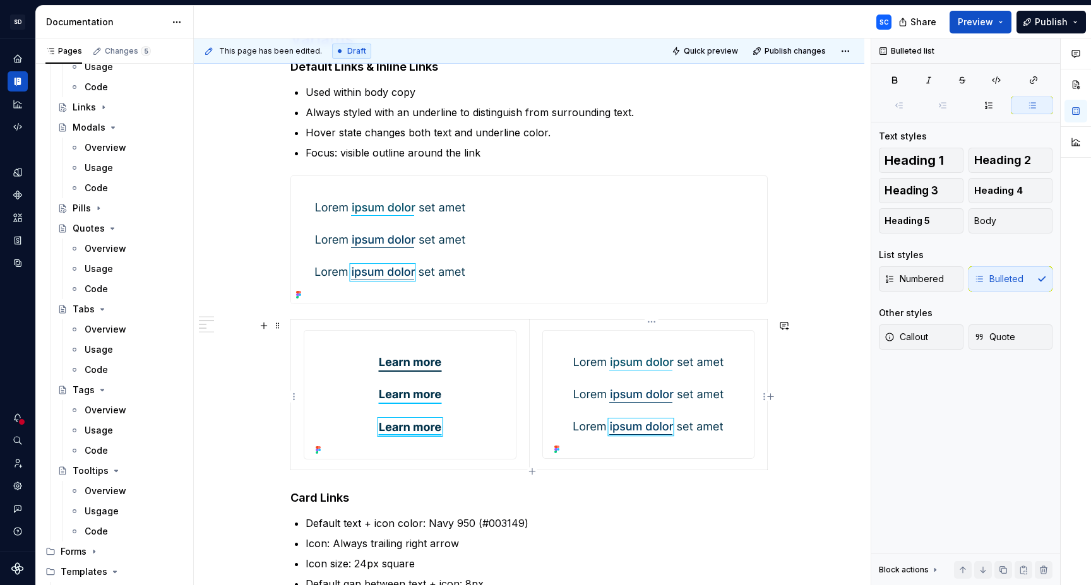
scroll to position [486, 0]
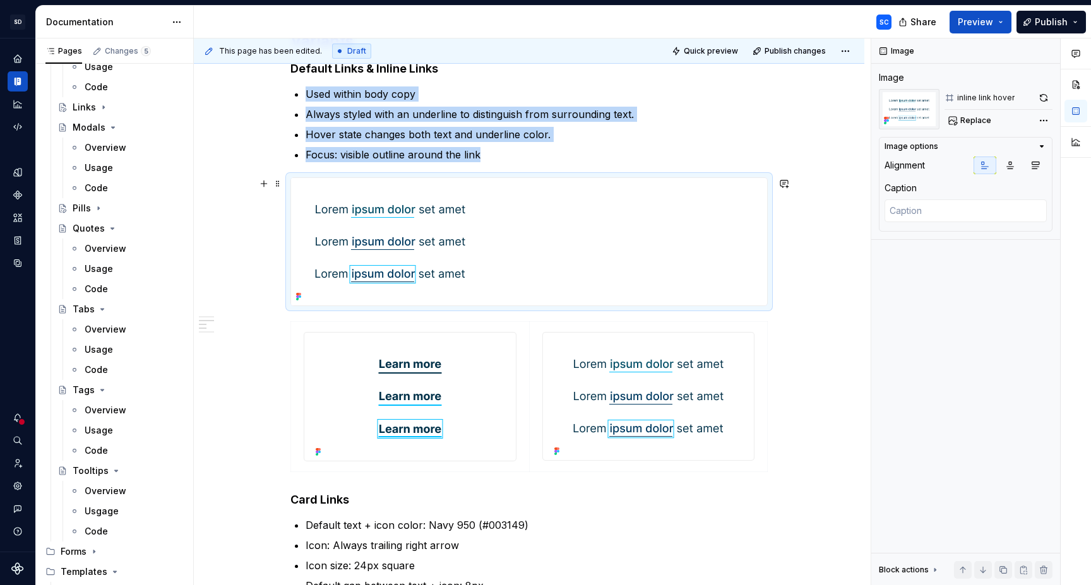
click at [620, 219] on div at bounding box center [529, 242] width 476 height 128
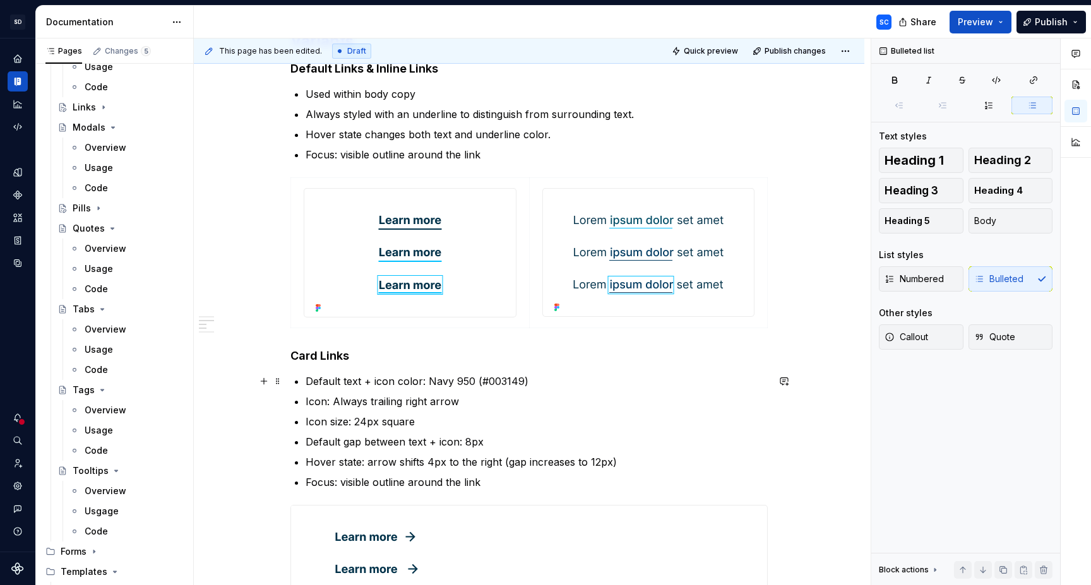
click at [637, 379] on p "Default text + icon color: Navy 950 (#003149)" at bounding box center [537, 381] width 462 height 15
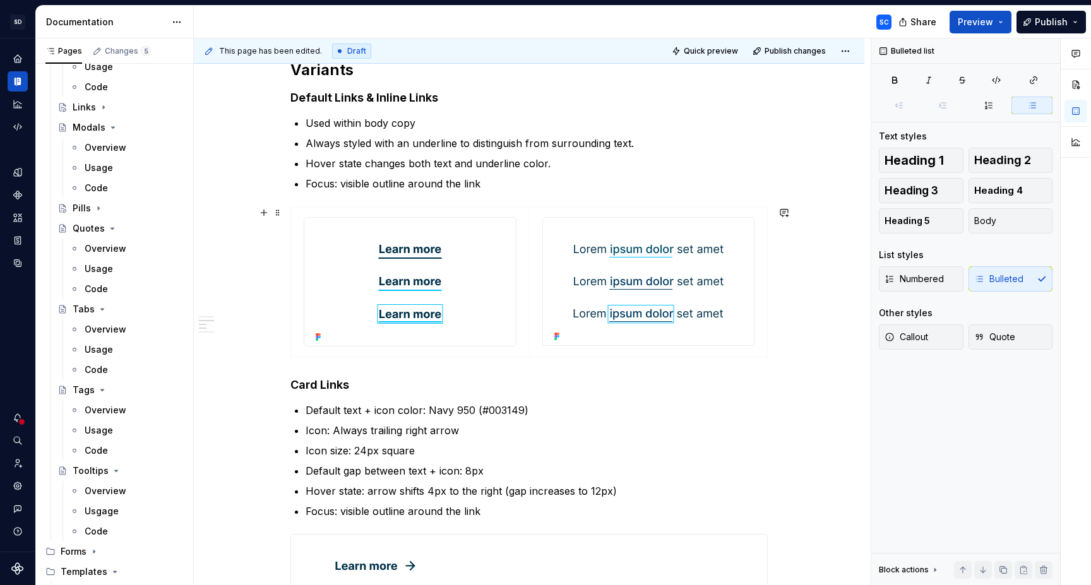
scroll to position [450, 0]
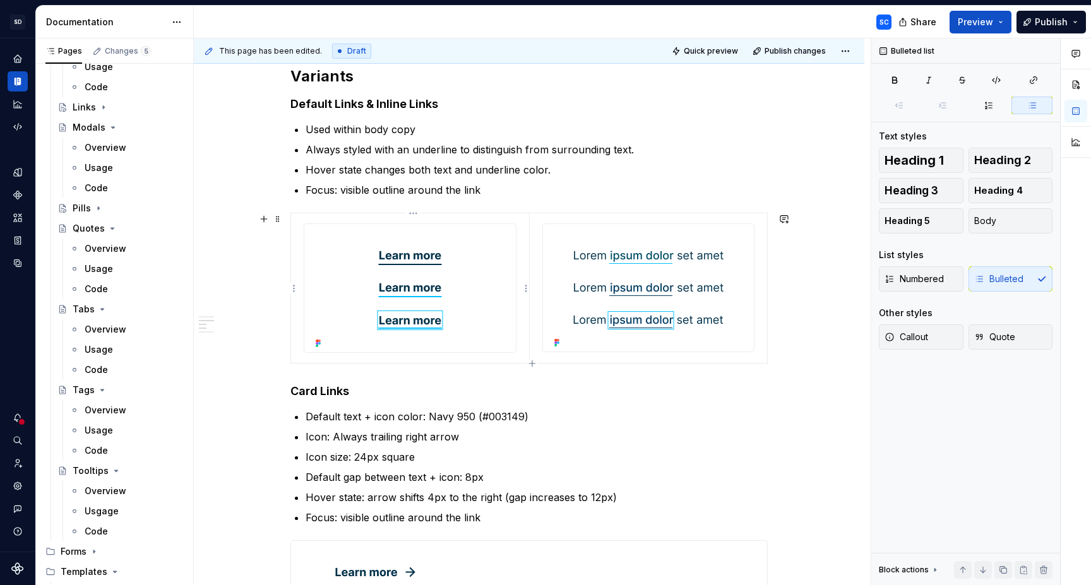
click at [525, 222] on td at bounding box center [410, 288] width 239 height 150
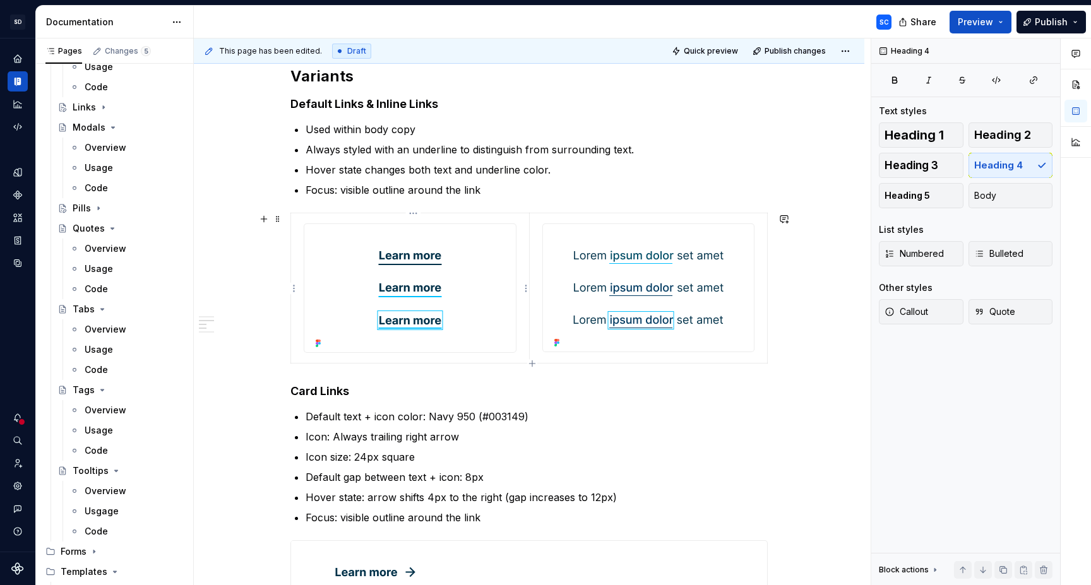
click at [527, 255] on td at bounding box center [410, 288] width 239 height 150
click at [517, 260] on div at bounding box center [410, 288] width 213 height 129
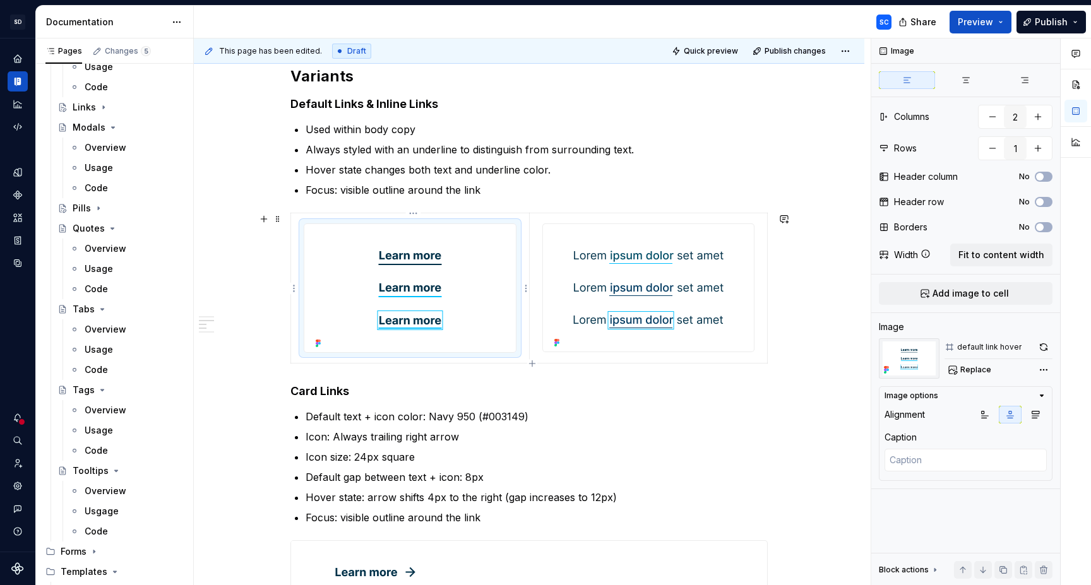
click at [506, 264] on img at bounding box center [410, 288] width 199 height 128
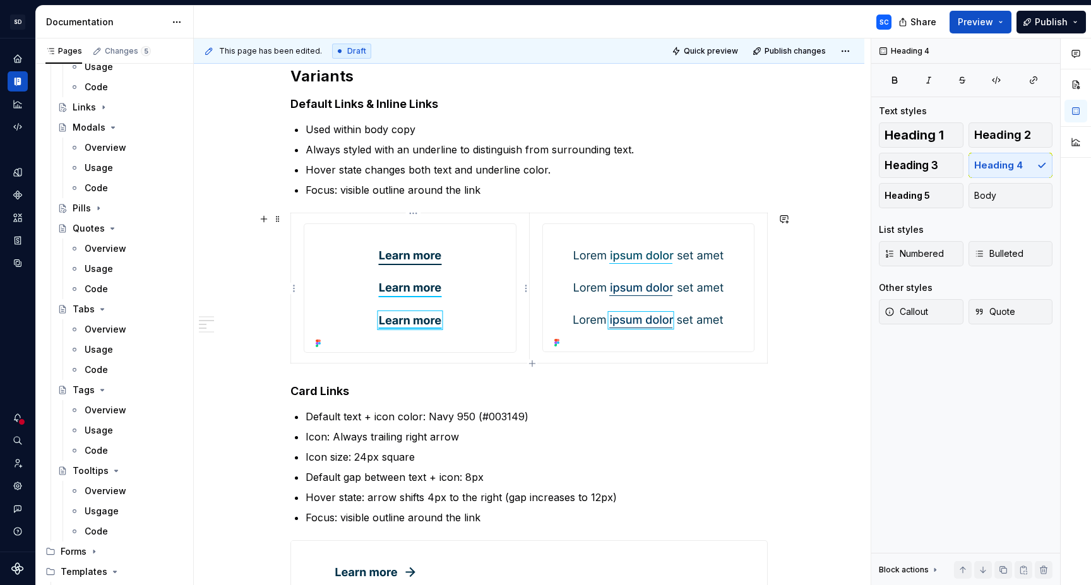
drag, startPoint x: 527, startPoint y: 258, endPoint x: 535, endPoint y: 259, distance: 7.7
click at [527, 258] on td at bounding box center [410, 288] width 239 height 150
click at [535, 259] on td at bounding box center [648, 288] width 239 height 150
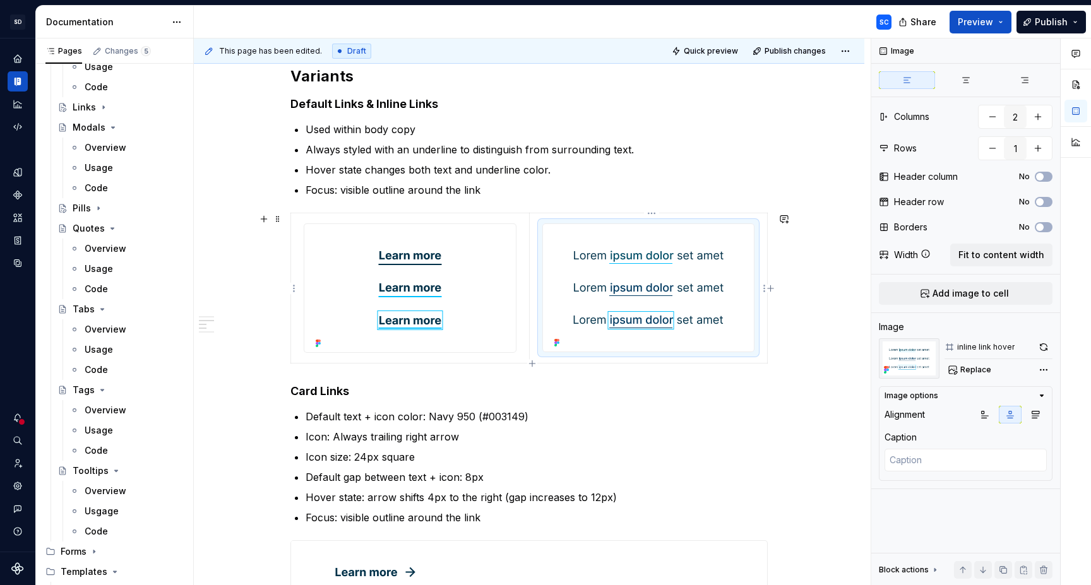
click at [547, 251] on div at bounding box center [649, 288] width 212 height 128
click at [1043, 149] on button "button" at bounding box center [1038, 148] width 23 height 23
type textarea "*"
type input "2"
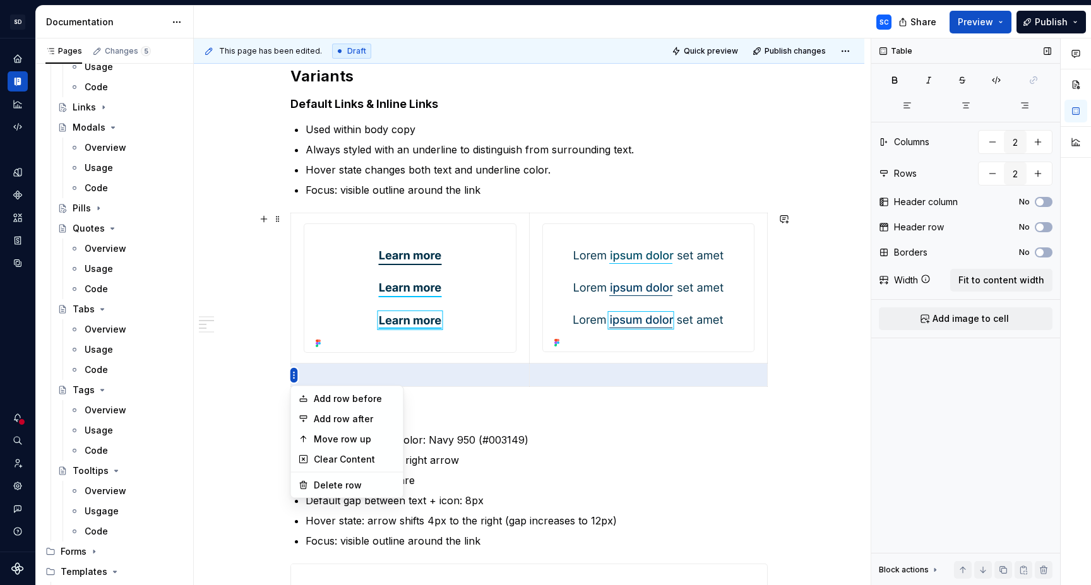
click at [301, 209] on html "SD Galileo SC Design system data Documentation SC Share Preview Publish Pages C…" at bounding box center [545, 292] width 1091 height 585
click at [346, 440] on div "Move row up" at bounding box center [355, 439] width 82 height 13
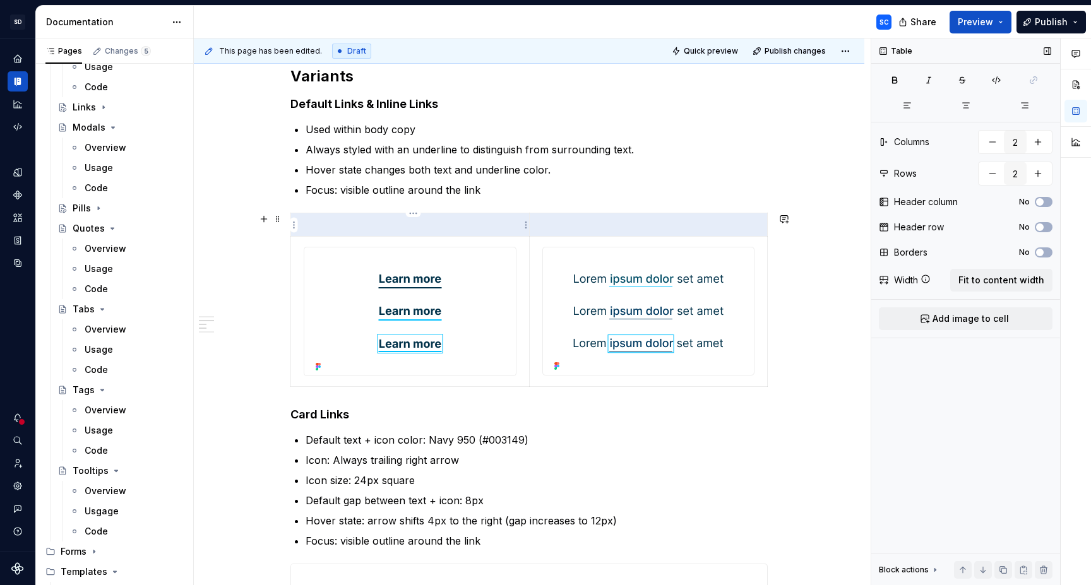
drag, startPoint x: 440, startPoint y: 228, endPoint x: 434, endPoint y: 231, distance: 6.5
click at [440, 229] on p at bounding box center [410, 225] width 223 height 13
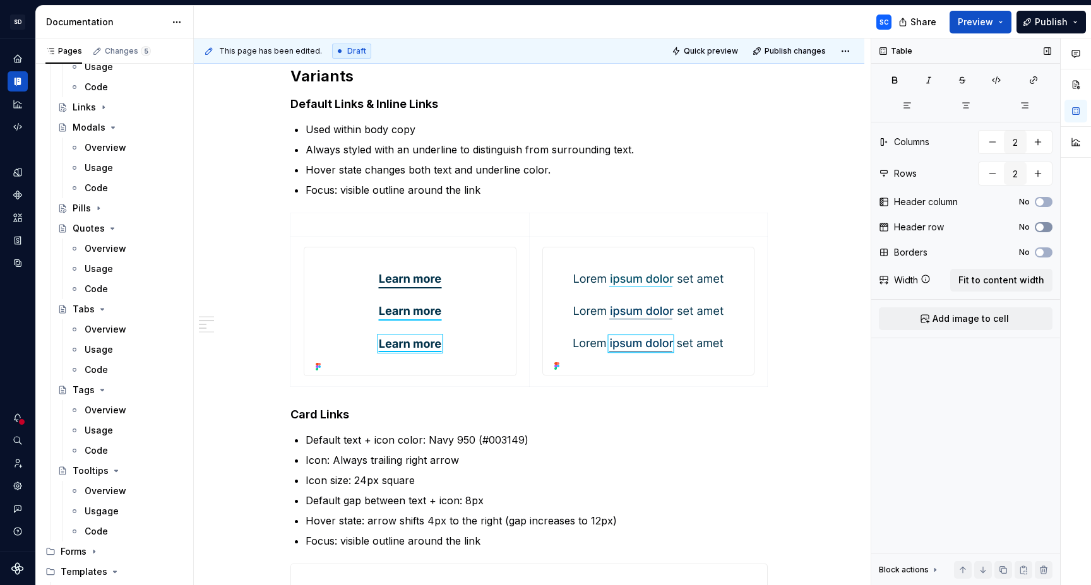
click at [1049, 227] on button "No" at bounding box center [1044, 227] width 18 height 10
click at [431, 227] on p at bounding box center [410, 225] width 223 height 13
click at [965, 107] on icon "button" at bounding box center [966, 105] width 7 height 5
click at [970, 108] on icon "button" at bounding box center [966, 105] width 10 height 10
click at [799, 327] on div "Anatomy A link is composed of: Text Label - inline or standalone descriptive te…" at bounding box center [529, 435] width 671 height 1273
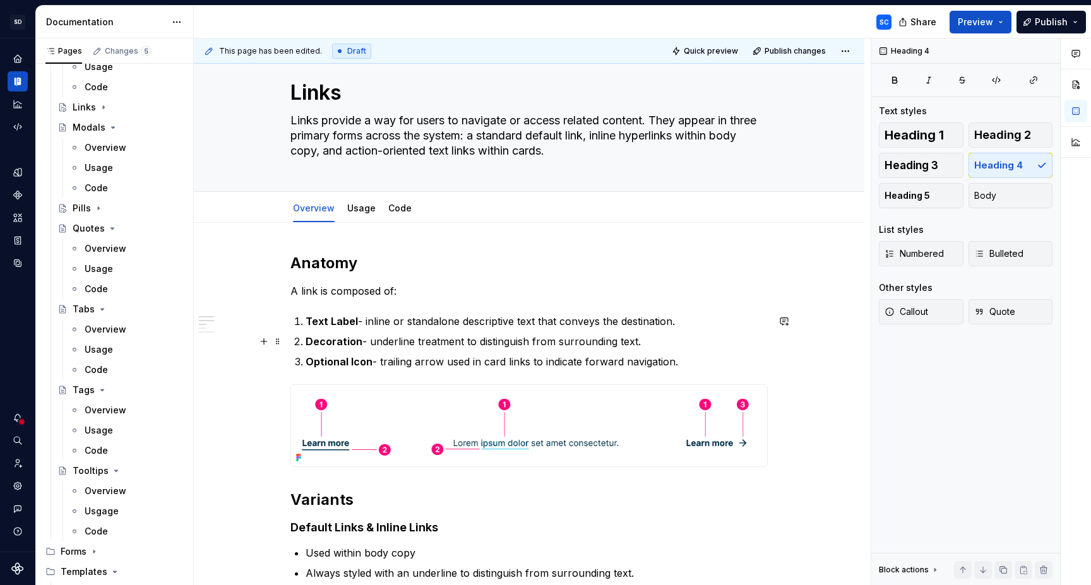
scroll to position [0, 0]
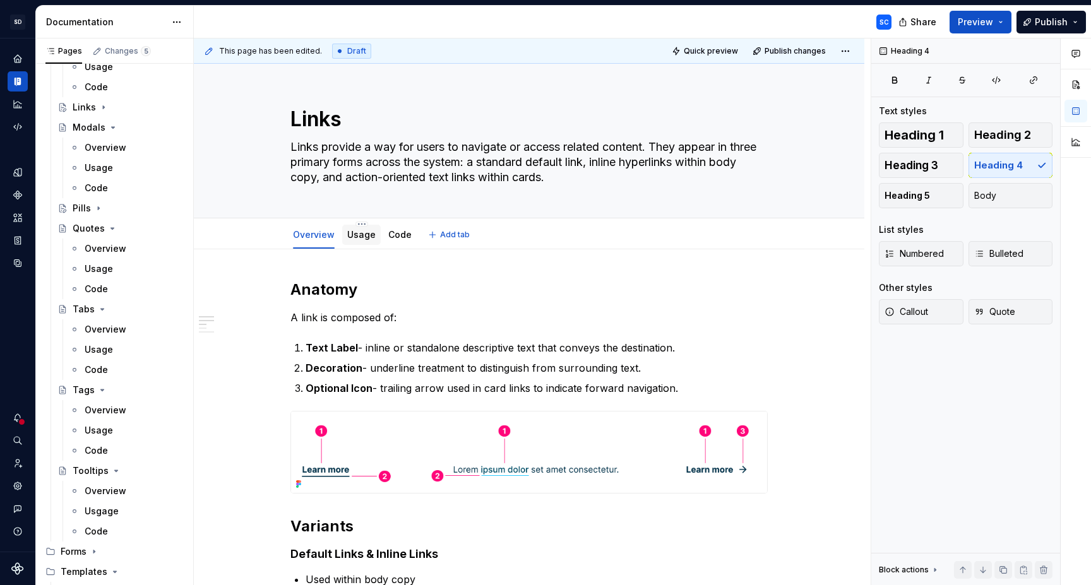
click at [356, 228] on div "Usage" at bounding box center [361, 234] width 28 height 15
click at [361, 241] on div "Usage" at bounding box center [361, 234] width 28 height 15
click at [356, 240] on div "Usage" at bounding box center [361, 235] width 28 height 13
click at [364, 239] on link "Usage" at bounding box center [361, 234] width 28 height 11
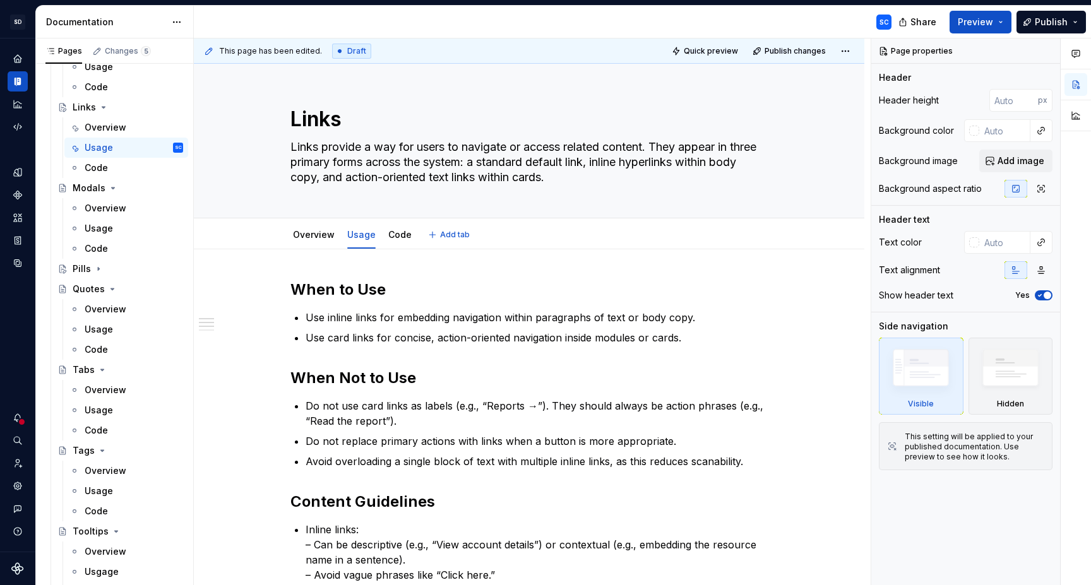
type textarea "*"
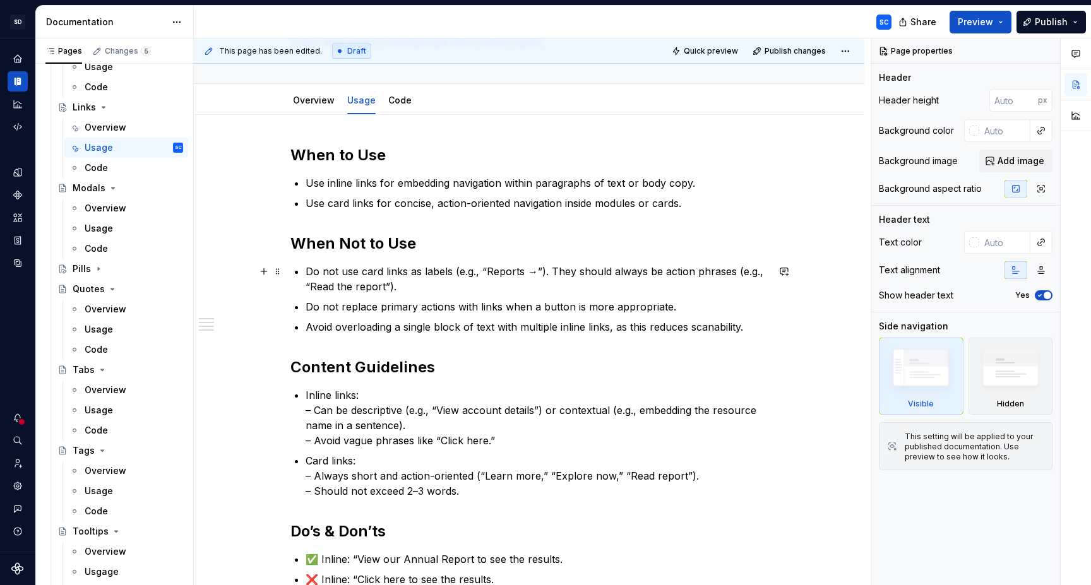
scroll to position [182, 0]
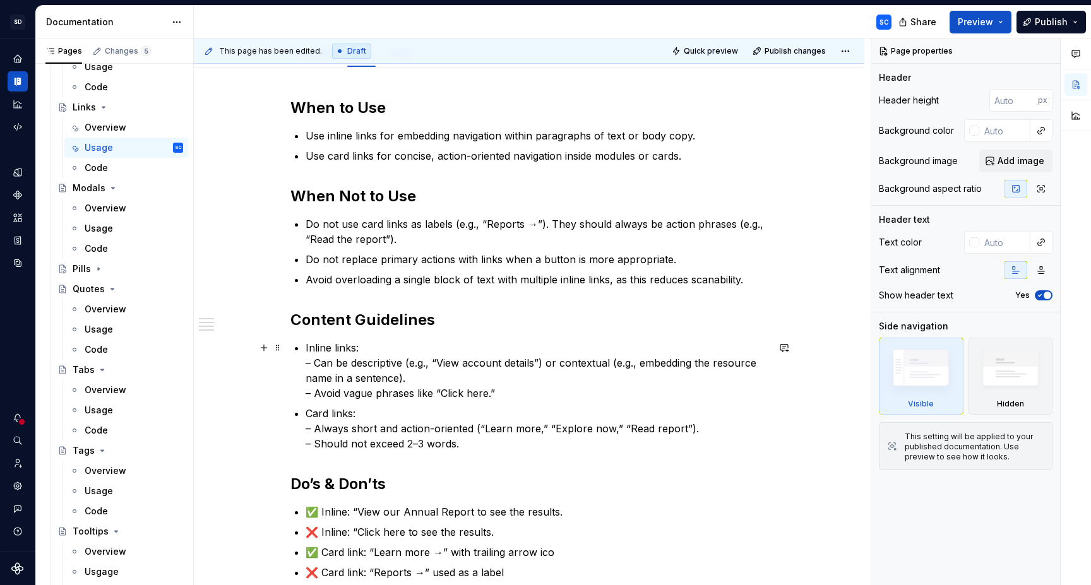
click at [358, 348] on p "Inline links: – Can be descriptive (e.g., “View account details”) or contextual…" at bounding box center [537, 370] width 462 height 61
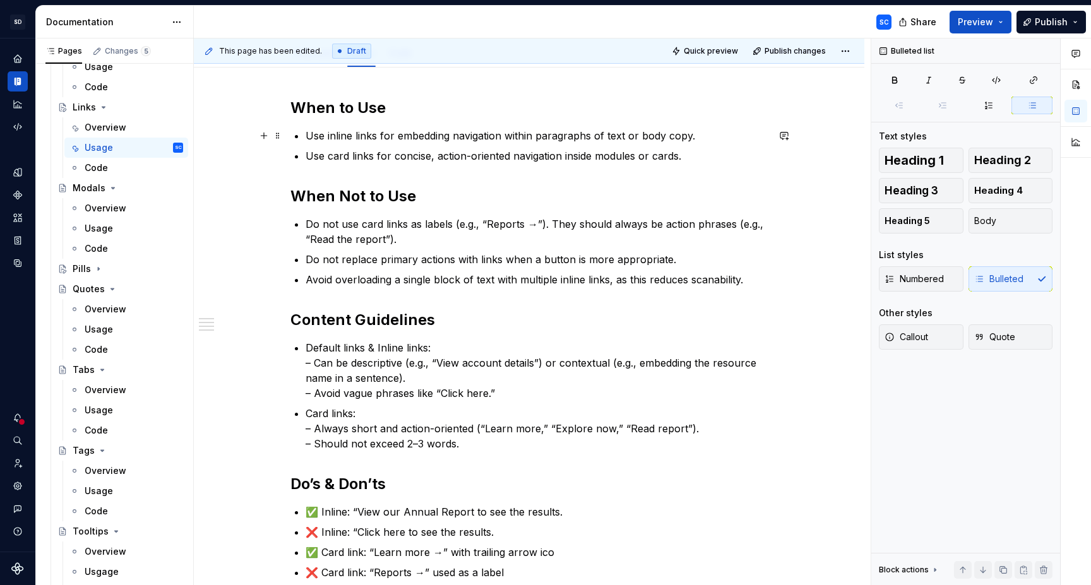
click at [330, 137] on p "Use inline links for embedding navigation within paragraphs of text or body cop…" at bounding box center [537, 135] width 462 height 15
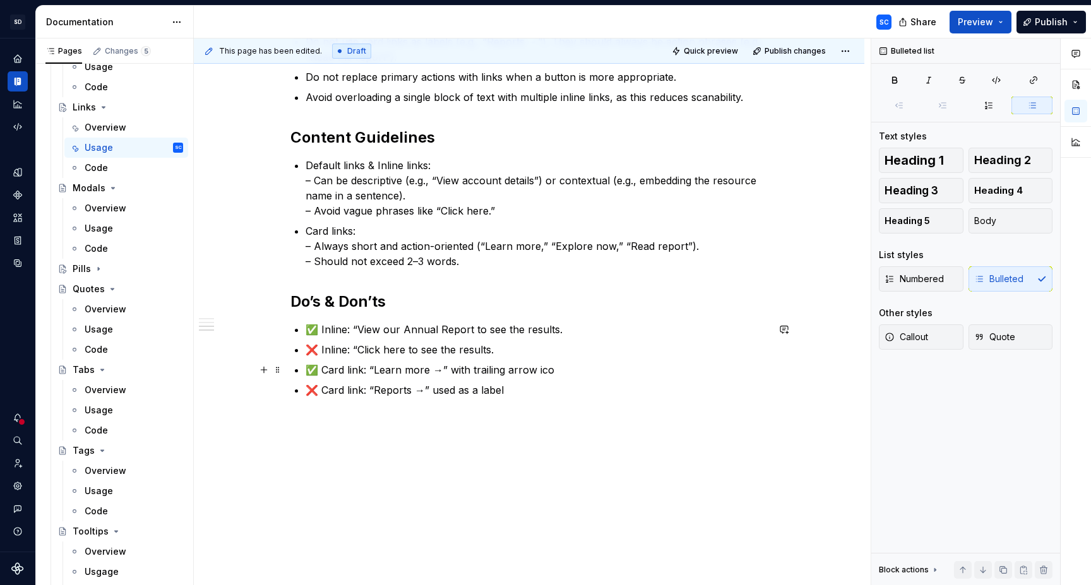
scroll to position [203, 0]
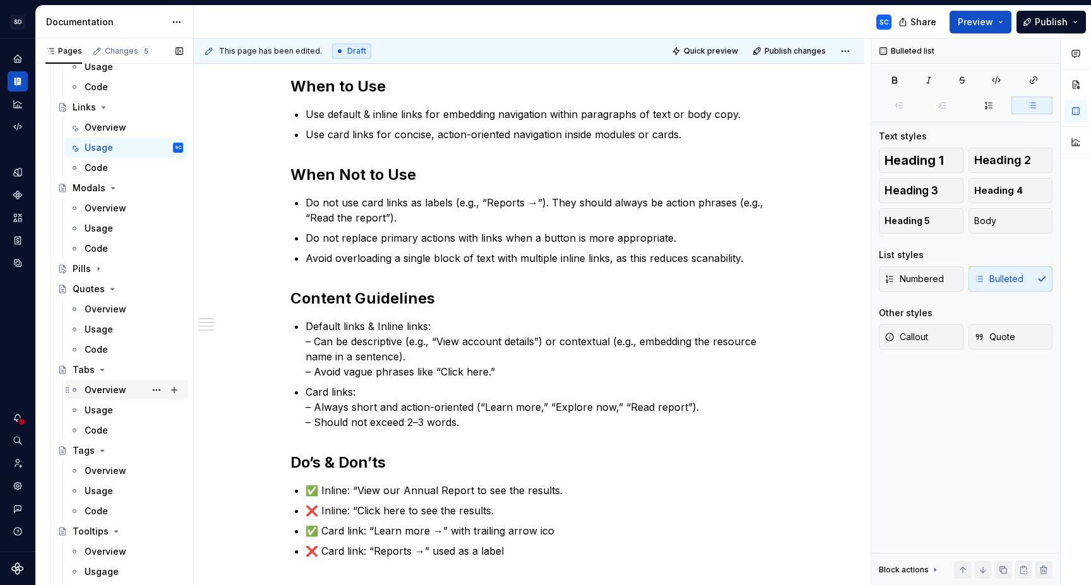
click at [112, 393] on div "Overview" at bounding box center [106, 390] width 42 height 13
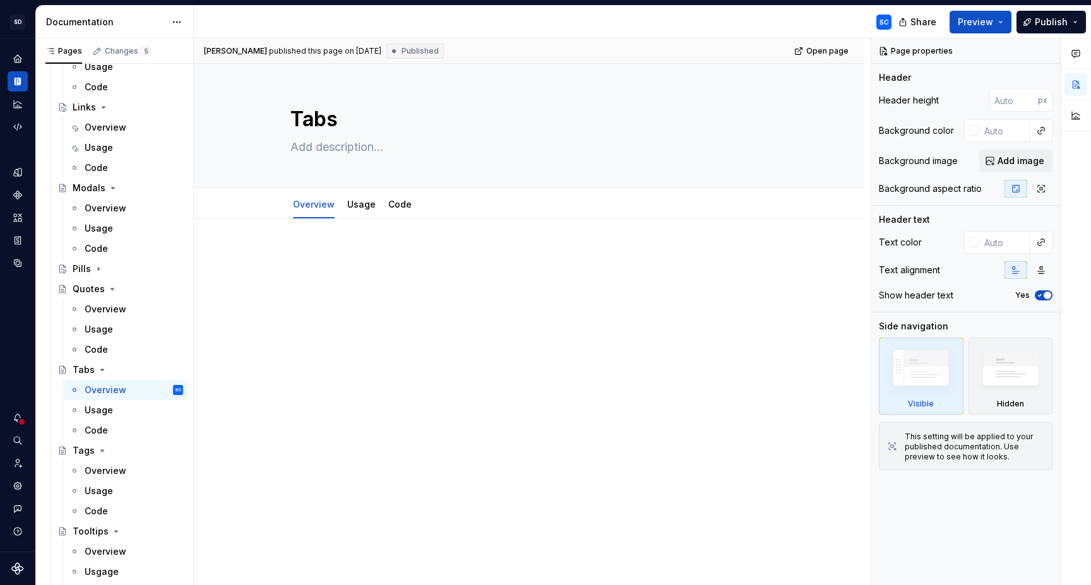
type textarea "*"
